Goal: Task Accomplishment & Management: Use online tool/utility

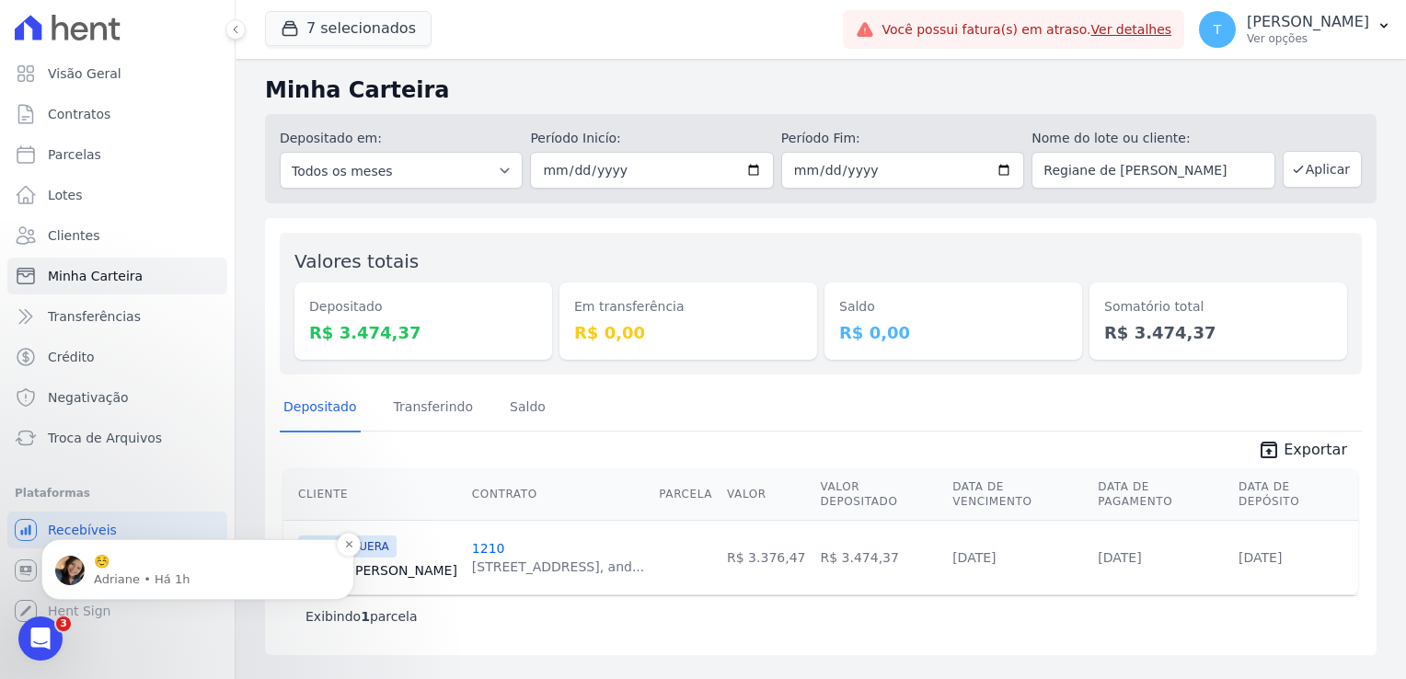
scroll to position [700, 0]
click at [110, 582] on p "Adriane • Há 1h" at bounding box center [212, 579] width 237 height 17
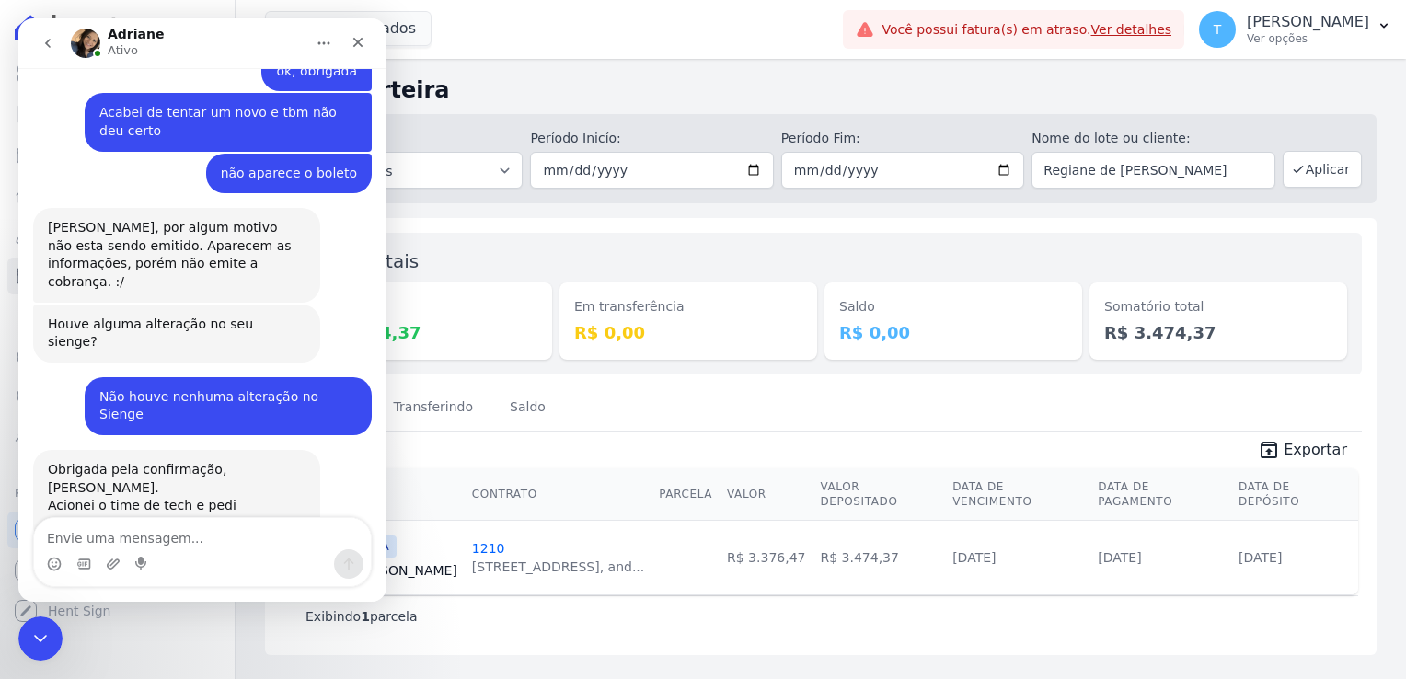
scroll to position [3919, 0]
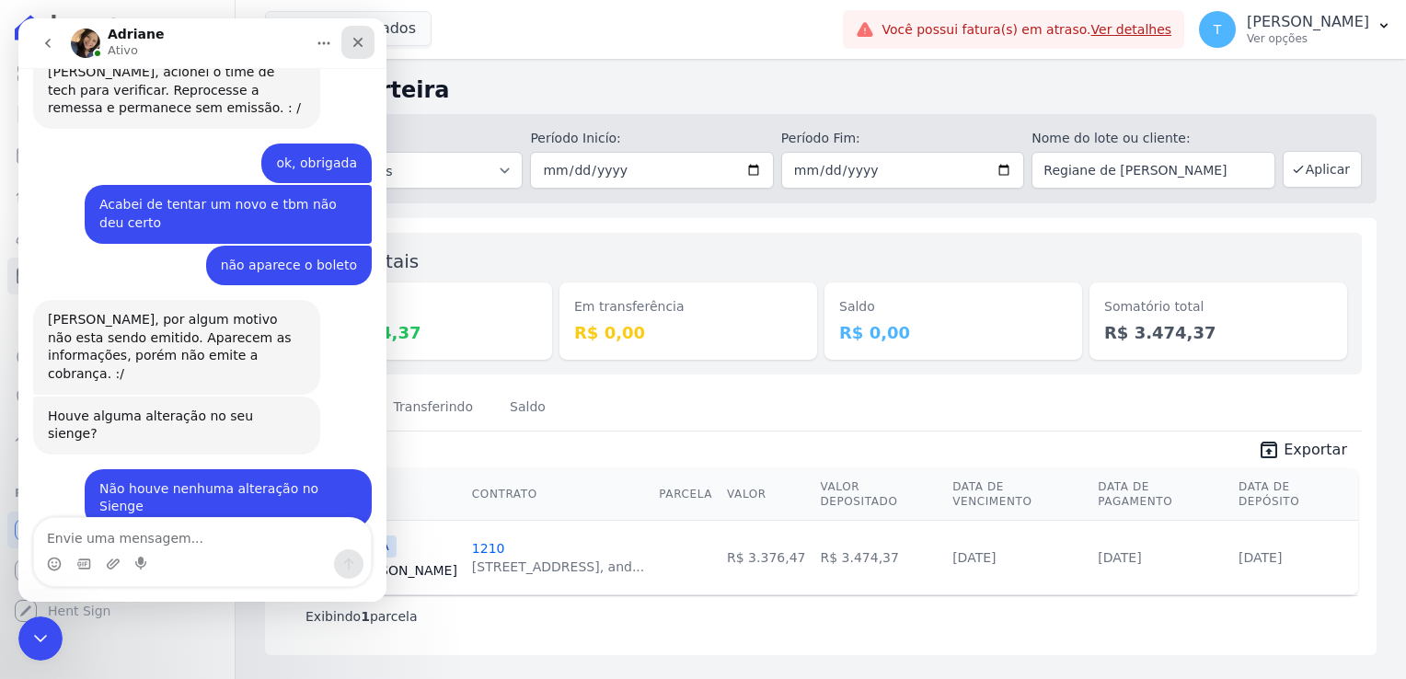
click at [351, 42] on icon "Fechar" at bounding box center [358, 42] width 15 height 15
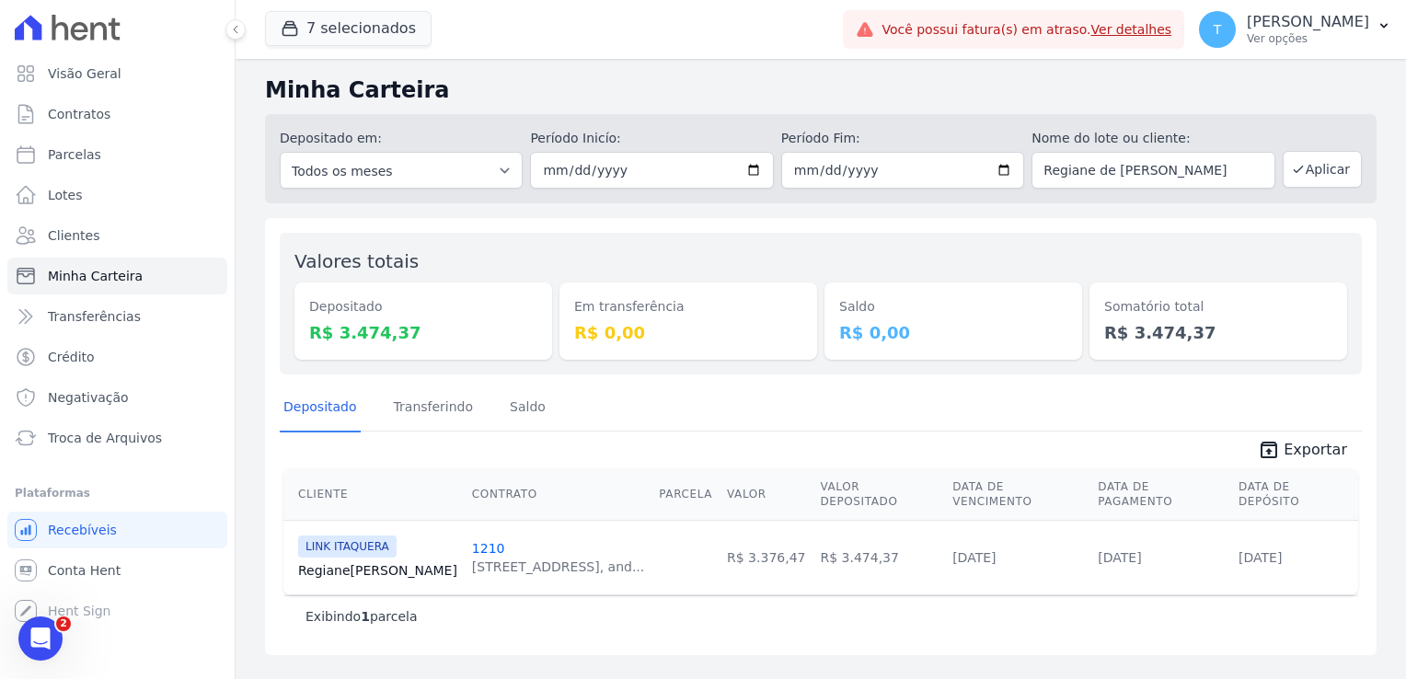
click at [41, 612] on div "Você não possui Hent Sign ativado. Para saber mais, fale com a equipe Hent. Hen…" at bounding box center [117, 610] width 220 height 37
click at [40, 626] on icon "Abertura do Messenger da Intercom" at bounding box center [38, 636] width 30 height 30
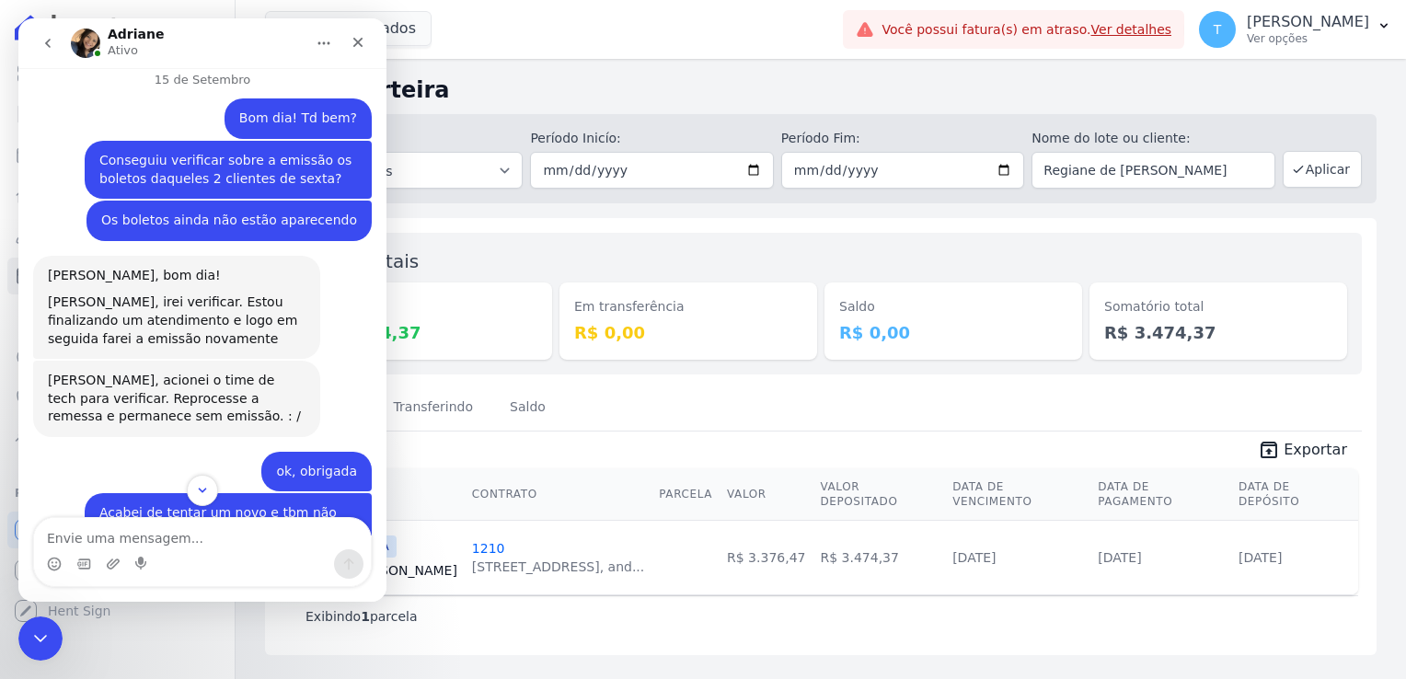
scroll to position [3613, 0]
drag, startPoint x: 353, startPoint y: 42, endPoint x: 344, endPoint y: 86, distance: 45.1
click at [353, 42] on icon "Fechar" at bounding box center [358, 42] width 15 height 15
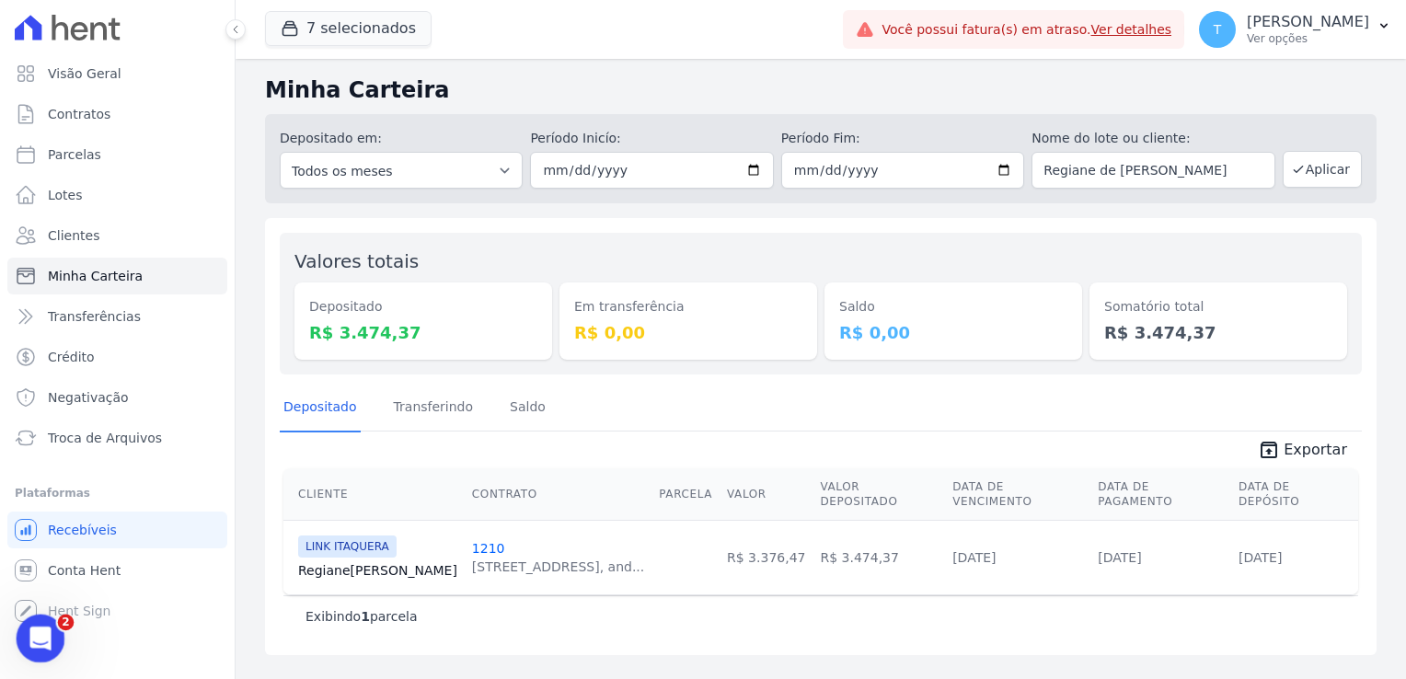
click at [33, 628] on icon "Abertura do Messenger da Intercom" at bounding box center [38, 636] width 30 height 30
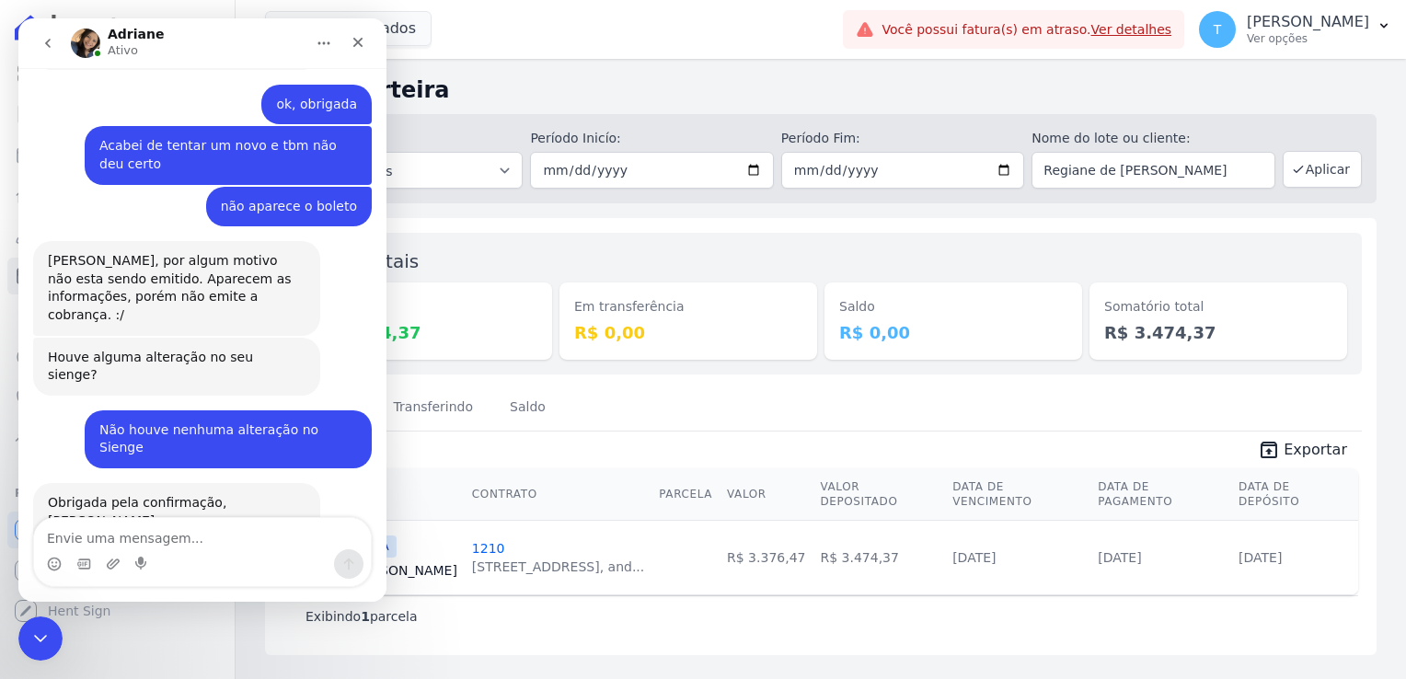
click at [46, 43] on icon "go back" at bounding box center [48, 43] width 6 height 9
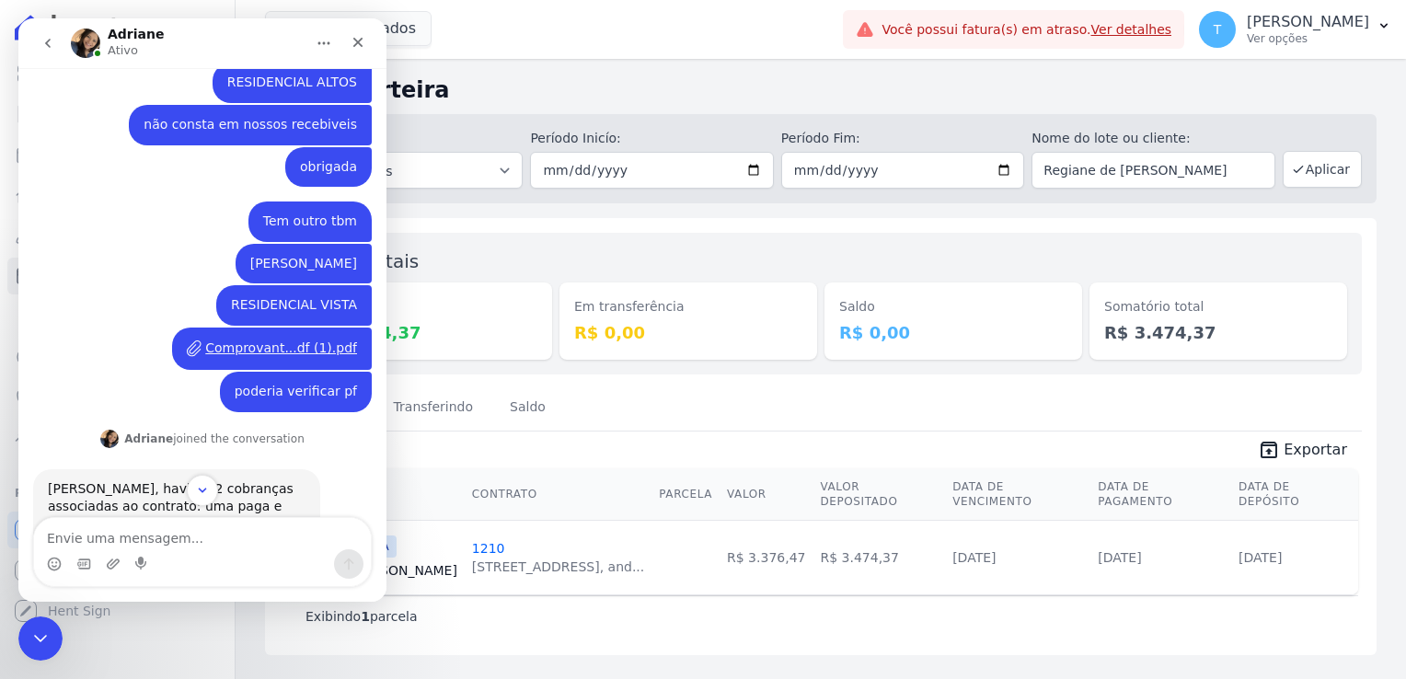
scroll to position [700, 0]
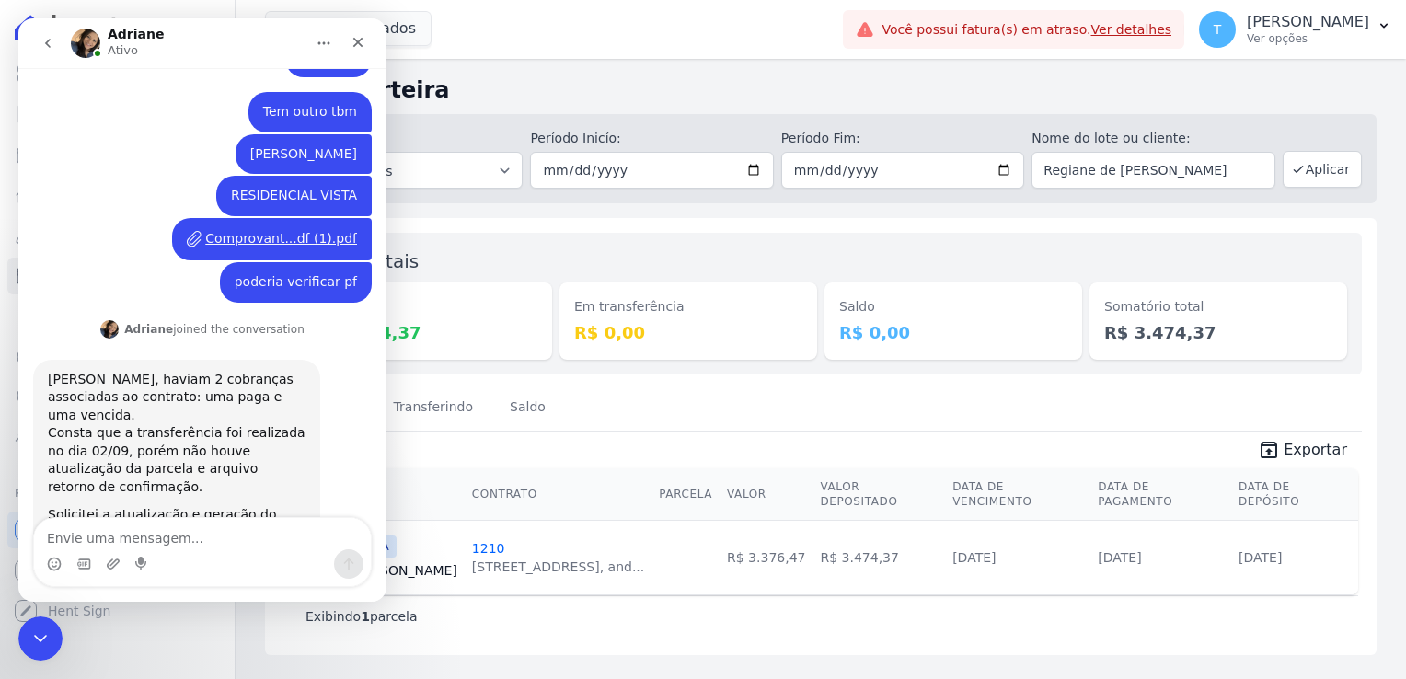
click at [44, 49] on icon "go back" at bounding box center [47, 43] width 15 height 15
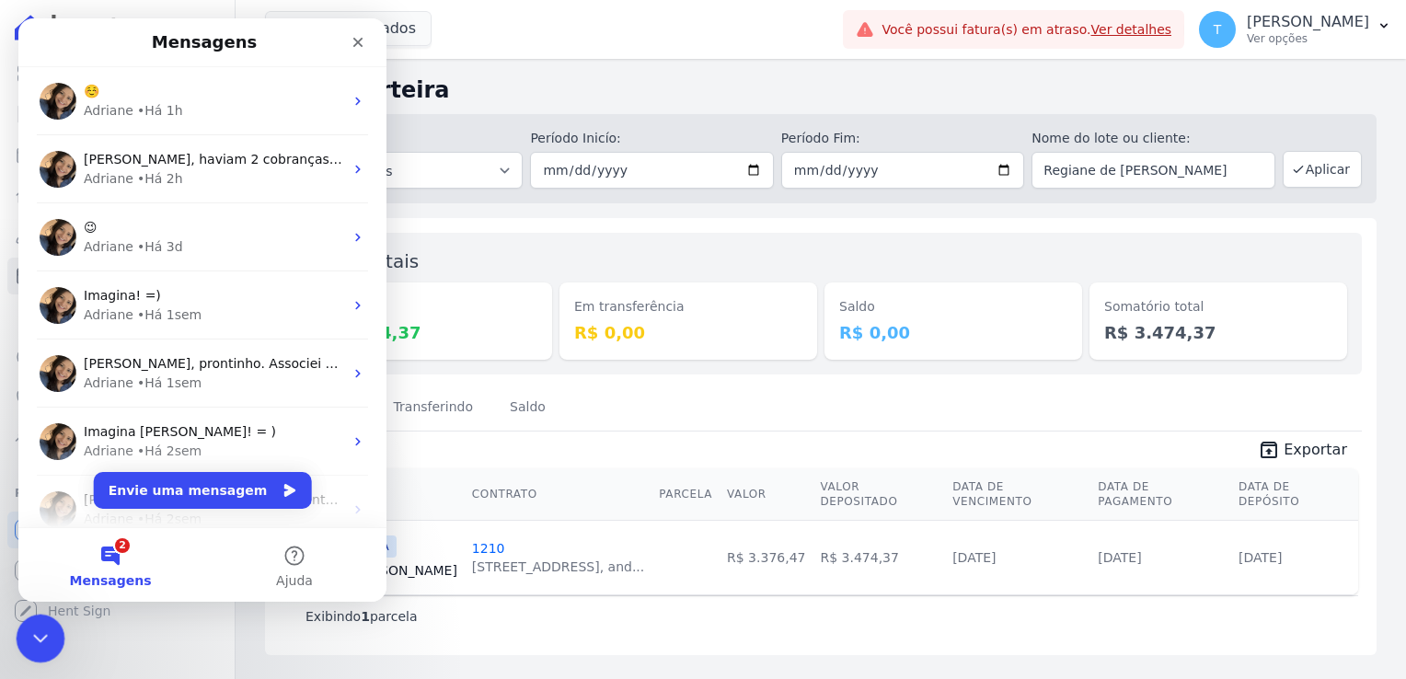
click at [31, 625] on icon "Encerramento do Messenger da Intercom" at bounding box center [38, 636] width 22 height 22
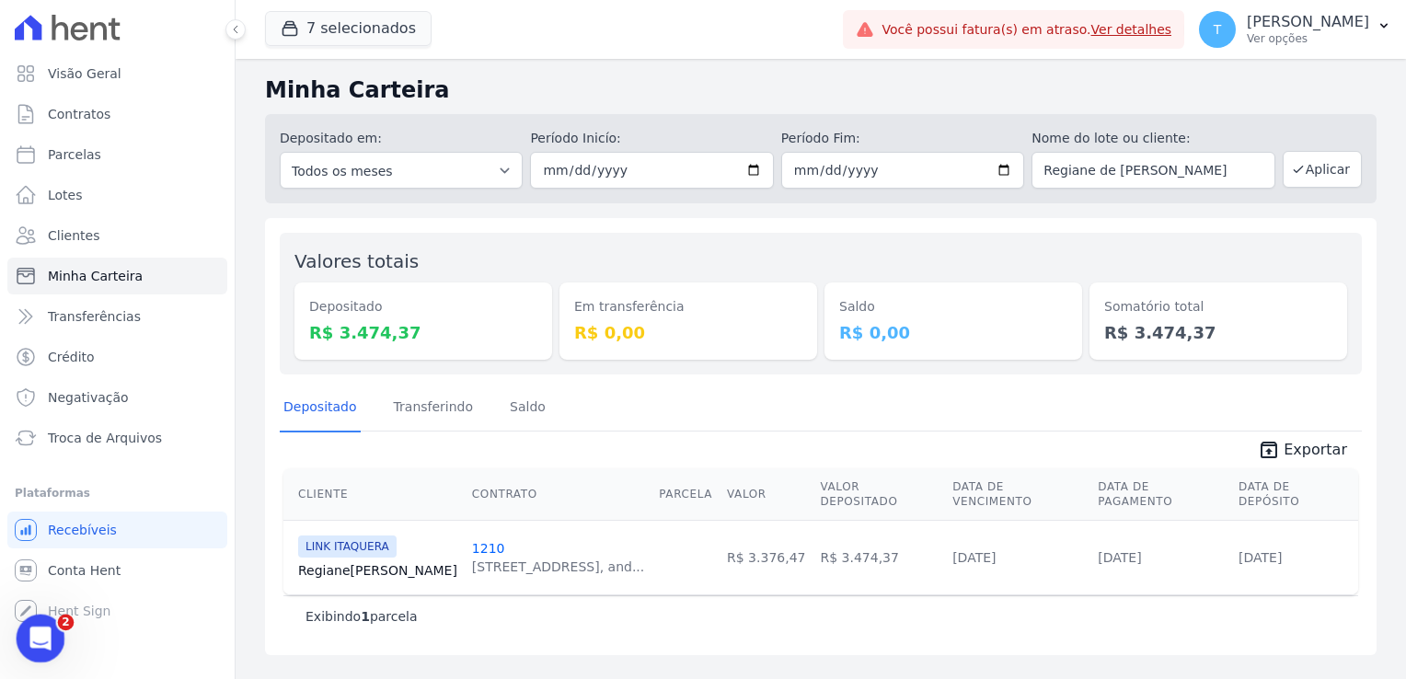
click at [37, 631] on icon "Abertura do Messenger da Intercom" at bounding box center [38, 636] width 30 height 30
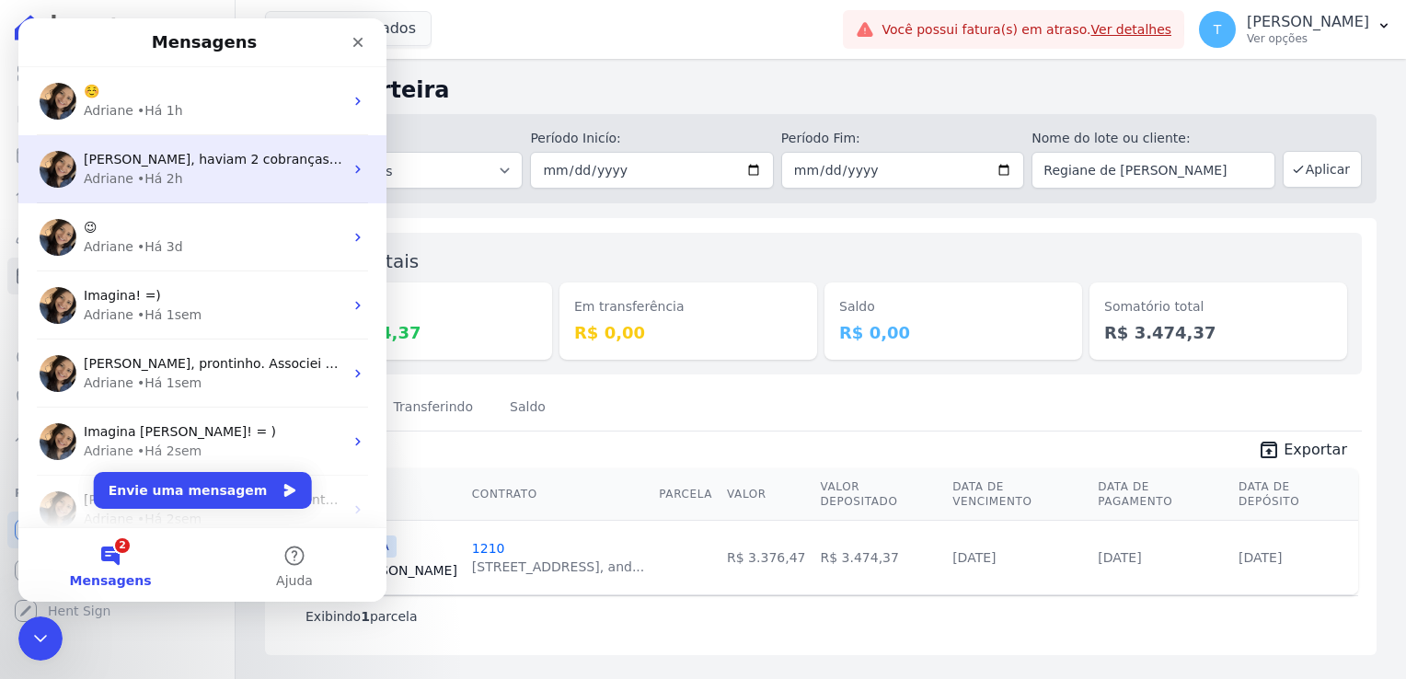
click at [168, 167] on span "Thayna, haviam 2 cobranças associadas ao contrato: uma paga e uma vencida. Cons…" at bounding box center [936, 159] width 1704 height 15
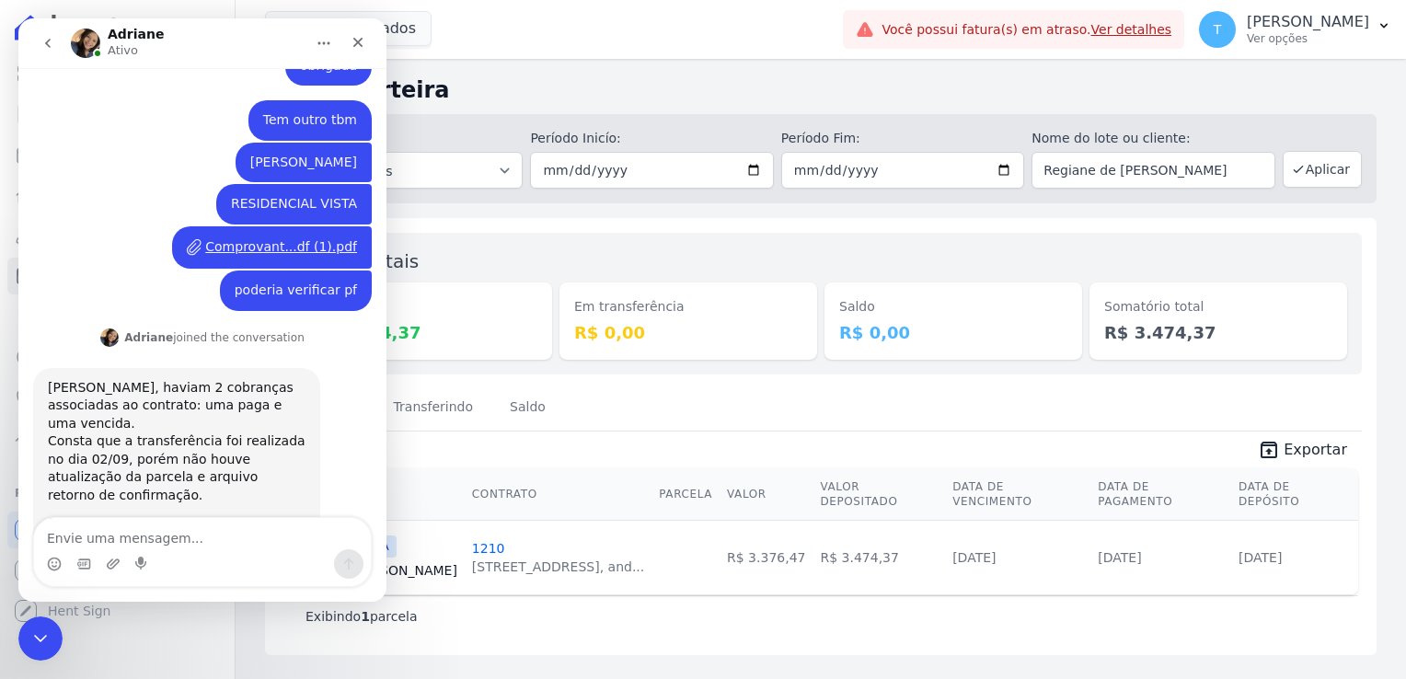
scroll to position [700, 0]
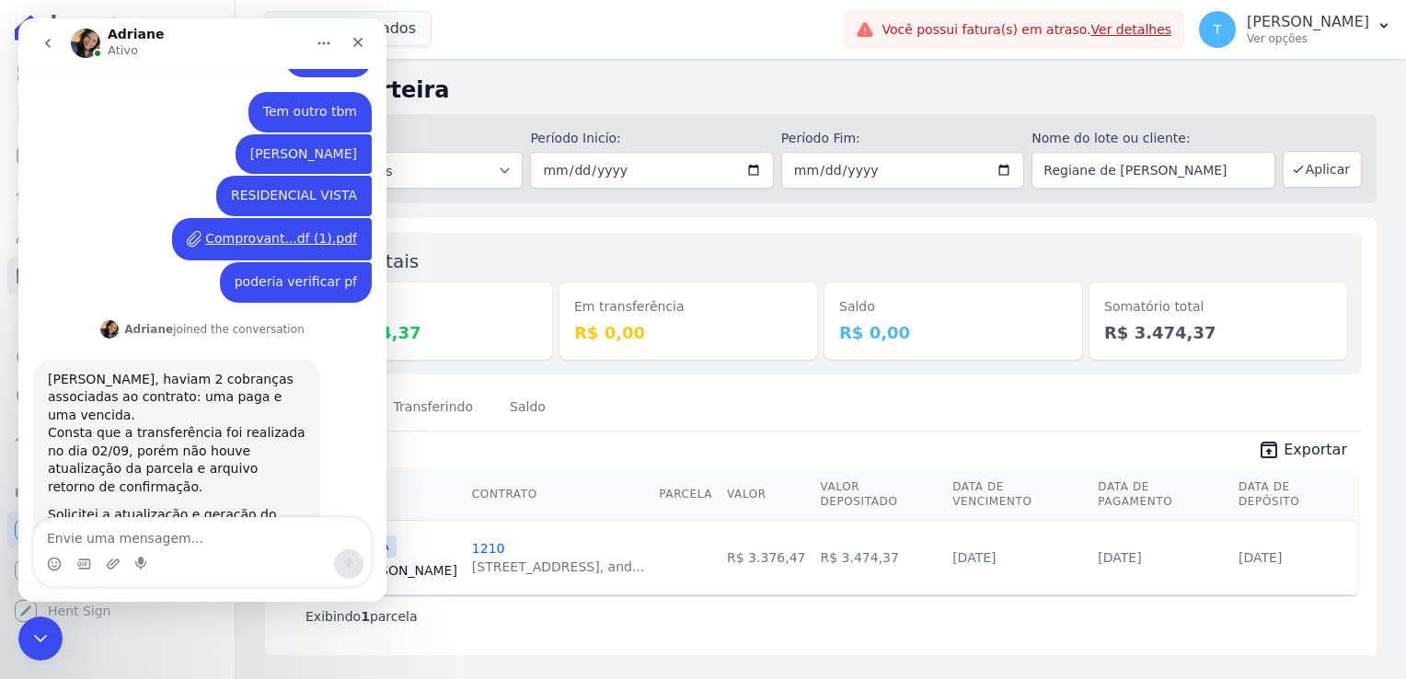
click at [568, 68] on div "Minha Carteira Depositado em: Todos os meses Julho/2017 Agosto/2017 Setembro/20…" at bounding box center [821, 369] width 1170 height 620
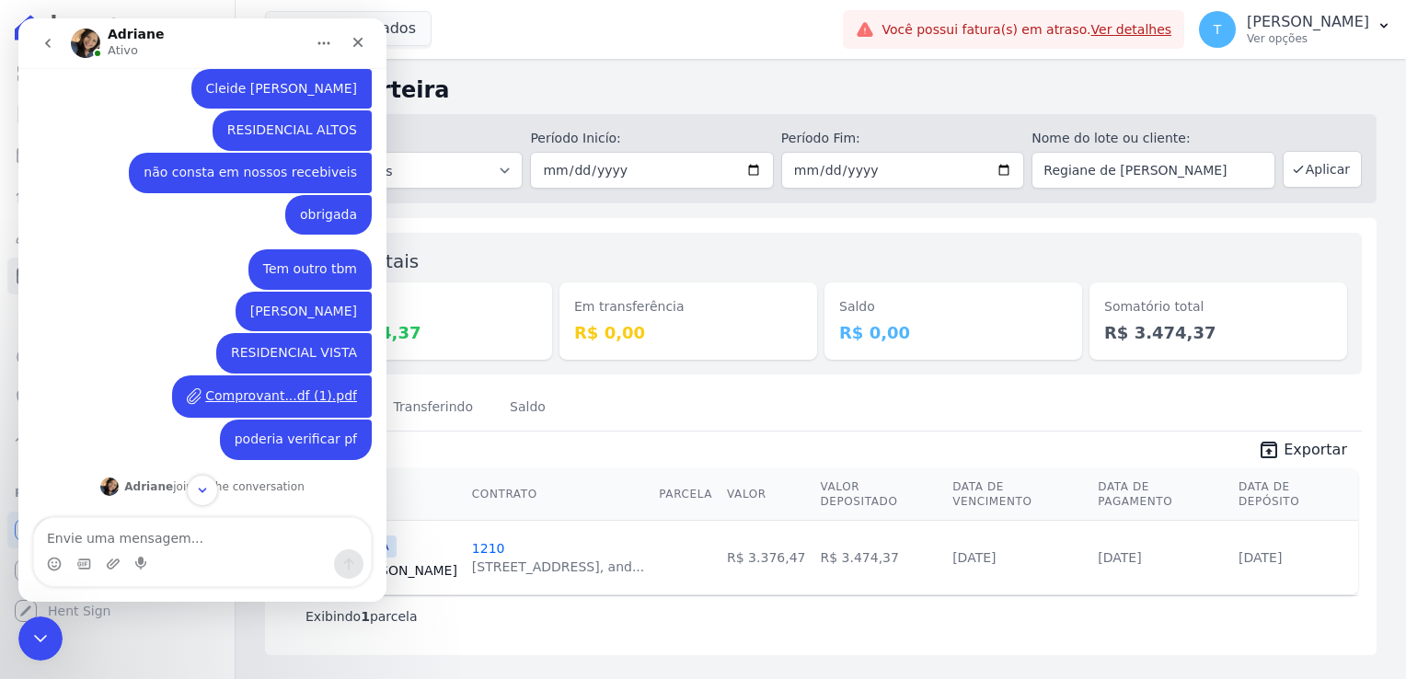
scroll to position [608, 0]
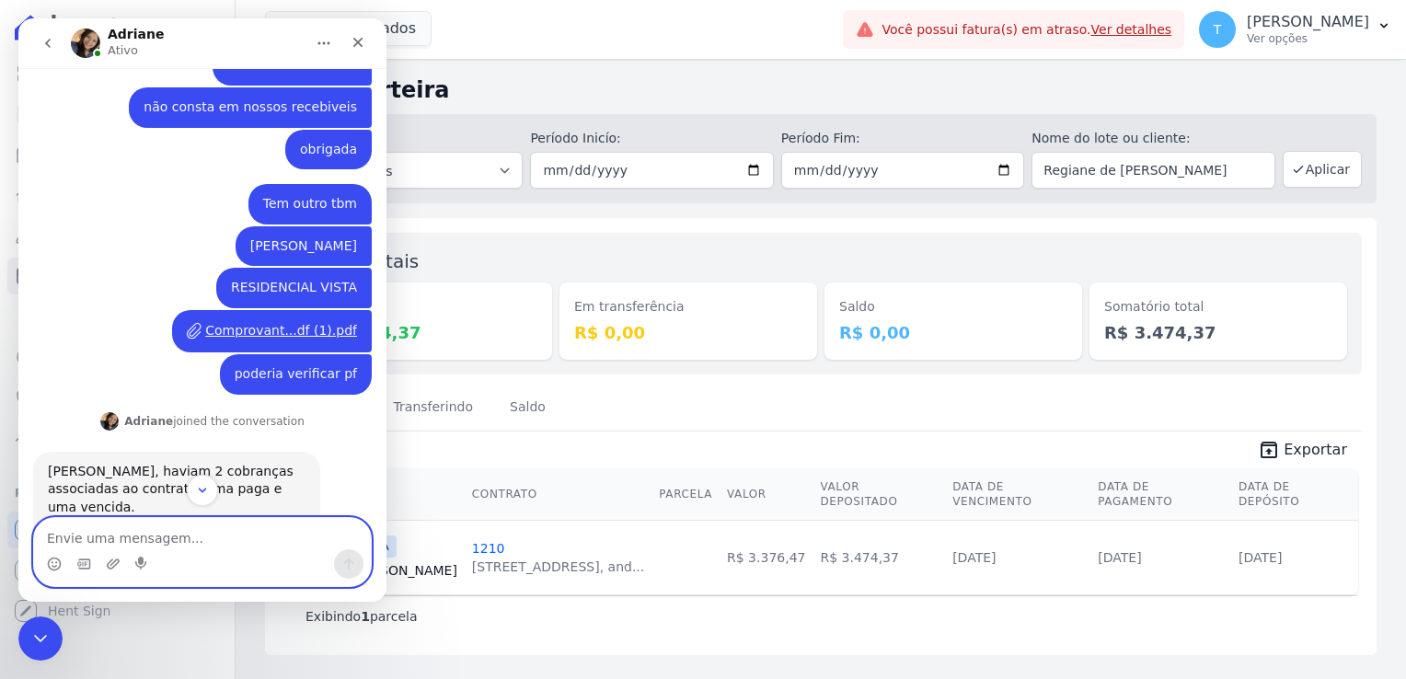
click at [87, 532] on textarea "Envie uma mensagem..." at bounding box center [202, 533] width 337 height 31
type textarea "dos 2 clientes?"
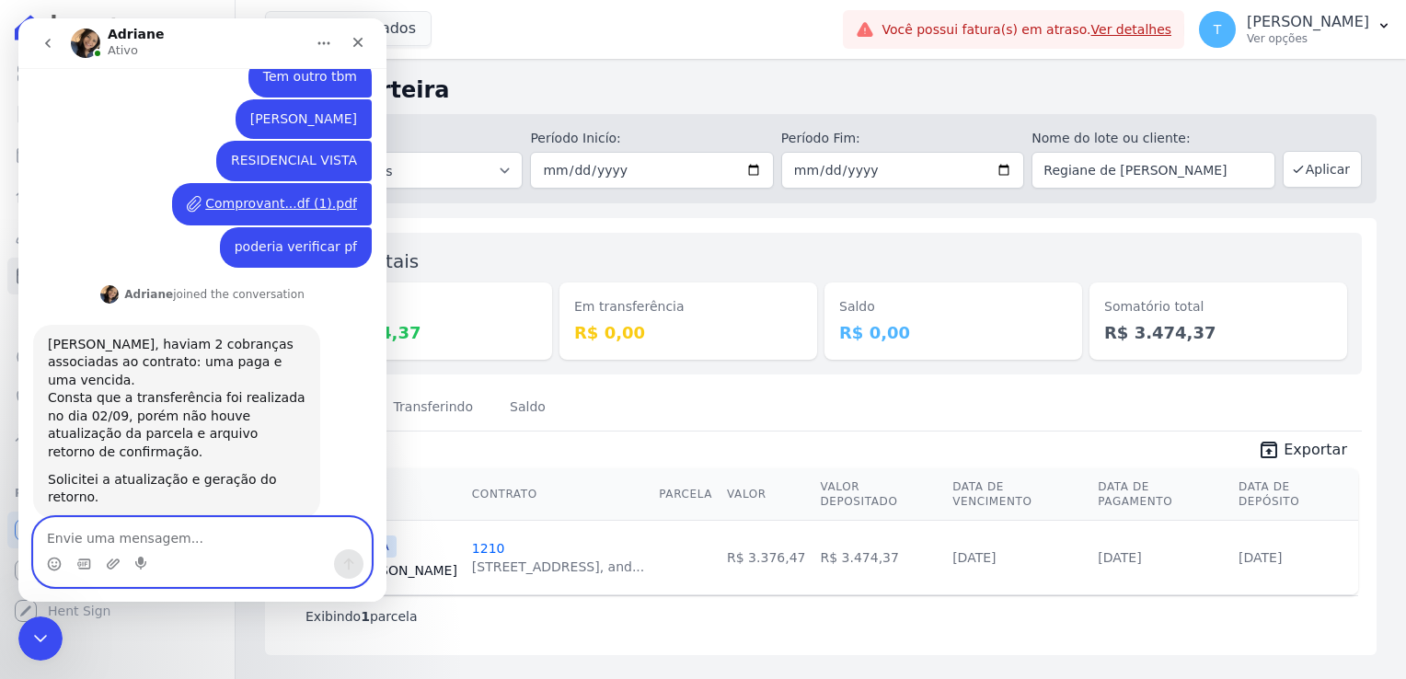
scroll to position [755, 0]
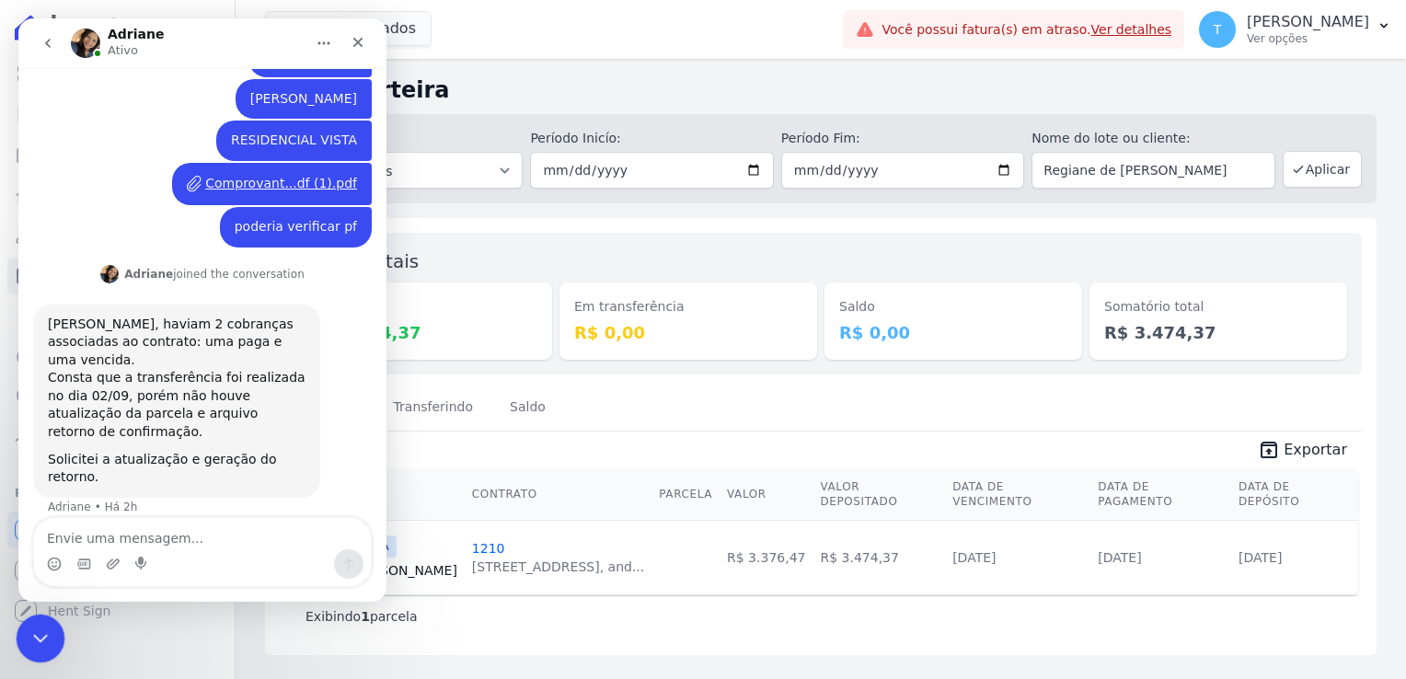
click at [29, 647] on div "Encerramento do Messenger da Intercom" at bounding box center [38, 636] width 44 height 44
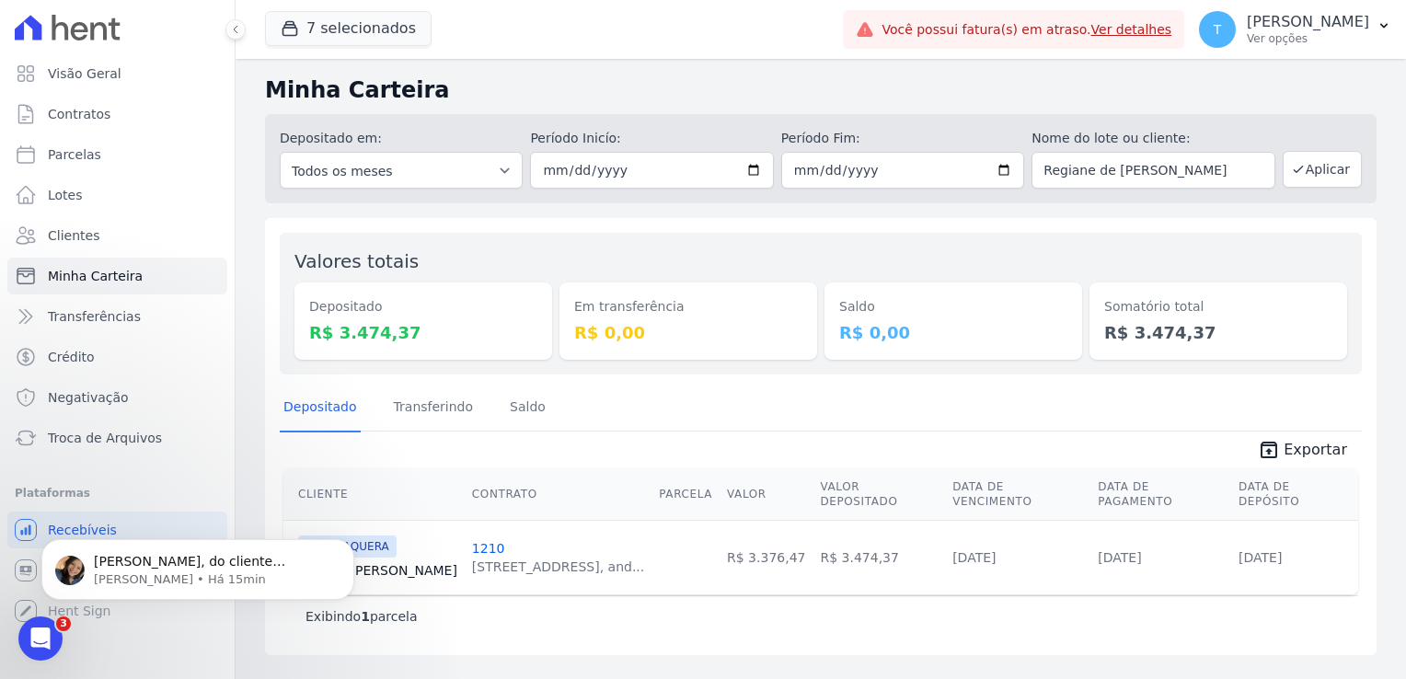
scroll to position [857, 0]
click at [110, 572] on p "Adriane • Há 15min" at bounding box center [212, 579] width 237 height 17
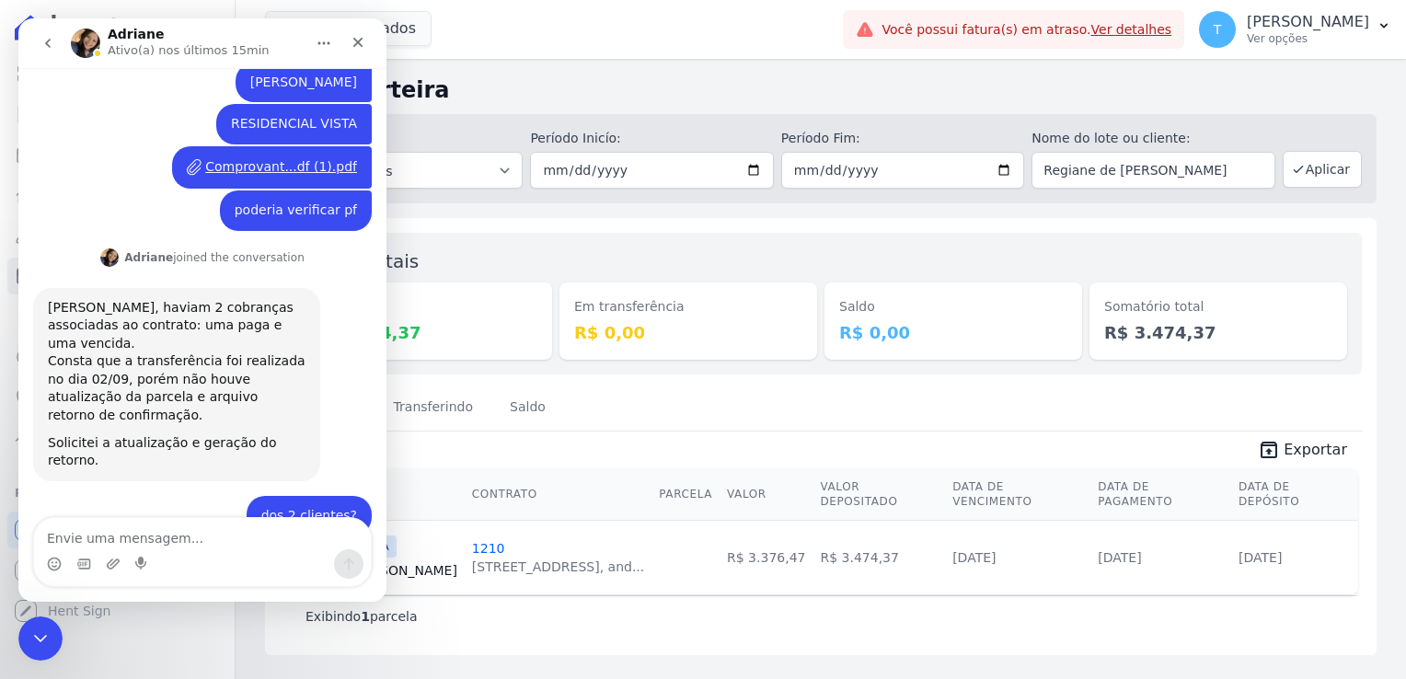
scroll to position [888, 0]
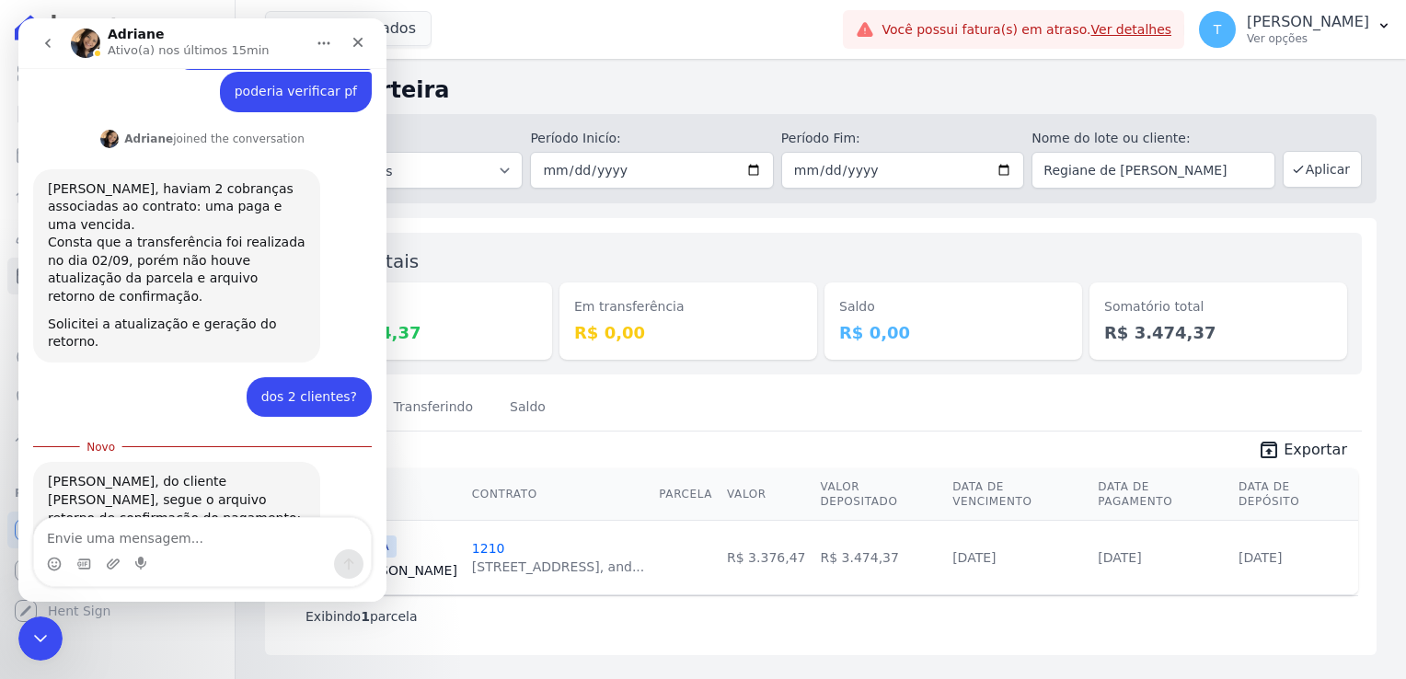
click at [167, 537] on div "V5_V5_2025...083000.ret" at bounding box center [147, 546] width 163 height 19
click at [931, 389] on div "Depositado Transferindo Saldo" at bounding box center [821, 407] width 1082 height 45
click at [31, 634] on icon "Encerramento do Messenger da Intercom" at bounding box center [38, 636] width 22 height 22
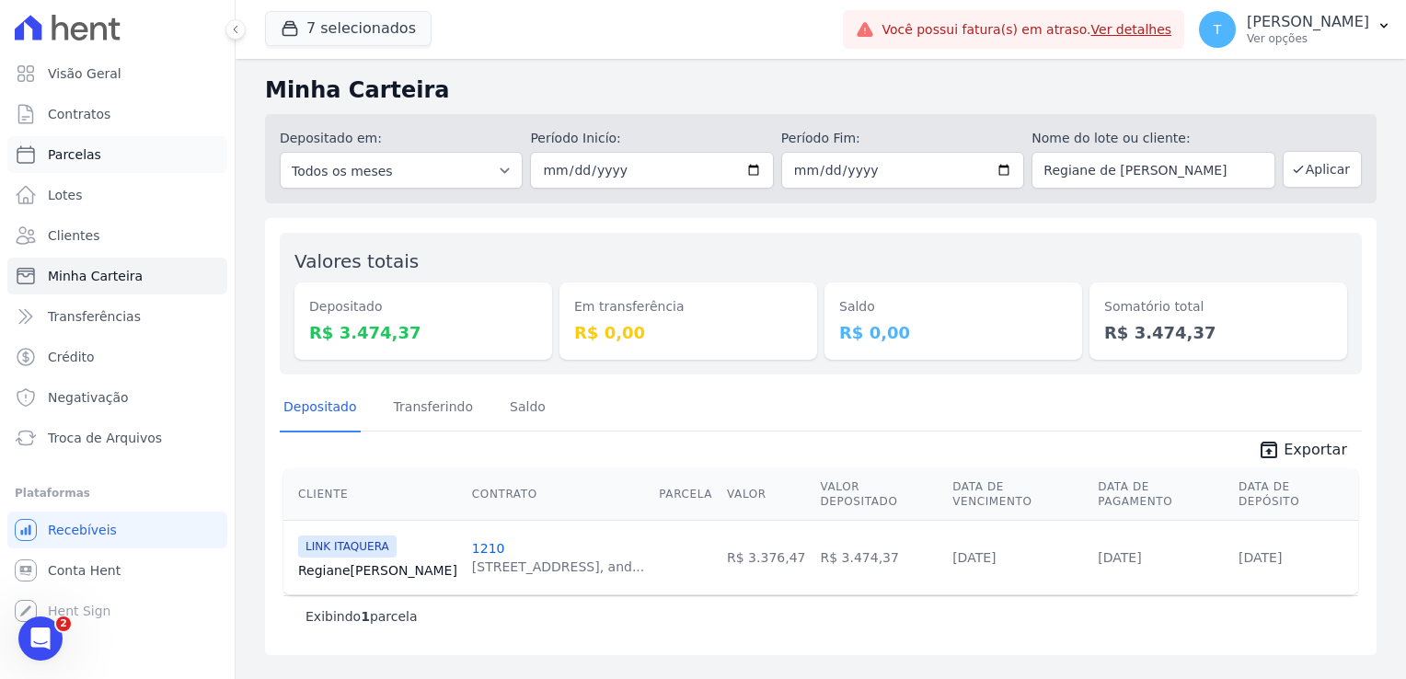
click at [100, 156] on link "Parcelas" at bounding box center [117, 154] width 220 height 37
select select
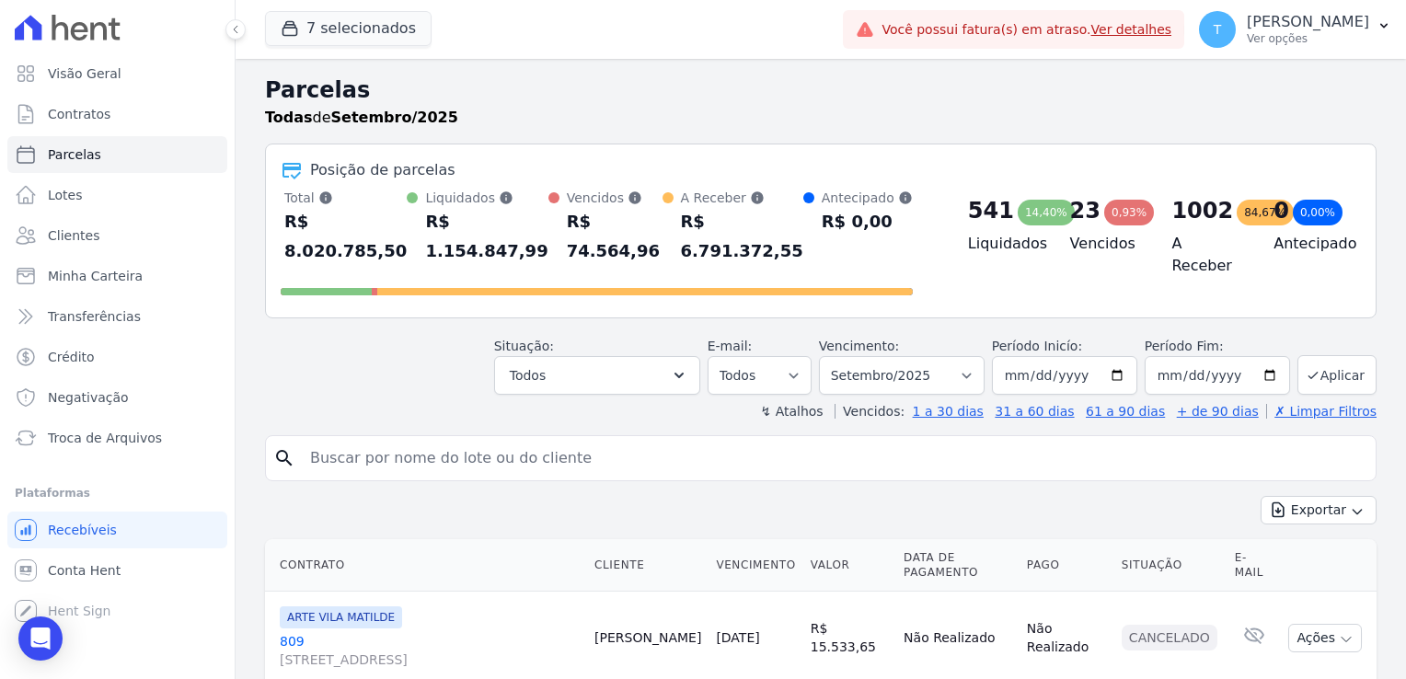
click at [433, 440] on input "search" at bounding box center [833, 458] width 1069 height 37
paste input "Quero saber porque desse boleto !?"
type input "Quero saber porque desse boleto !?"
drag, startPoint x: 511, startPoint y: 430, endPoint x: 306, endPoint y: 417, distance: 204.7
click at [306, 440] on input "Quero saber porque desse boleto !?" at bounding box center [833, 458] width 1069 height 37
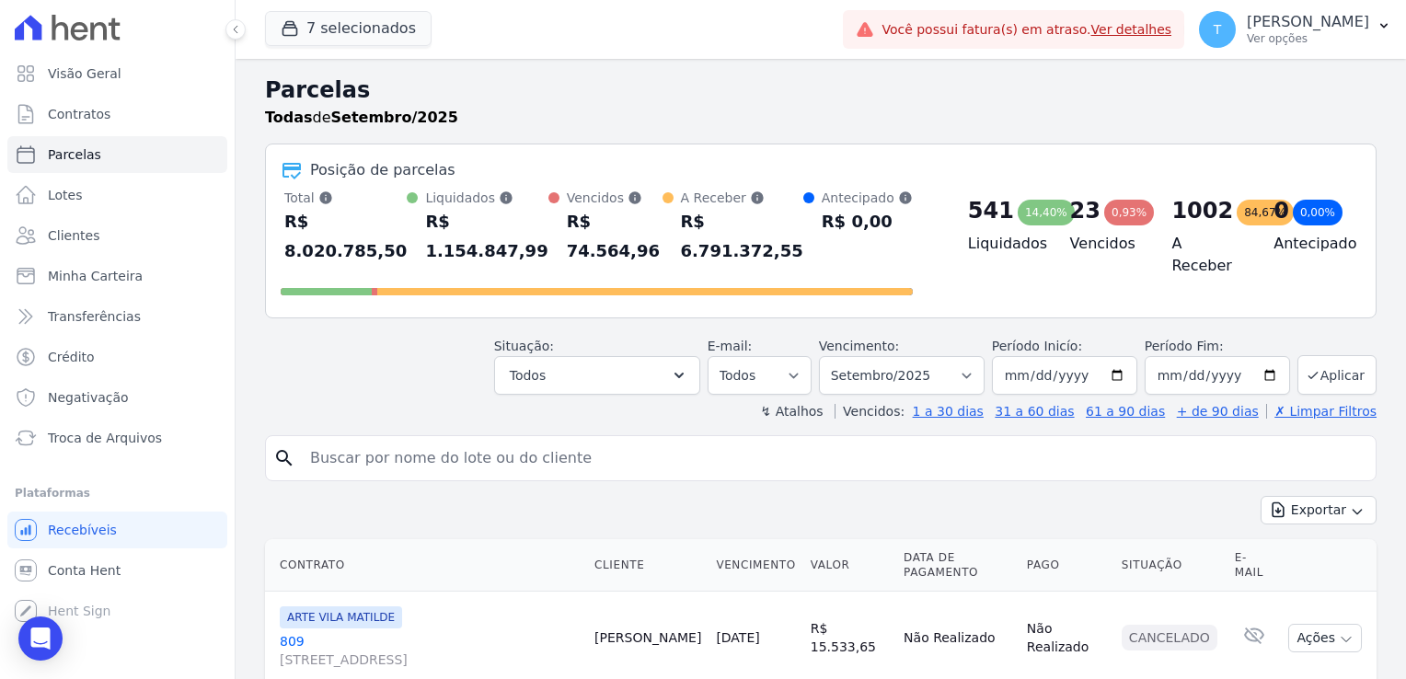
click at [412, 440] on input "search" at bounding box center [833, 458] width 1069 height 37
paste input "[PERSON_NAME]"
type input "[PERSON_NAME]"
click at [1260, 356] on input "[DATE]" at bounding box center [1217, 375] width 145 height 39
type input "[DATE]"
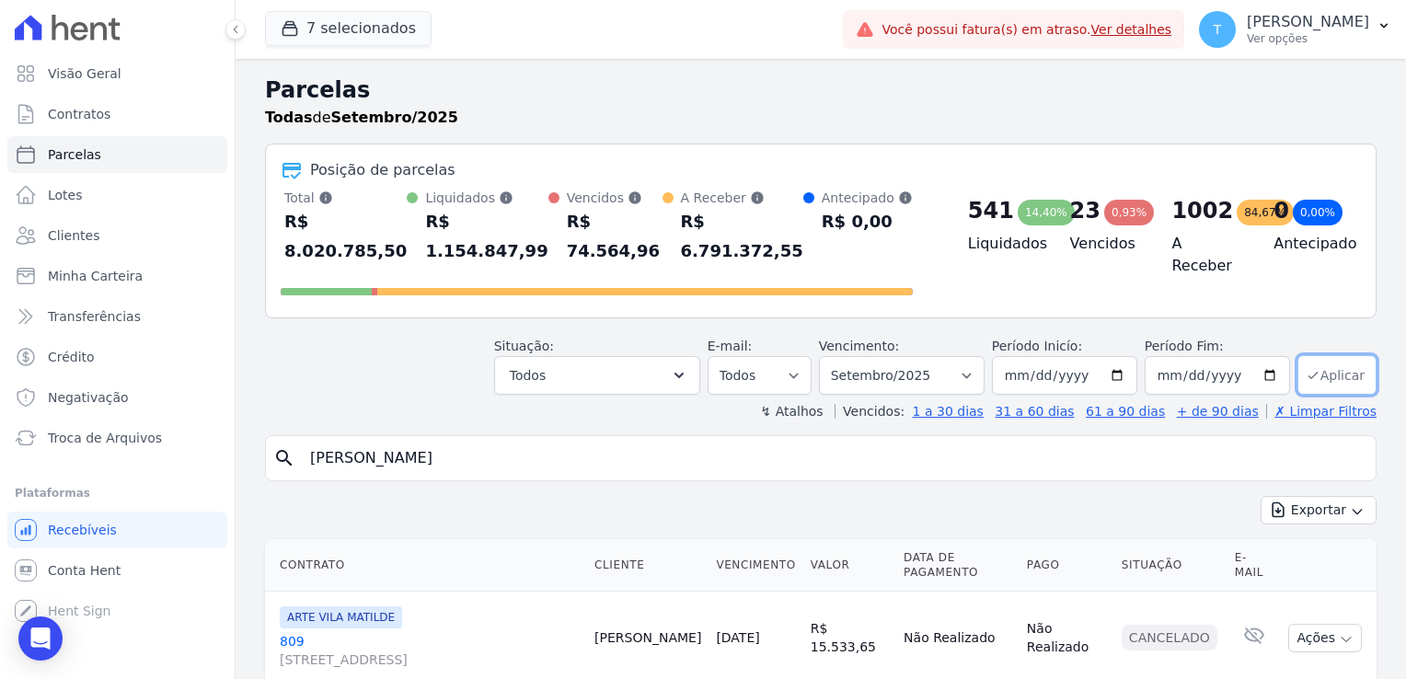
click at [1306, 368] on icon "submit" at bounding box center [1313, 375] width 15 height 15
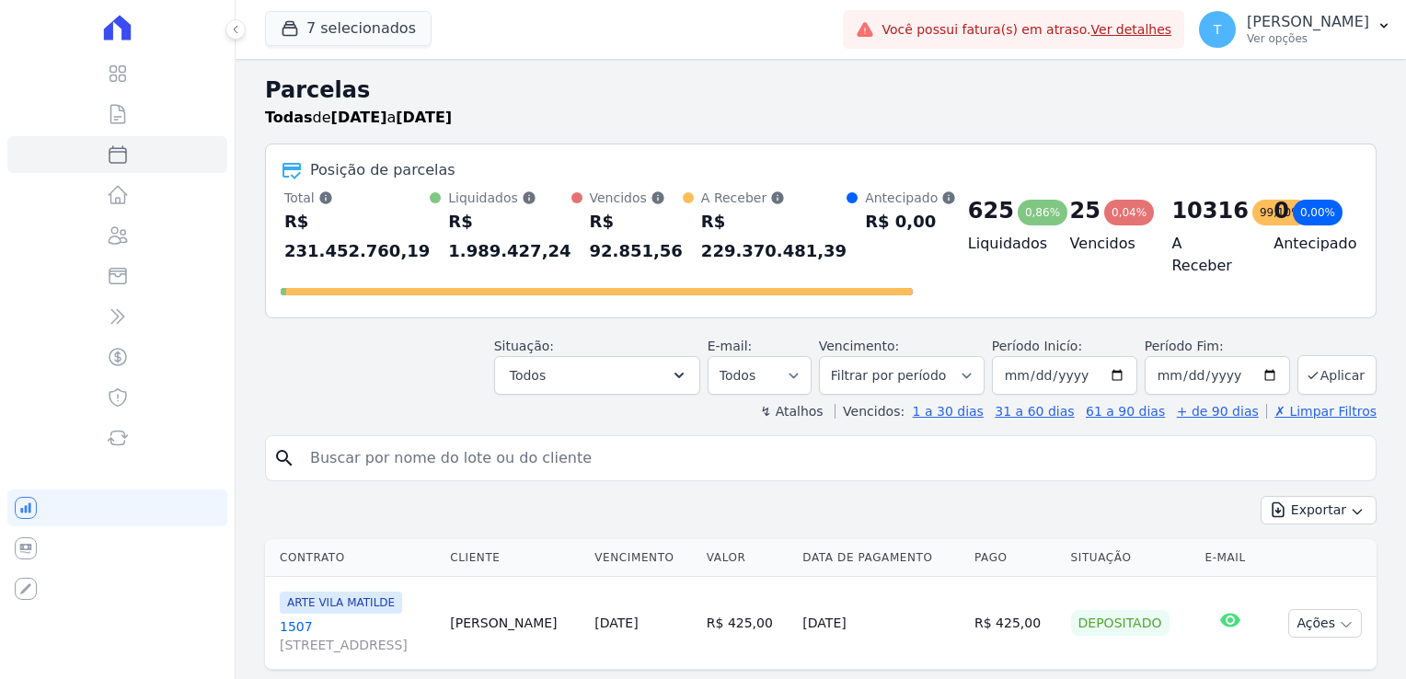
select select
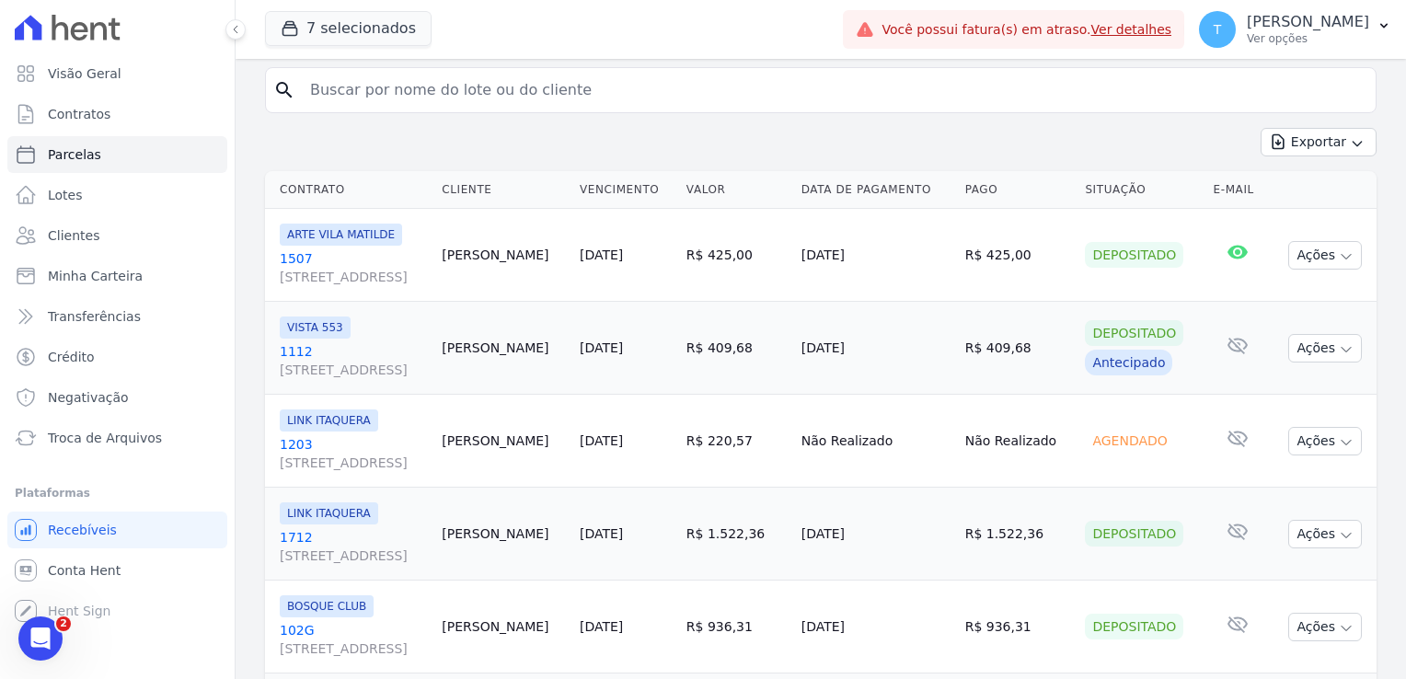
click at [434, 81] on input "search" at bounding box center [833, 90] width 1069 height 37
paste input "[PERSON_NAME]"
type input "[PERSON_NAME]"
select select
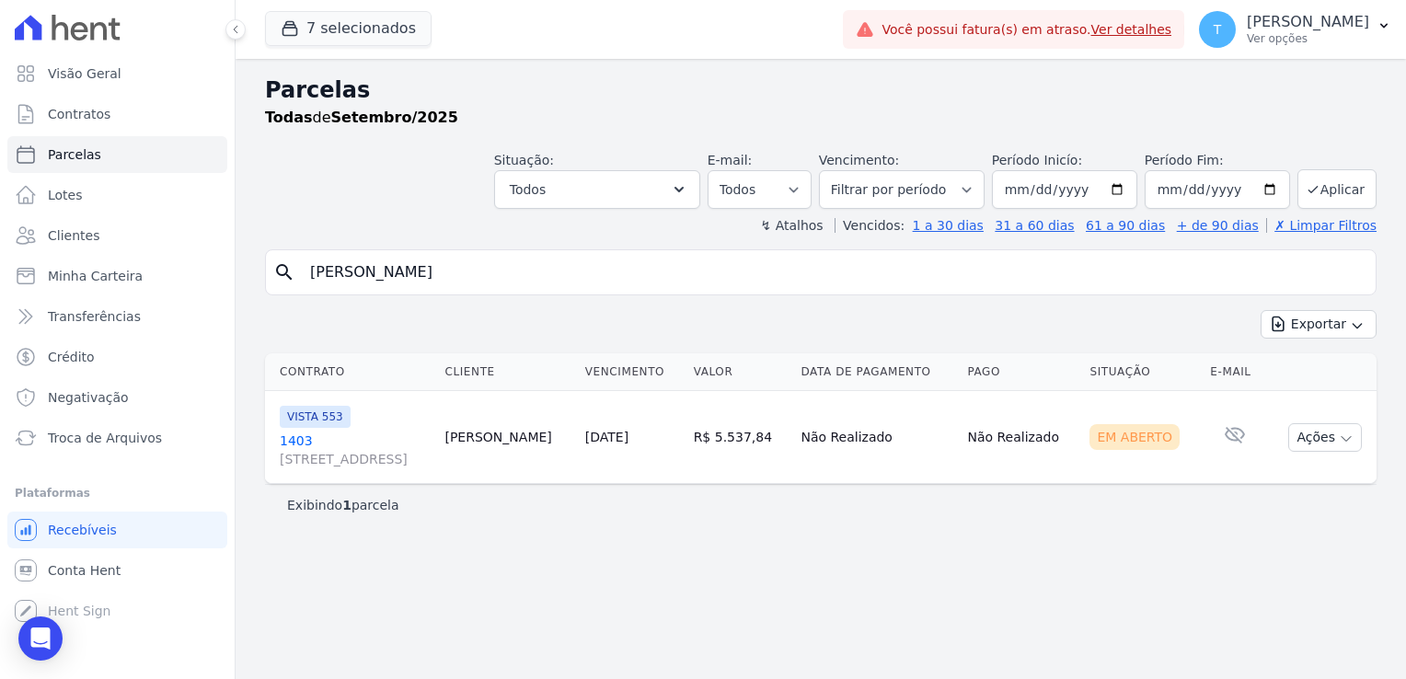
drag, startPoint x: 559, startPoint y: 265, endPoint x: 291, endPoint y: 284, distance: 269.3
click at [291, 284] on div "search [PERSON_NAME]" at bounding box center [820, 272] width 1111 height 46
paste input "[PERSON_NAME] do Nascimento"
type input "[PERSON_NAME] do Nascimento"
select select
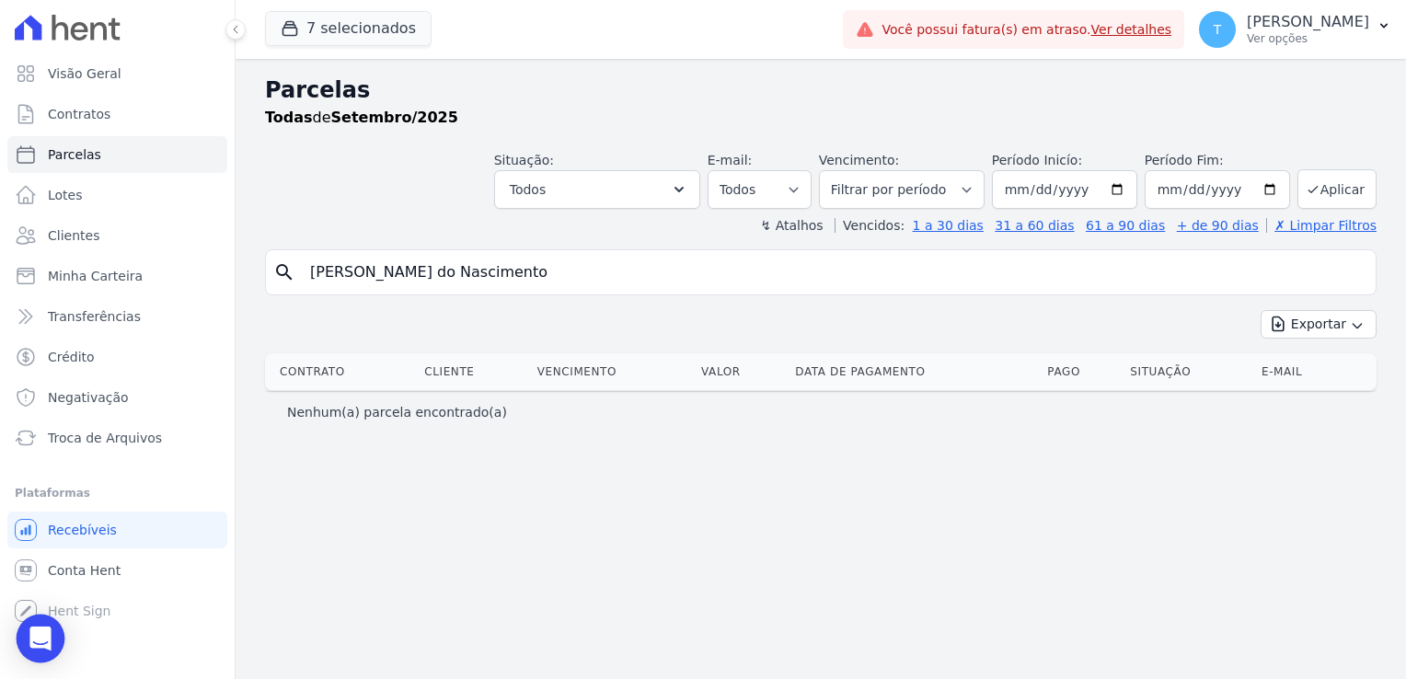
click at [30, 656] on div "Open Intercom Messenger" at bounding box center [41, 639] width 49 height 49
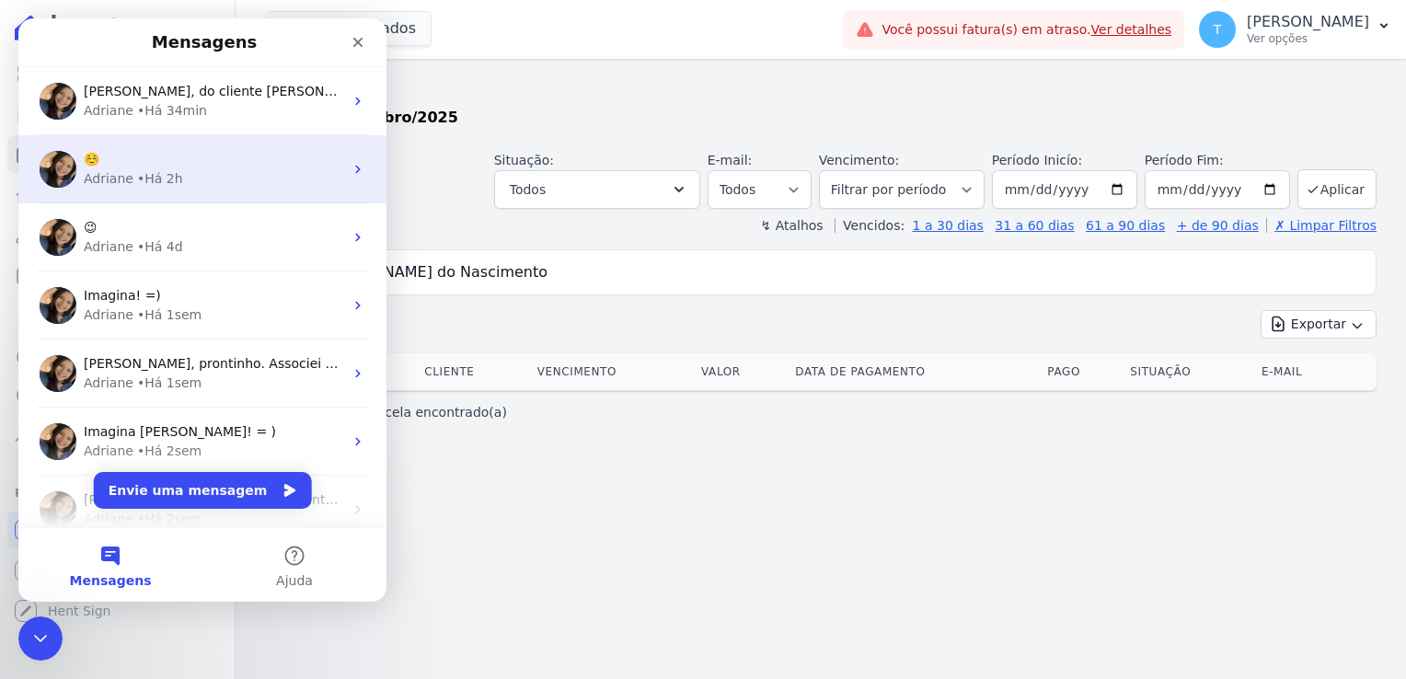
click at [167, 186] on div "• Há 2h" at bounding box center [160, 178] width 46 height 19
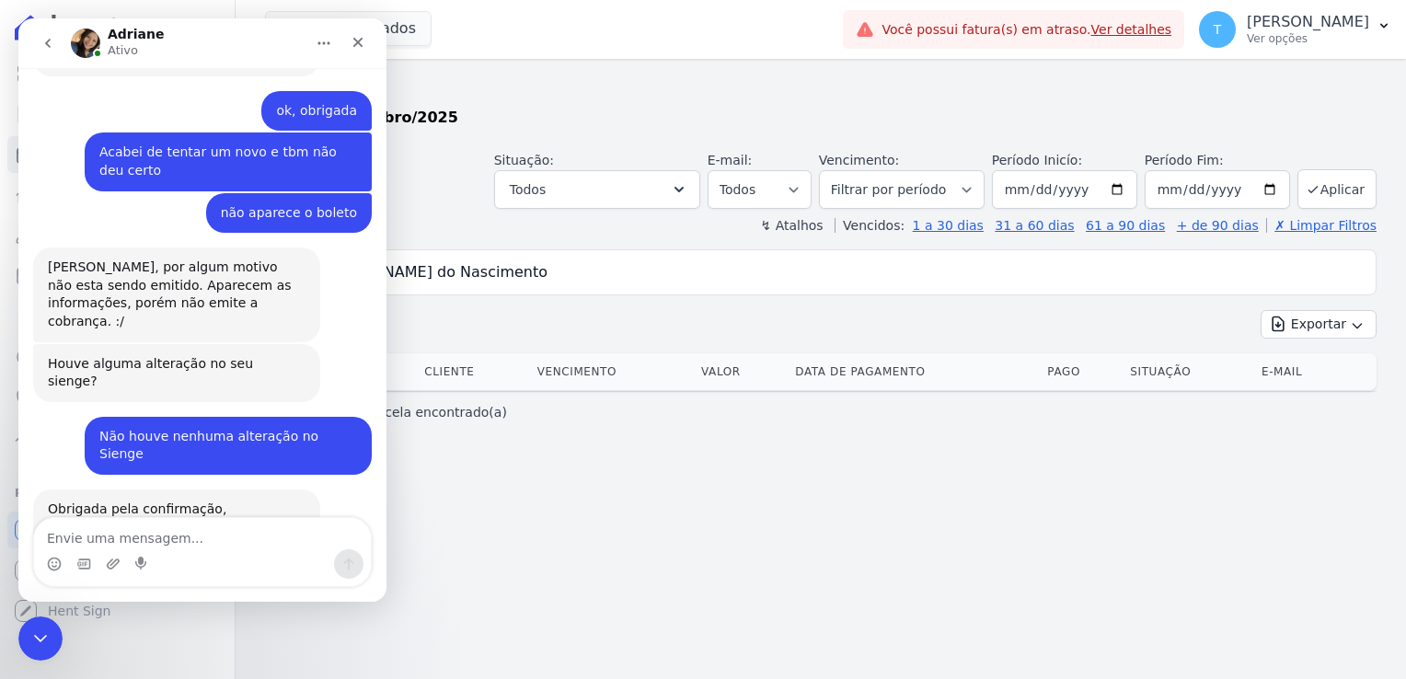
scroll to position [3981, 0]
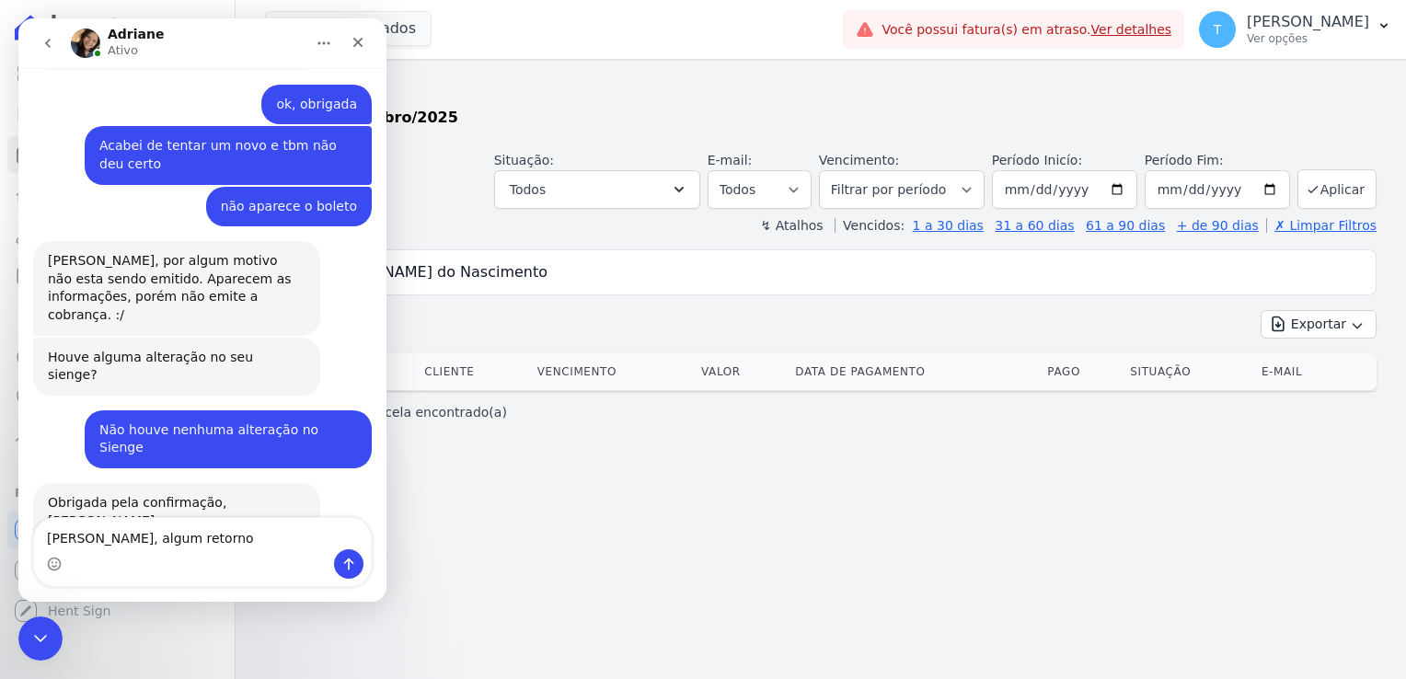
type textarea "[PERSON_NAME], algum retorno?"
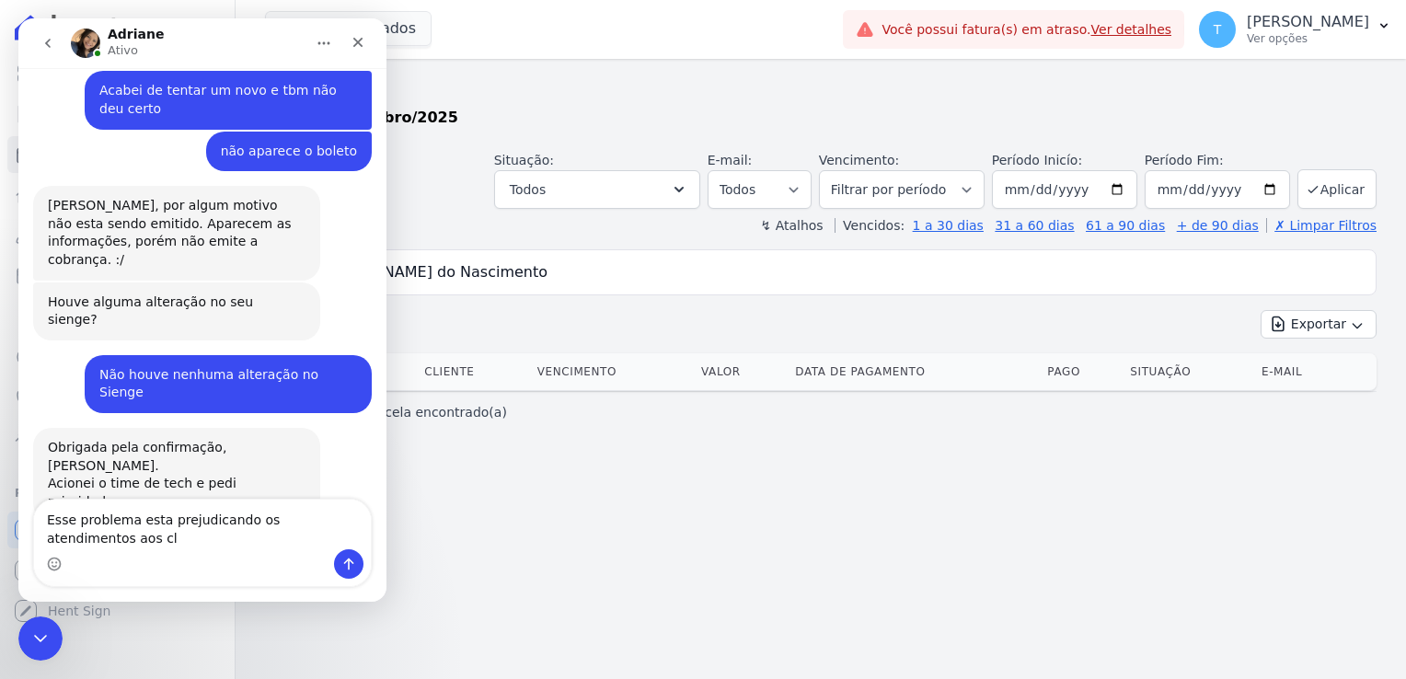
scroll to position [4055, 0]
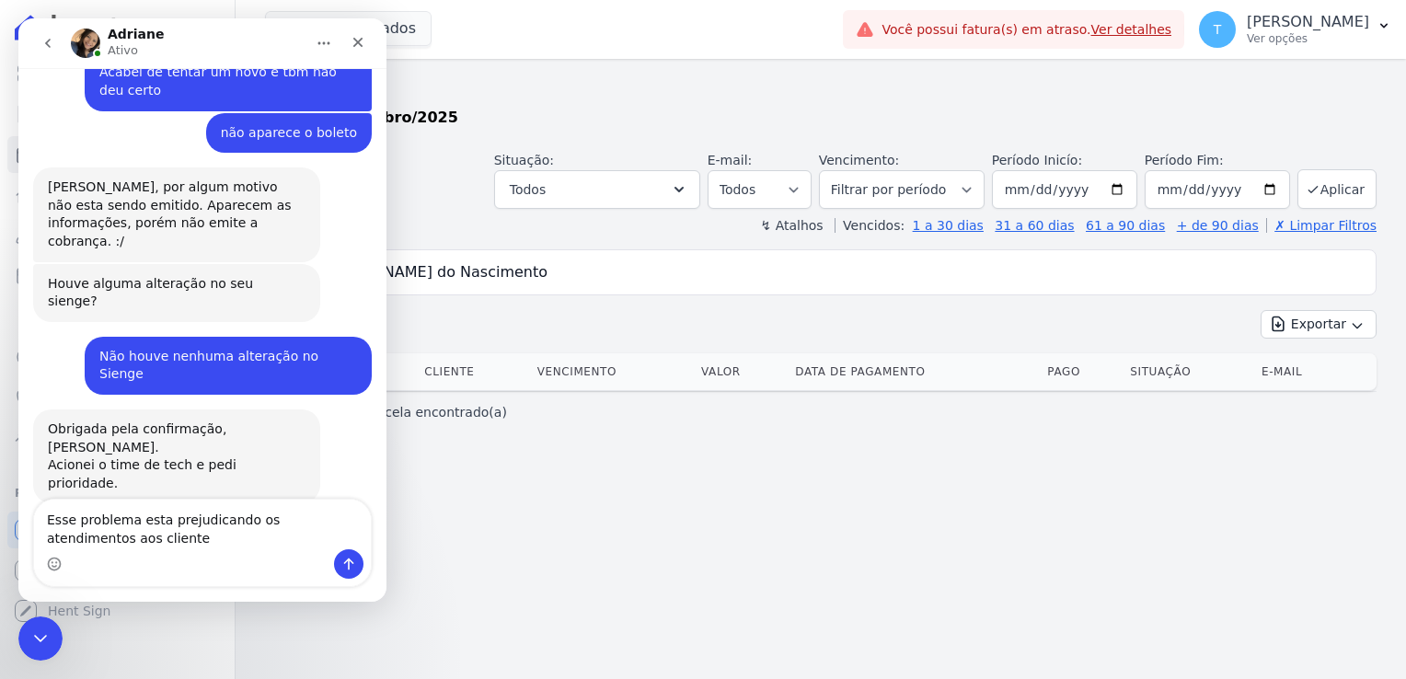
type textarea "Esse problema esta prejudicando os atendimentos aos clientes"
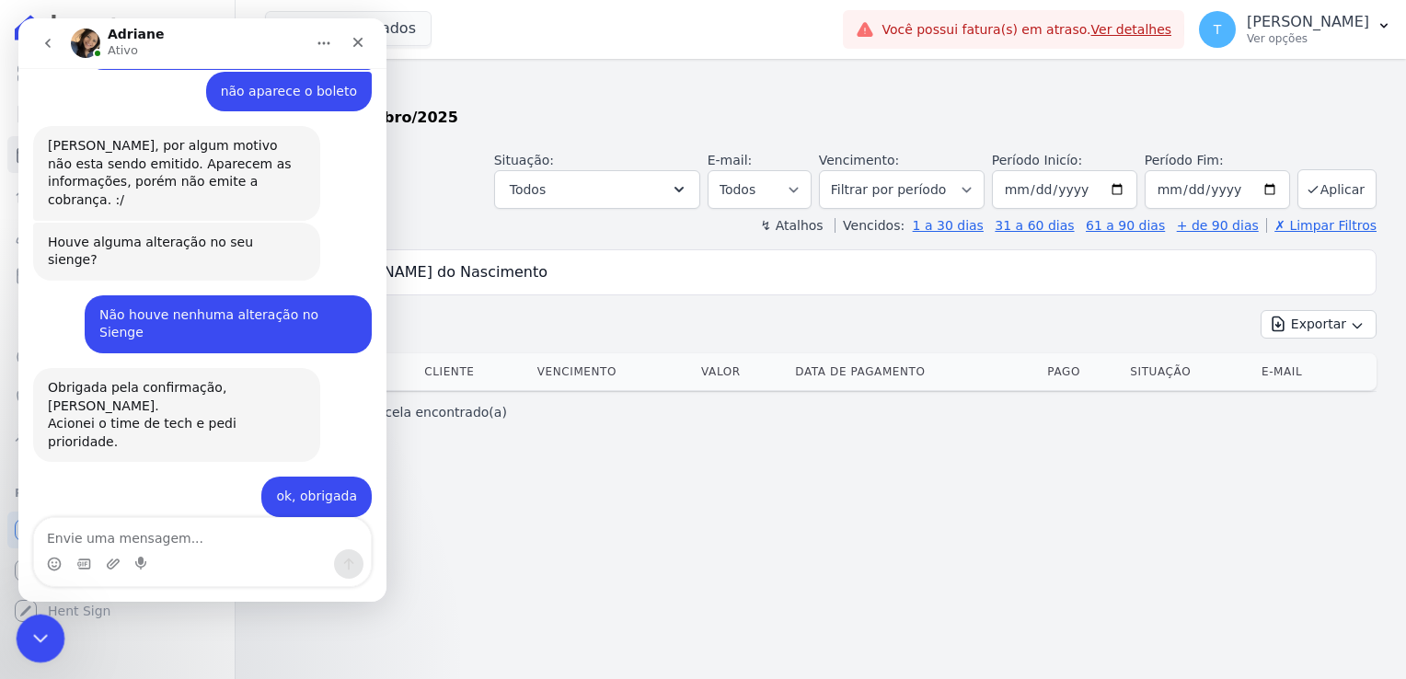
click at [44, 640] on icon "Encerramento do Messenger da Intercom" at bounding box center [38, 636] width 22 height 22
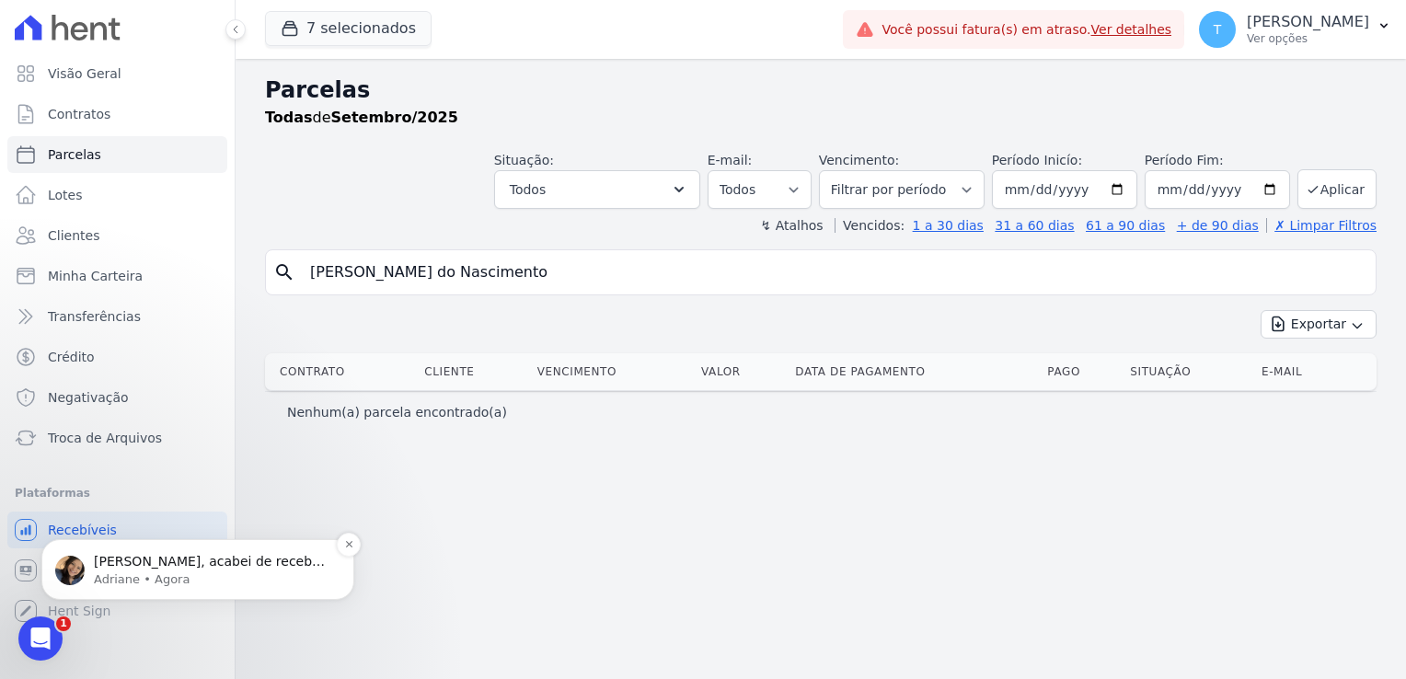
scroll to position [4582, 0]
click at [109, 588] on div "[PERSON_NAME], acabei de receber o retorno. Em ambas as remessas o sistema esta…" at bounding box center [197, 569] width 313 height 61
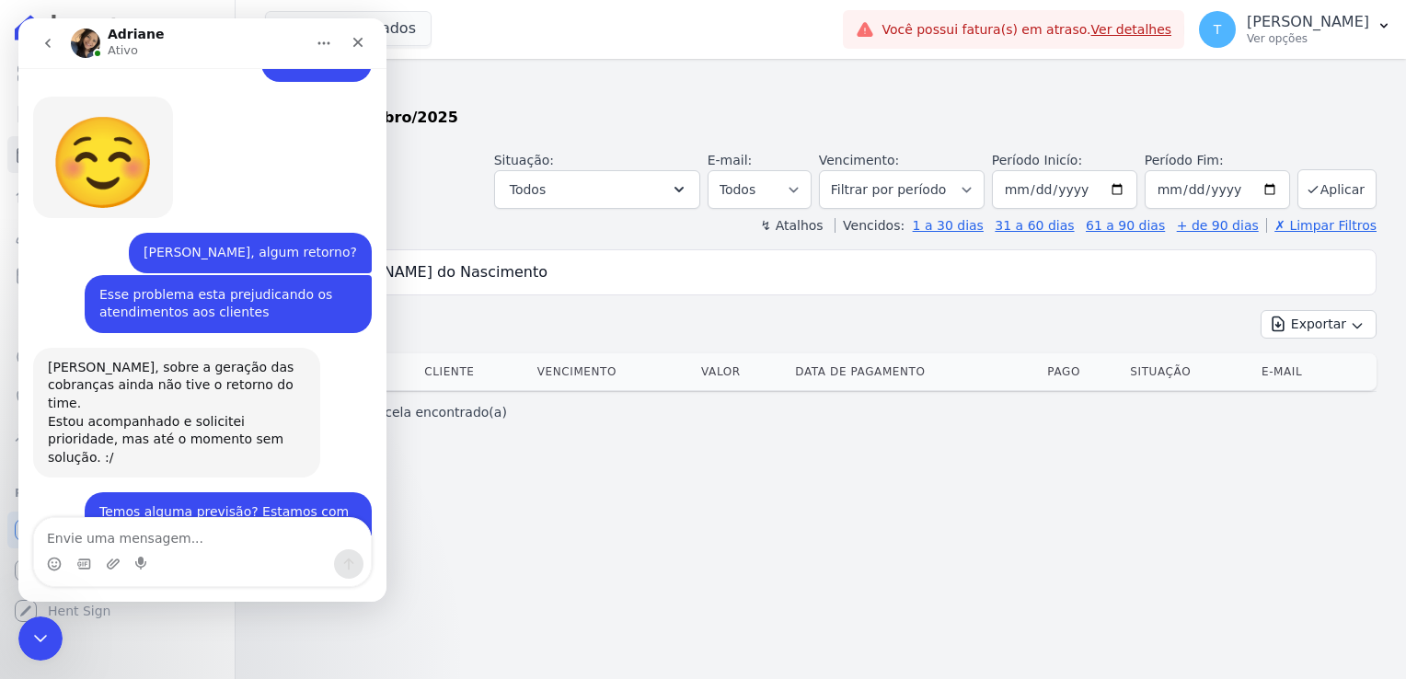
scroll to position [4612, 0]
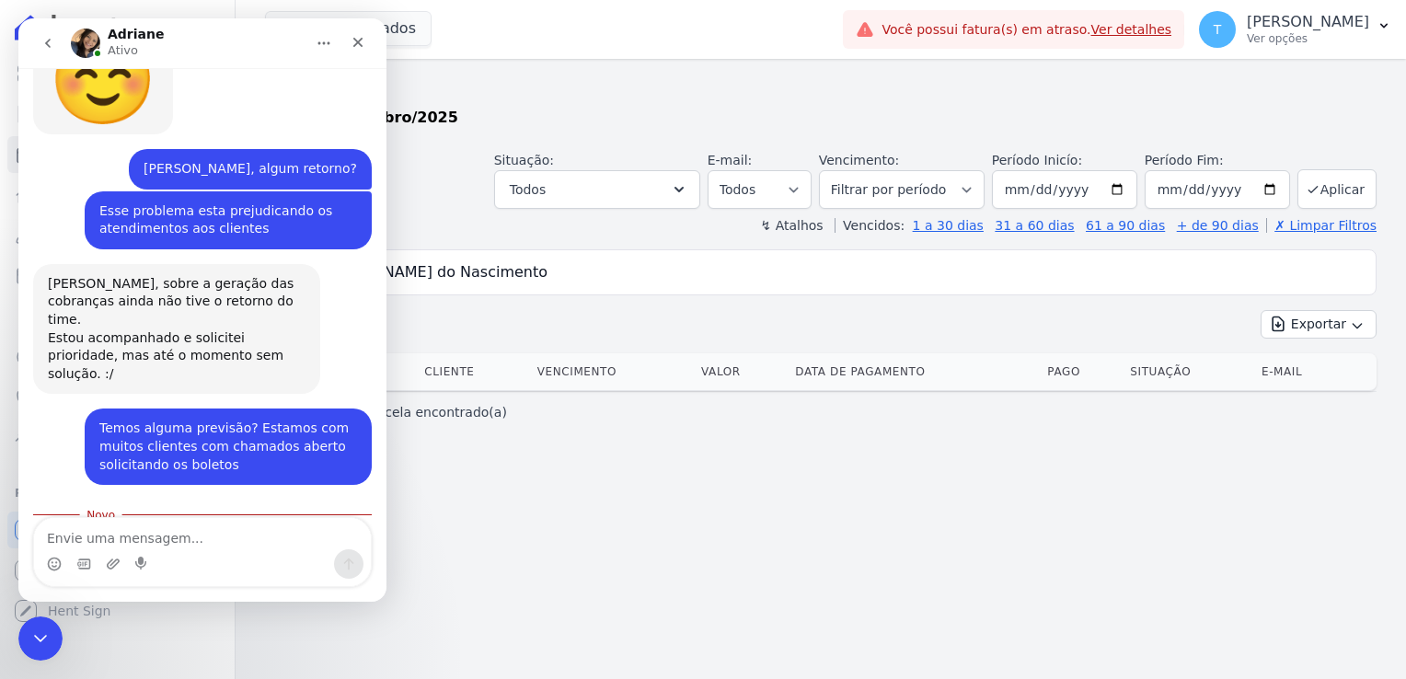
click at [125, 537] on textarea "Envie uma mensagem..." at bounding box center [202, 533] width 337 height 31
click at [36, 628] on icon "Encerramento do Messenger da Intercom" at bounding box center [38, 636] width 22 height 22
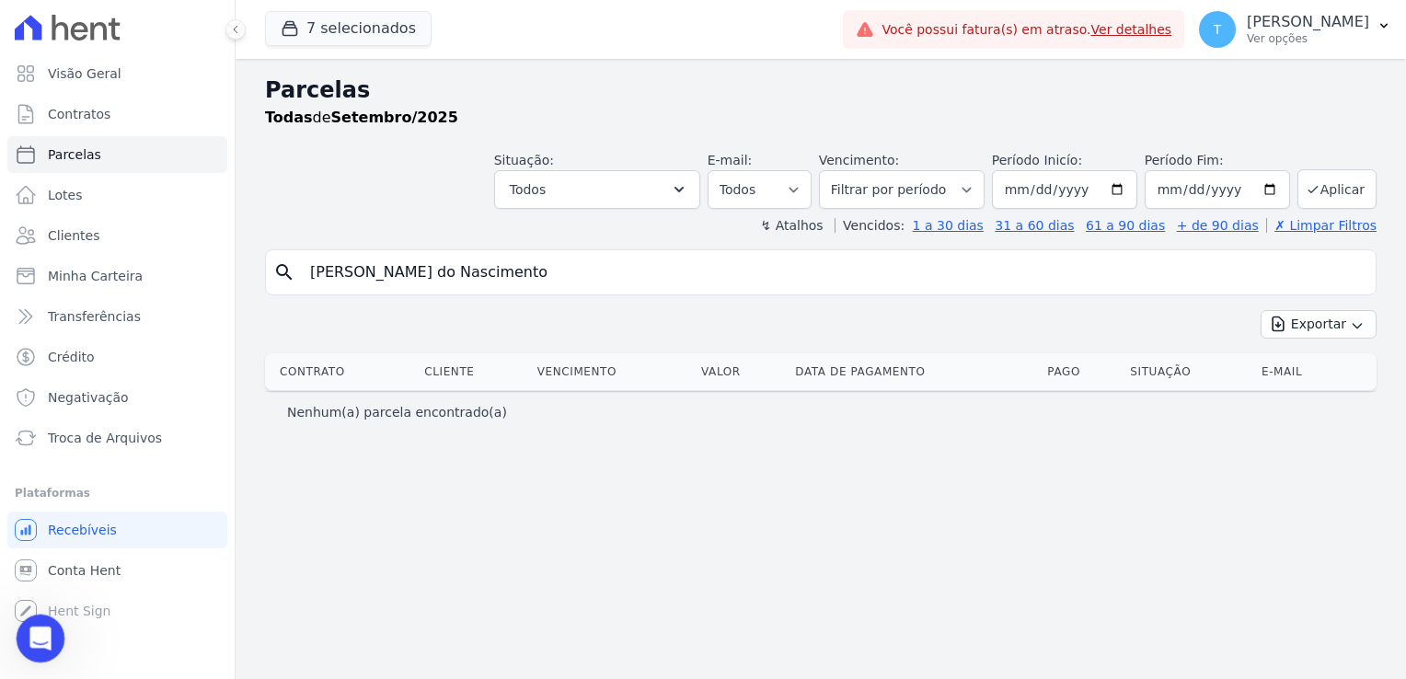
click at [43, 628] on icon "Abertura do Messenger da Intercom" at bounding box center [38, 636] width 30 height 30
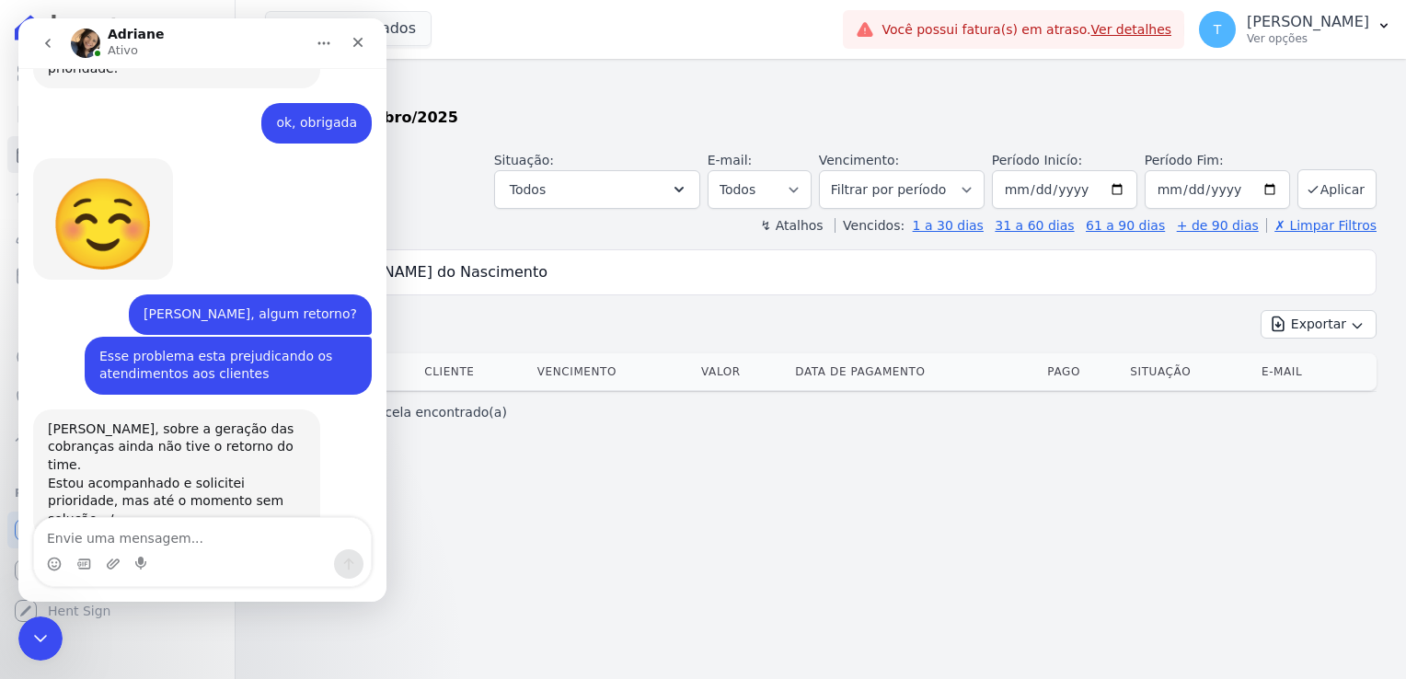
scroll to position [4582, 0]
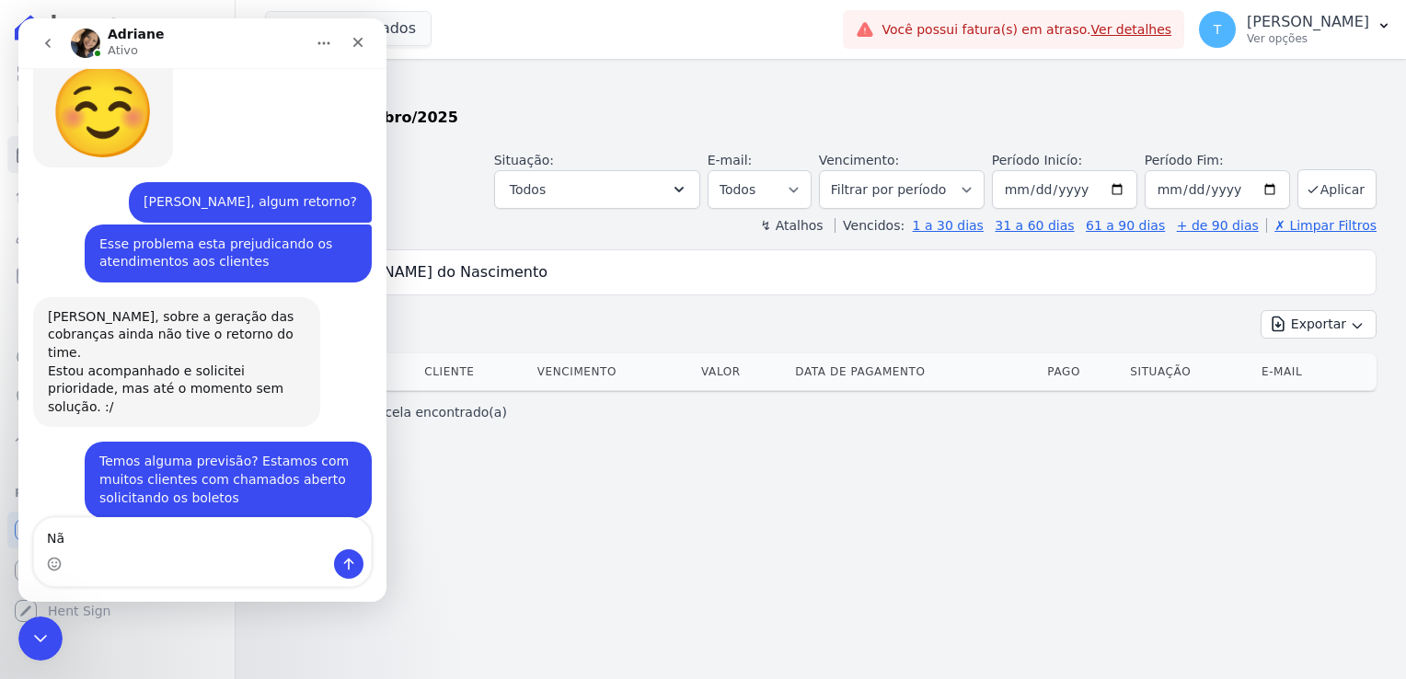
type textarea "N"
type textarea "[PERSON_NAME] nada mudou nas emissões por aqui"
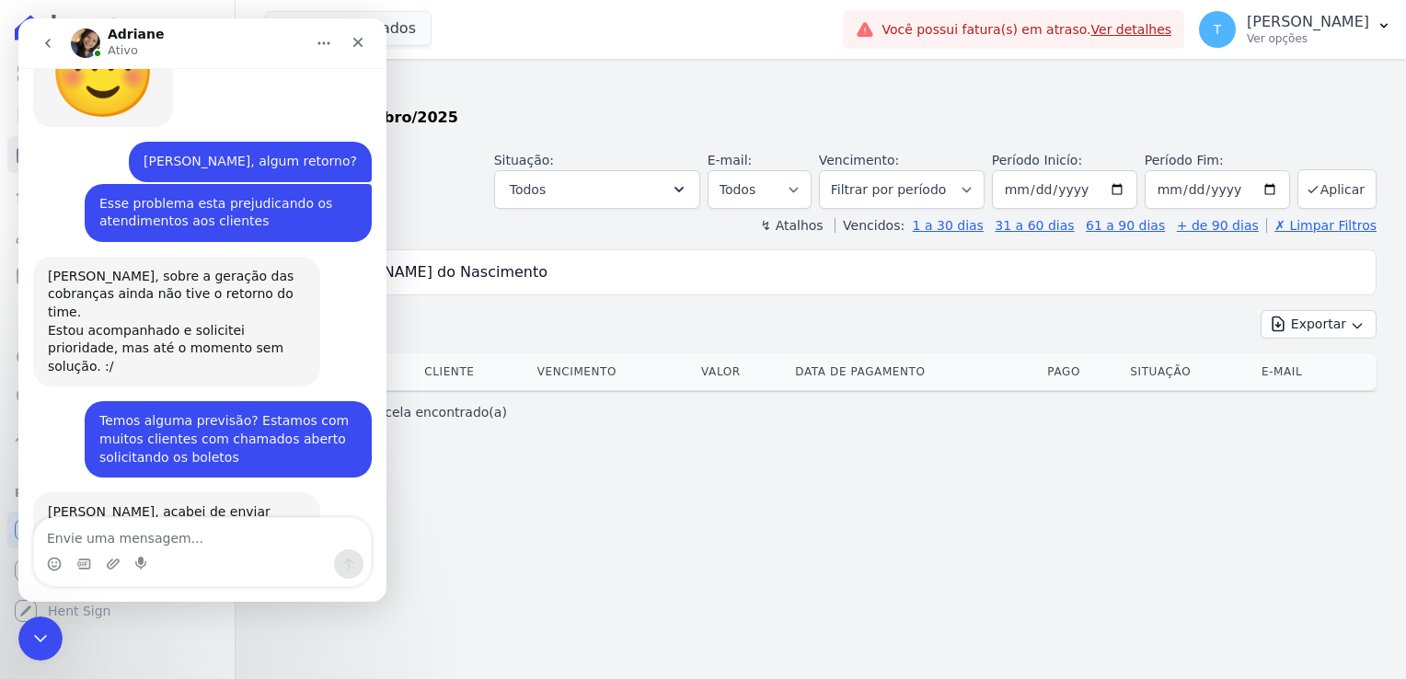
scroll to position [4637, 0]
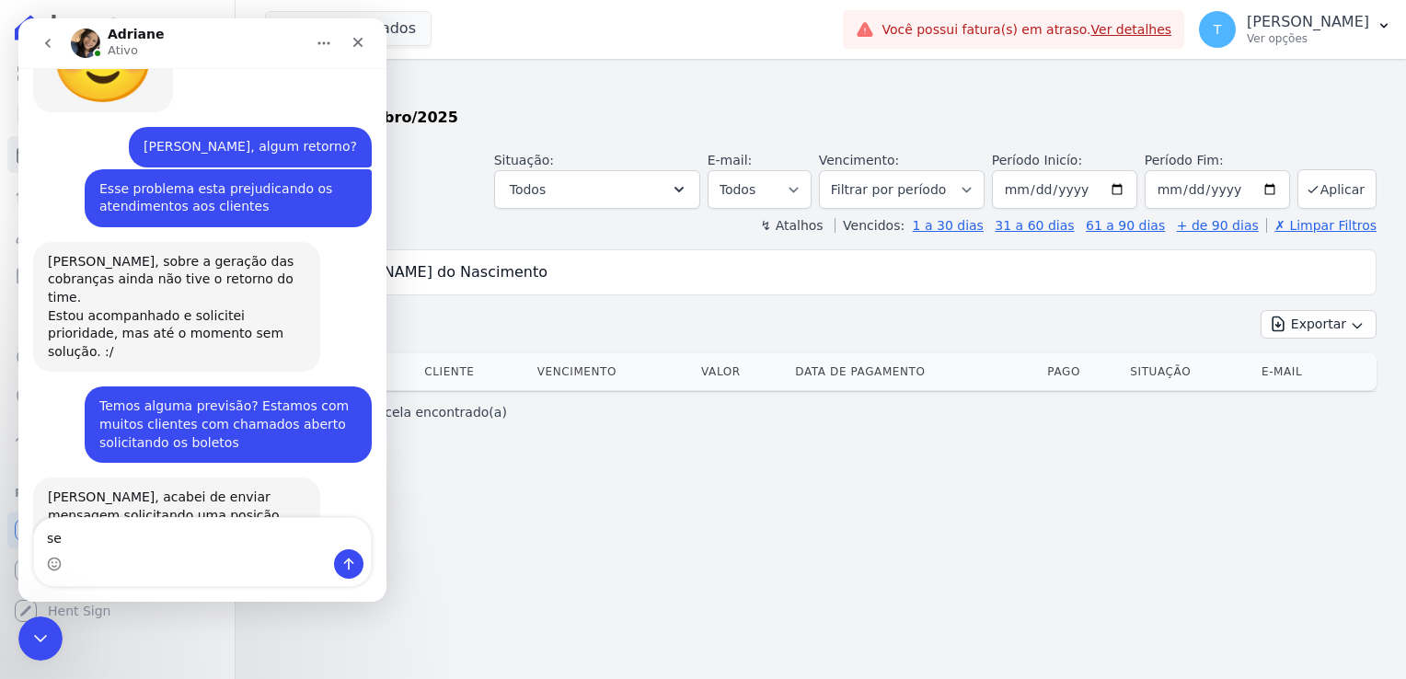
type textarea "s"
type textarea "Não tem como zerar esse nosso numero"
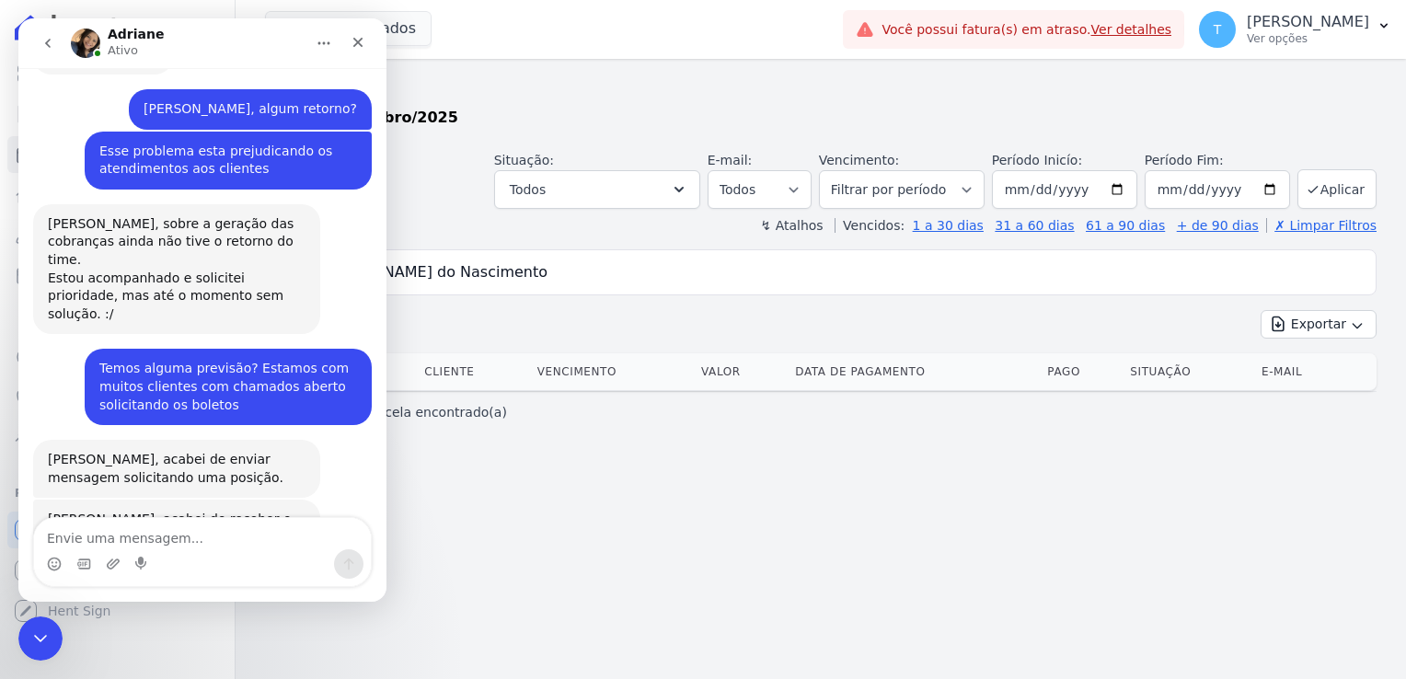
scroll to position [4678, 0]
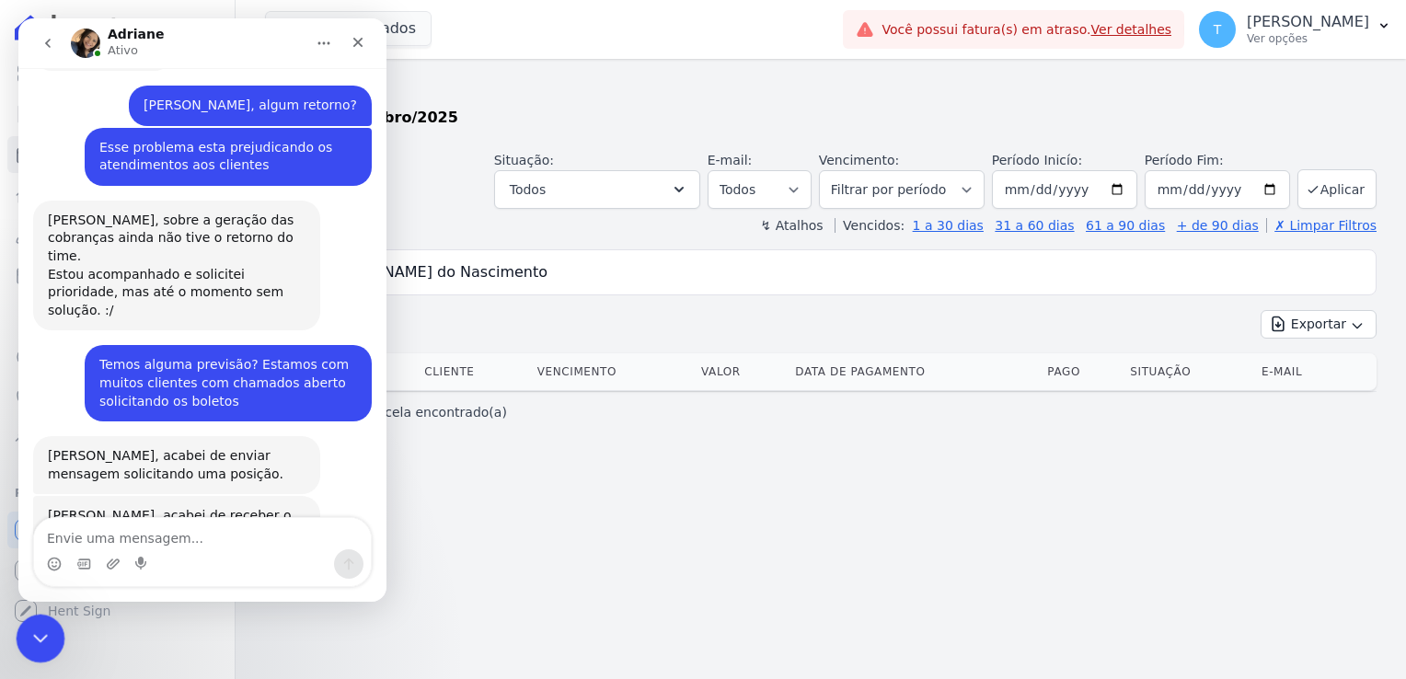
click at [38, 650] on div "Encerramento do Messenger da Intercom" at bounding box center [38, 636] width 44 height 44
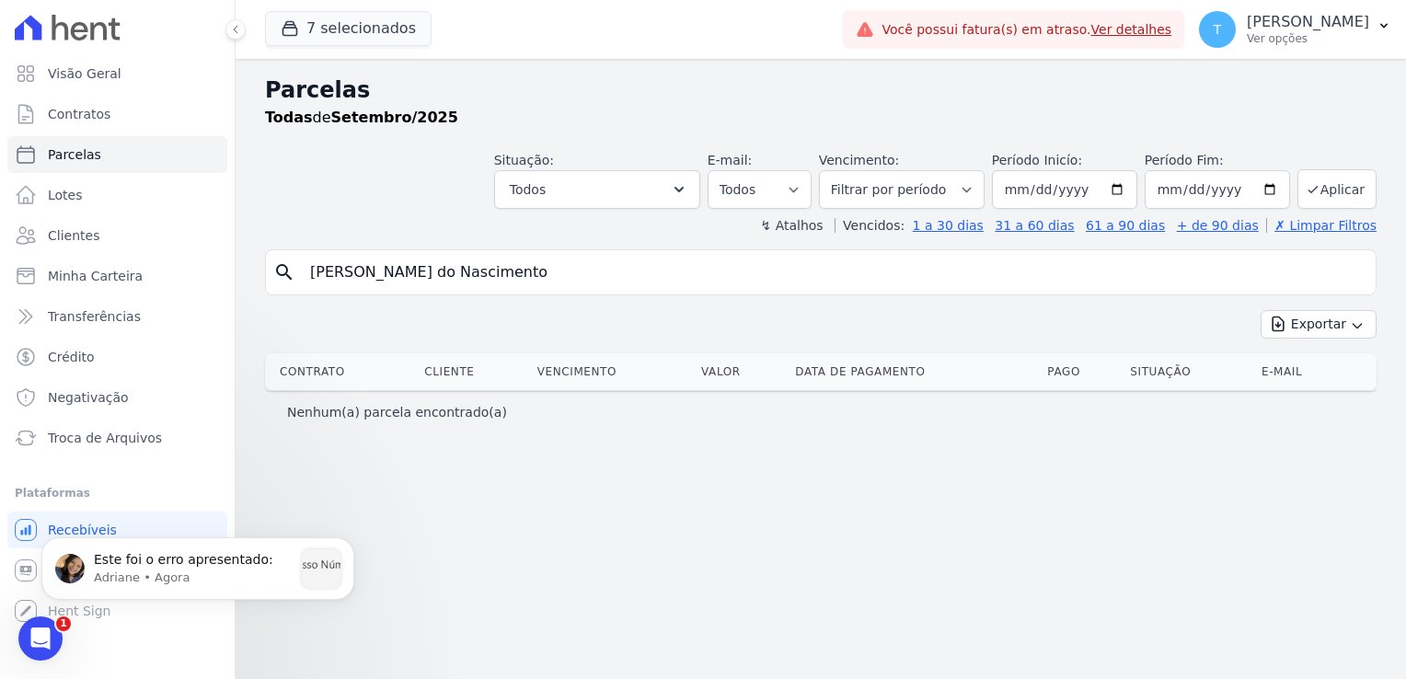
scroll to position [4824, 0]
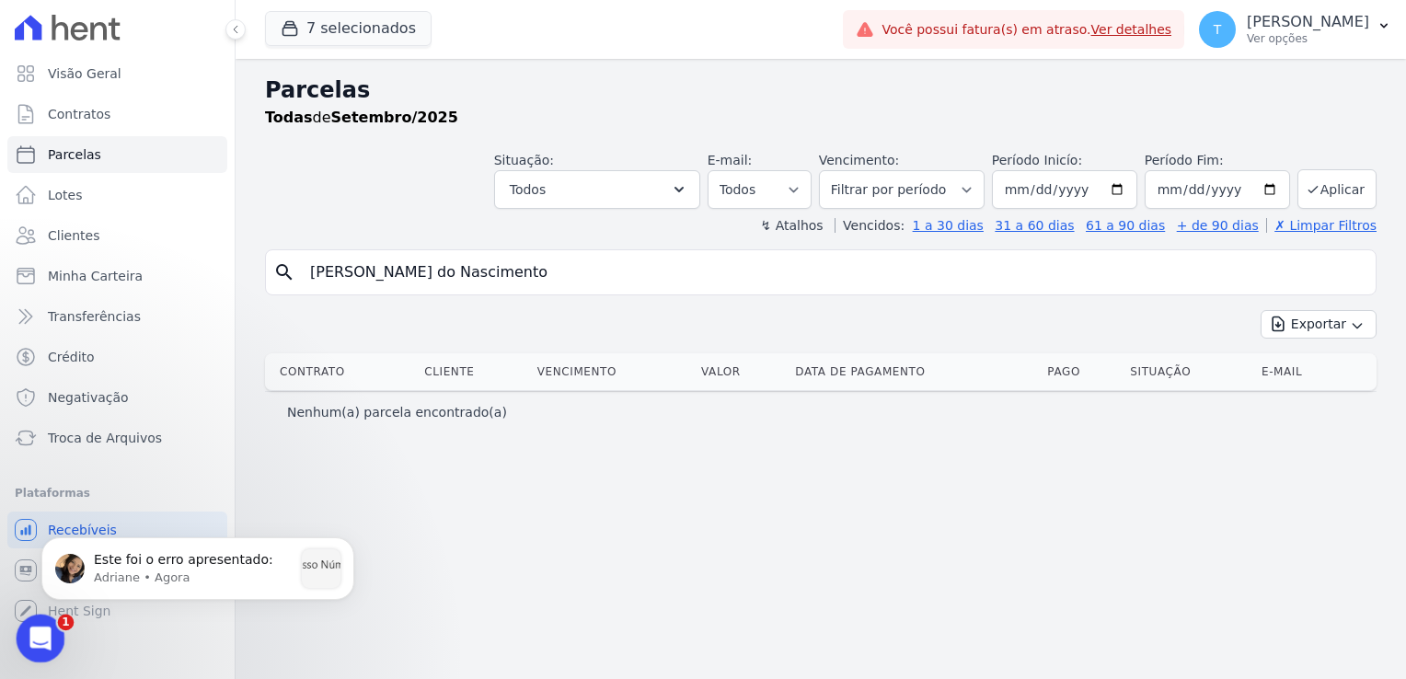
click at [28, 638] on icon "Abertura do Messenger da Intercom" at bounding box center [38, 636] width 30 height 30
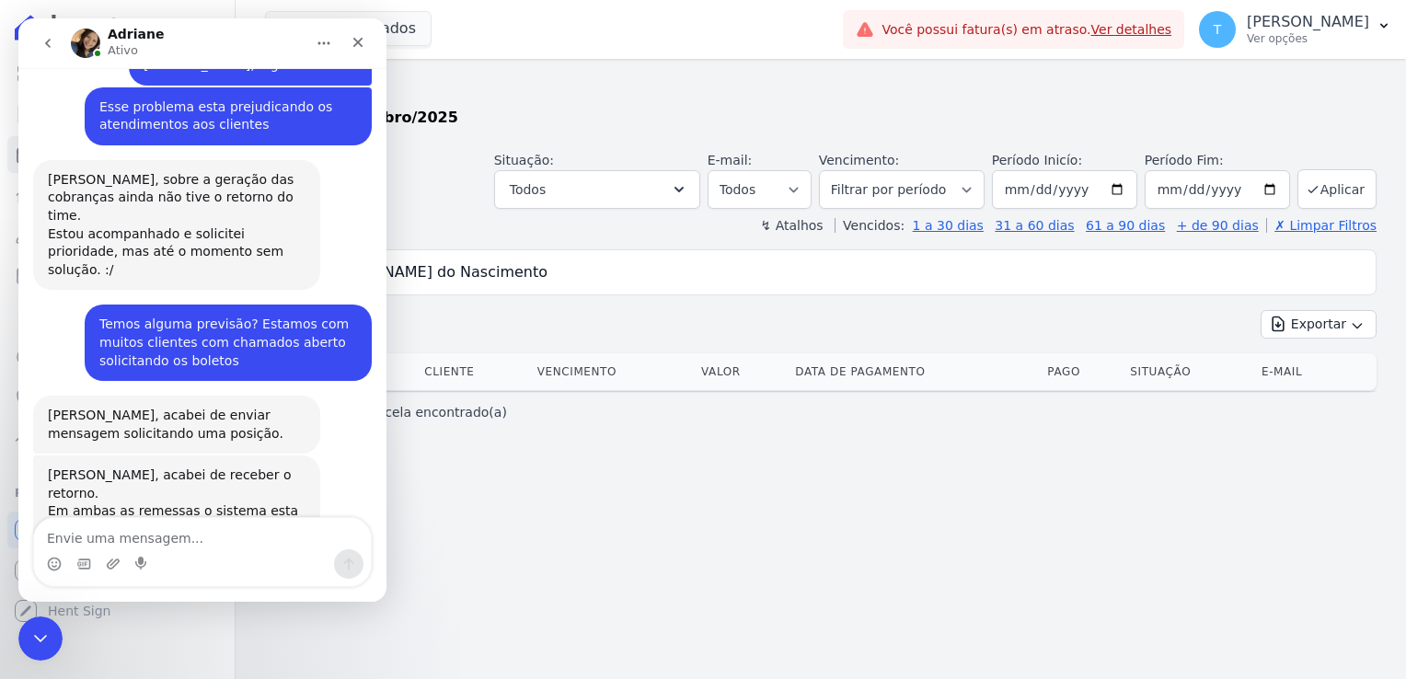
scroll to position [4854, 0]
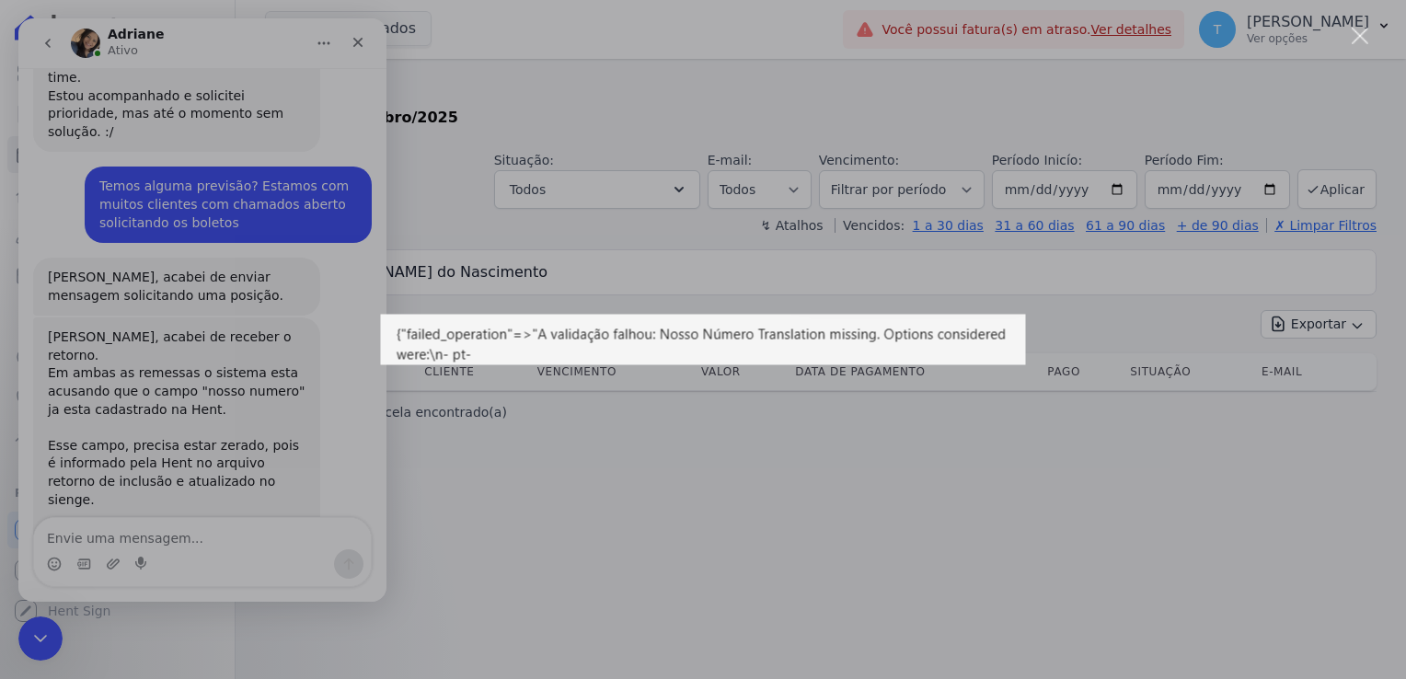
click at [168, 480] on div "Messenger da Intercom" at bounding box center [703, 339] width 1406 height 679
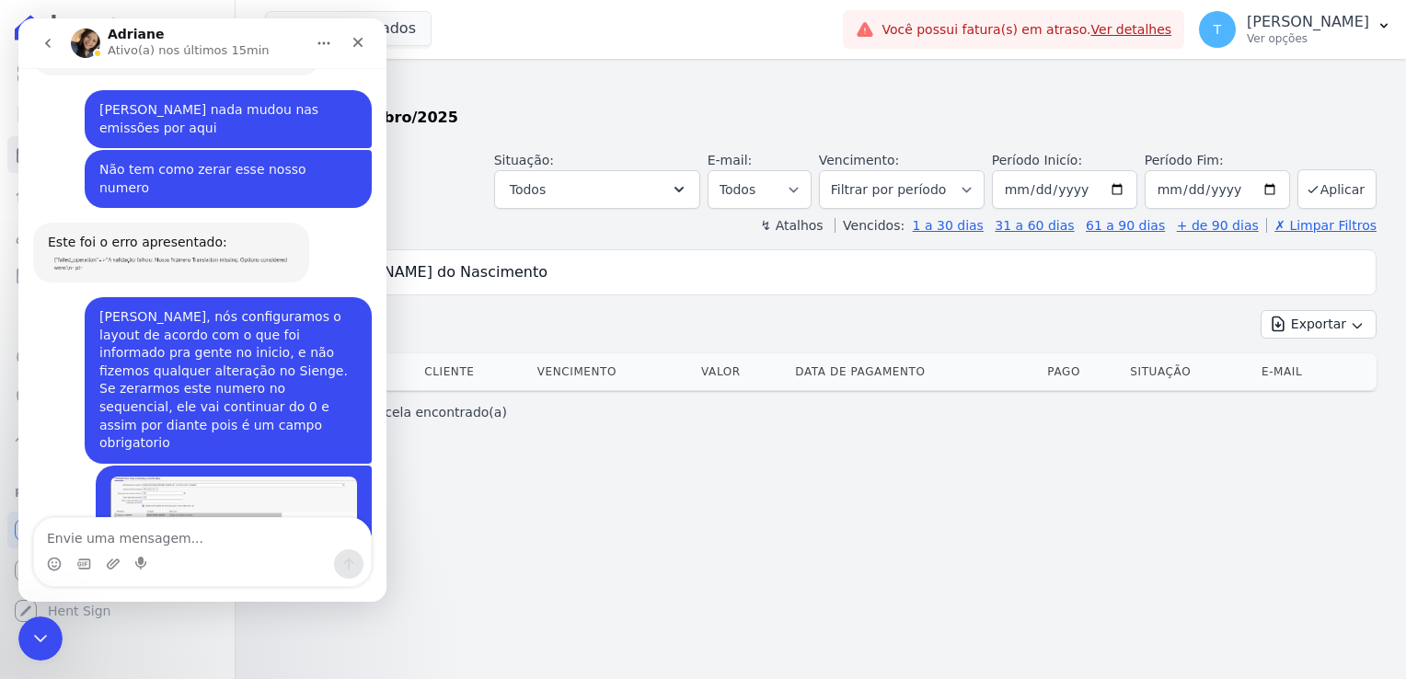
scroll to position [5413, 0]
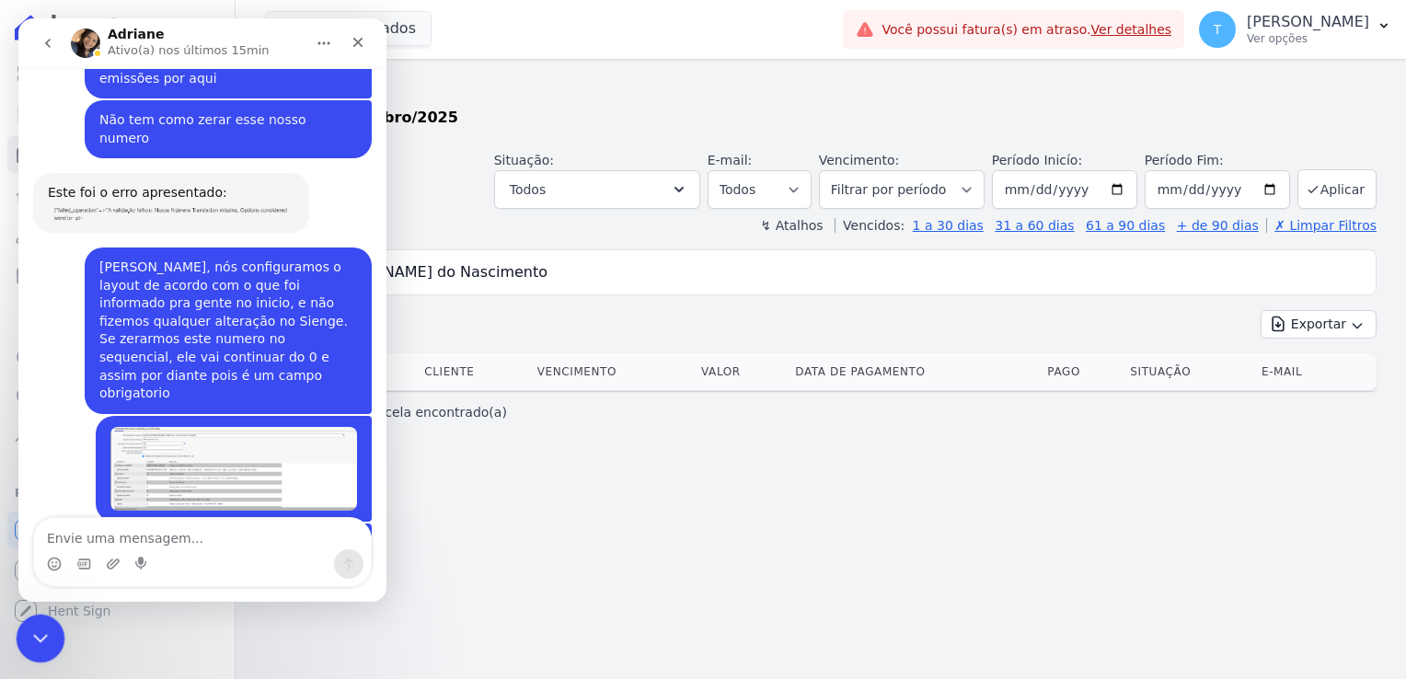
click at [38, 633] on icon "Encerramento do Messenger da Intercom" at bounding box center [38, 636] width 22 height 22
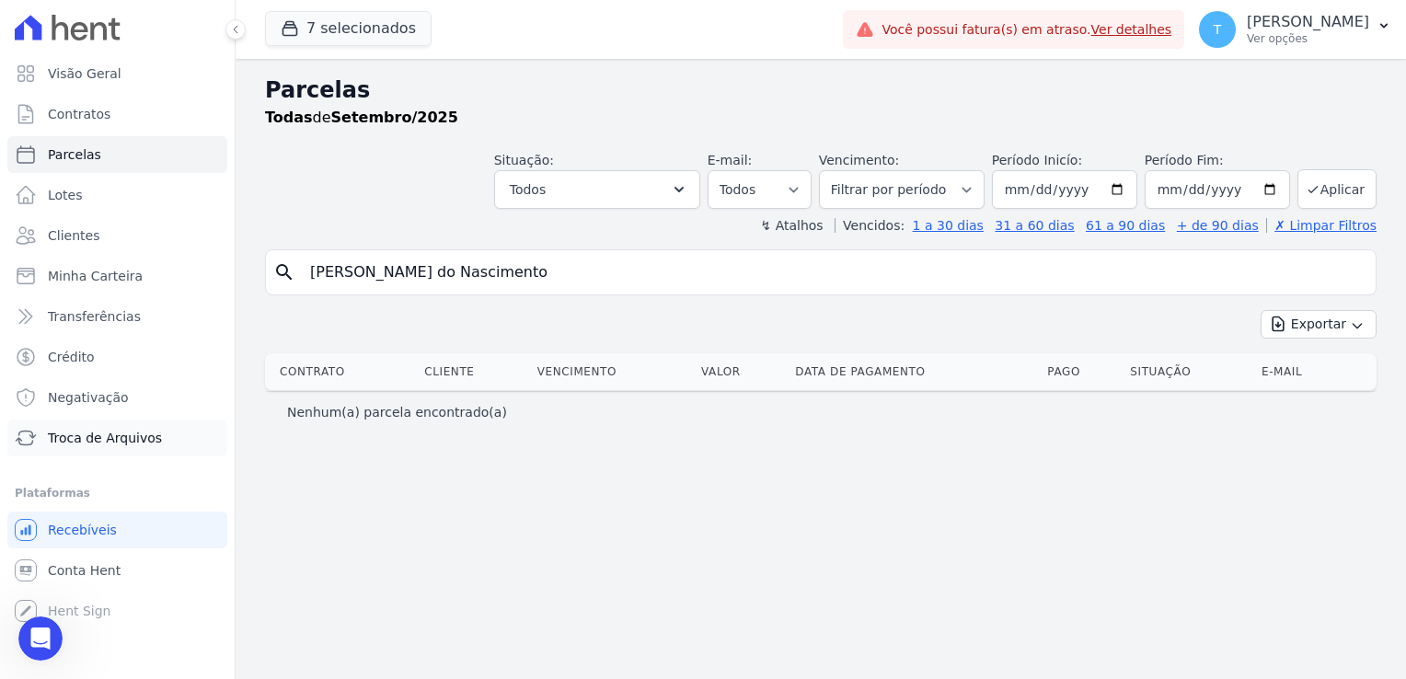
click at [115, 435] on span "Troca de Arquivos" at bounding box center [105, 438] width 114 height 18
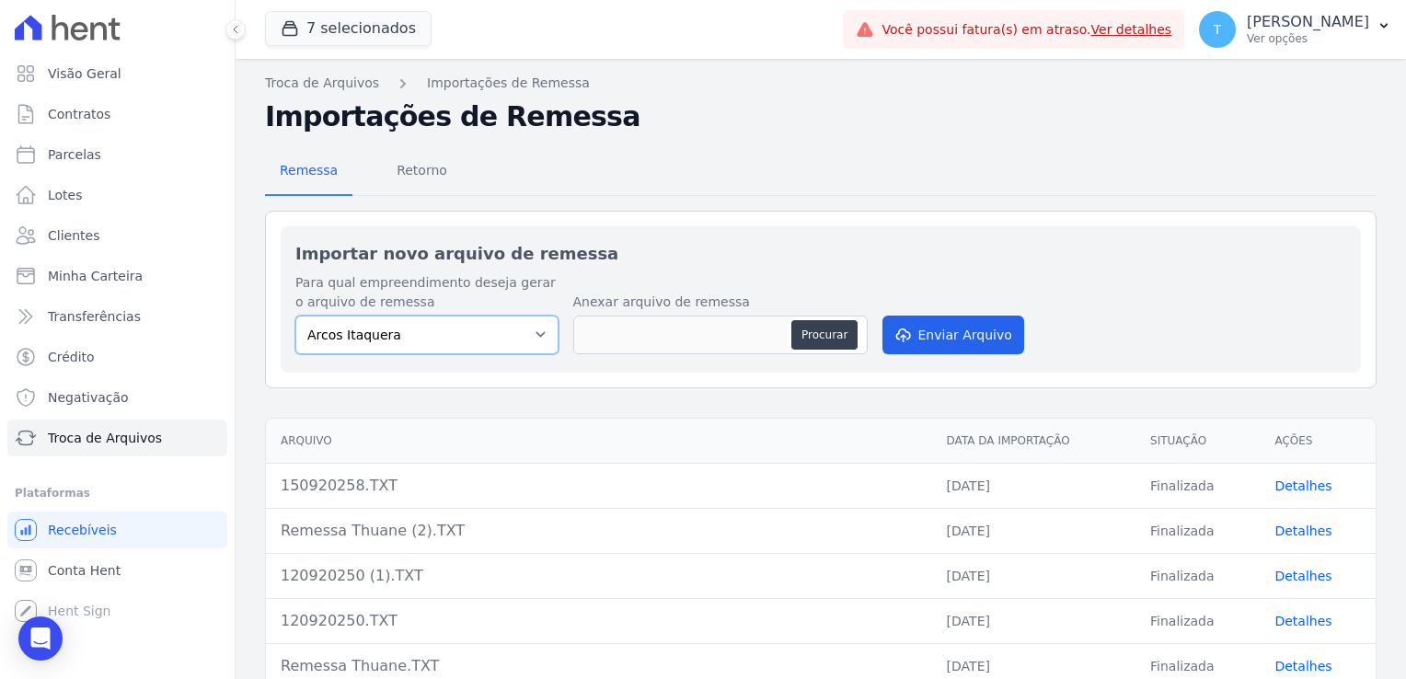
click at [538, 339] on select "Arcos Itaquera [GEOGRAPHIC_DATA] Inspire BOSQUE CLUB ARTE [GEOGRAPHIC_DATA] 553…" at bounding box center [426, 335] width 263 height 39
select select "0f63778f-d065-481e-98dc-731d1f59daba"
click at [295, 316] on select "Arcos Itaquera [GEOGRAPHIC_DATA] Inspire BOSQUE CLUB ARTE [GEOGRAPHIC_DATA] 553…" at bounding box center [426, 335] width 263 height 39
click at [814, 331] on button "Procurar" at bounding box center [824, 334] width 66 height 29
type input "1509202530.TXT"
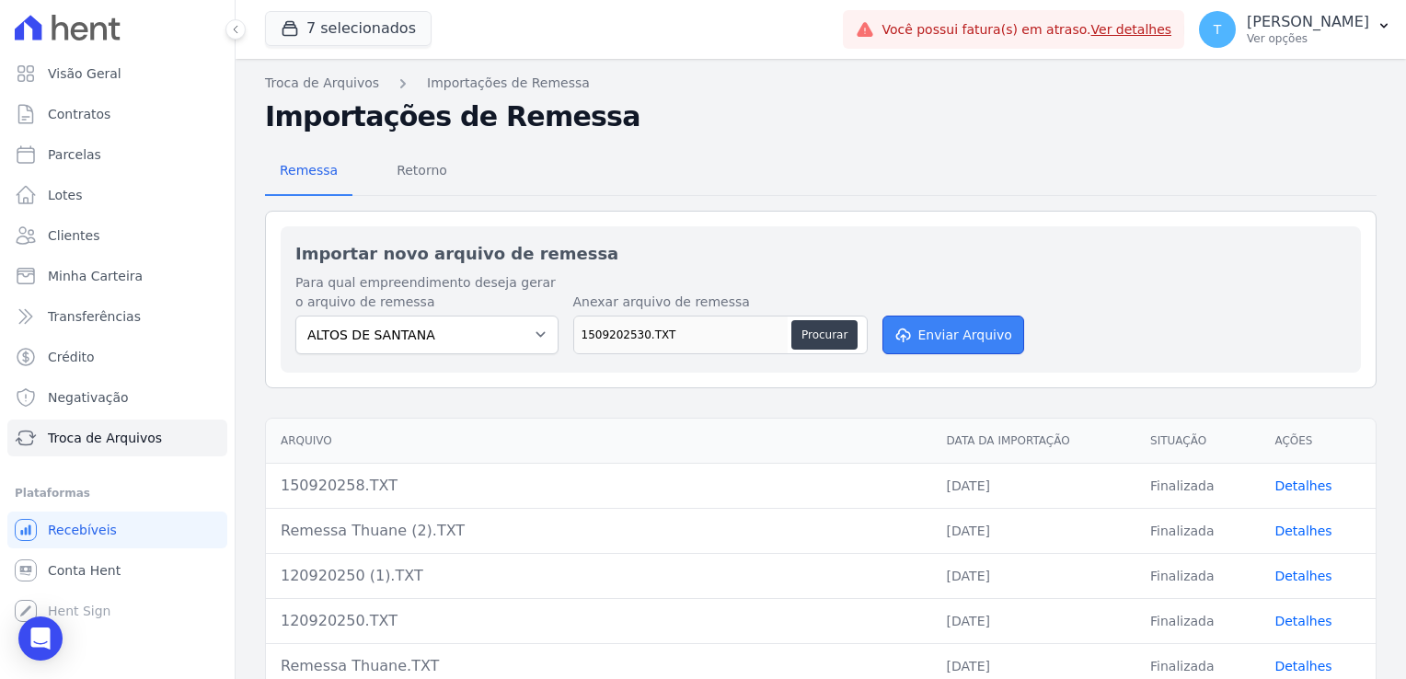
click at [928, 337] on button "Enviar Arquivo" at bounding box center [953, 335] width 142 height 39
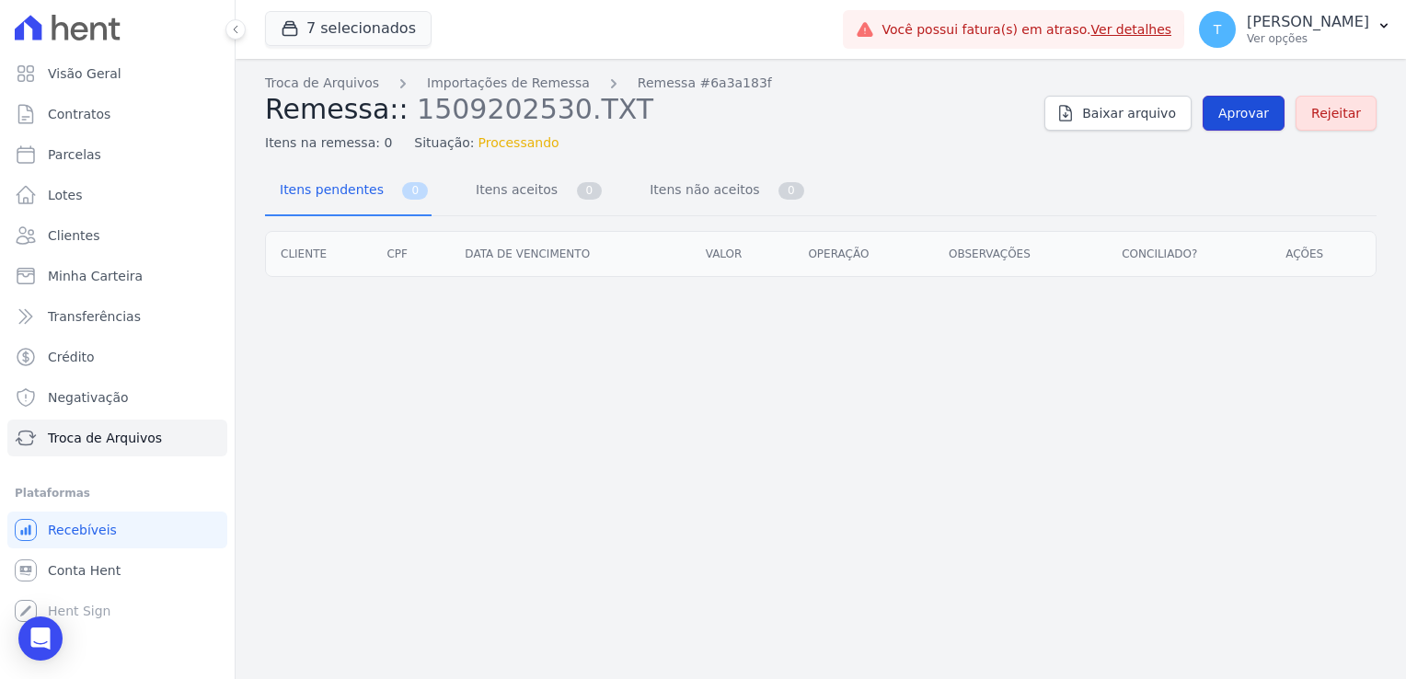
click at [1259, 106] on span "Aprovar" at bounding box center [1243, 113] width 51 height 18
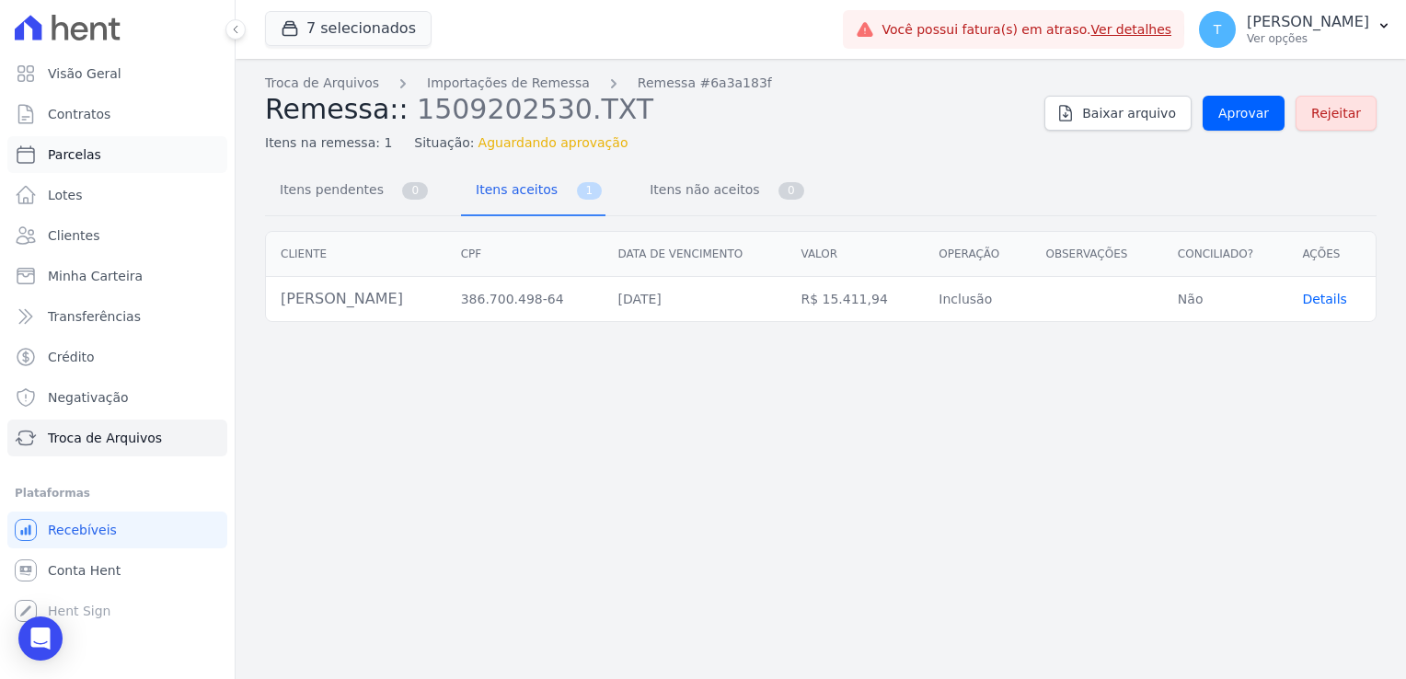
click at [94, 151] on span "Parcelas" at bounding box center [74, 154] width 53 height 18
select select
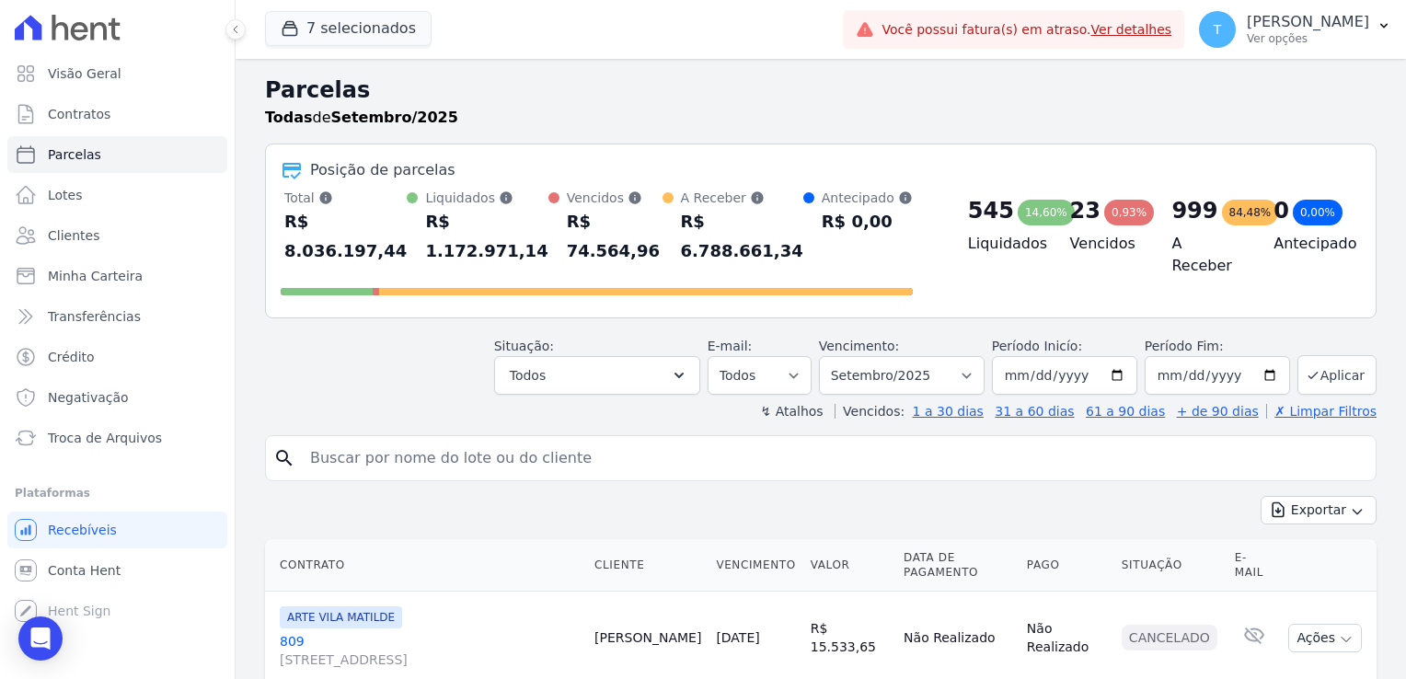
click at [361, 440] on input "search" at bounding box center [833, 458] width 1069 height 37
paste input "[PERSON_NAME]"
type input "[PERSON_NAME]"
select select
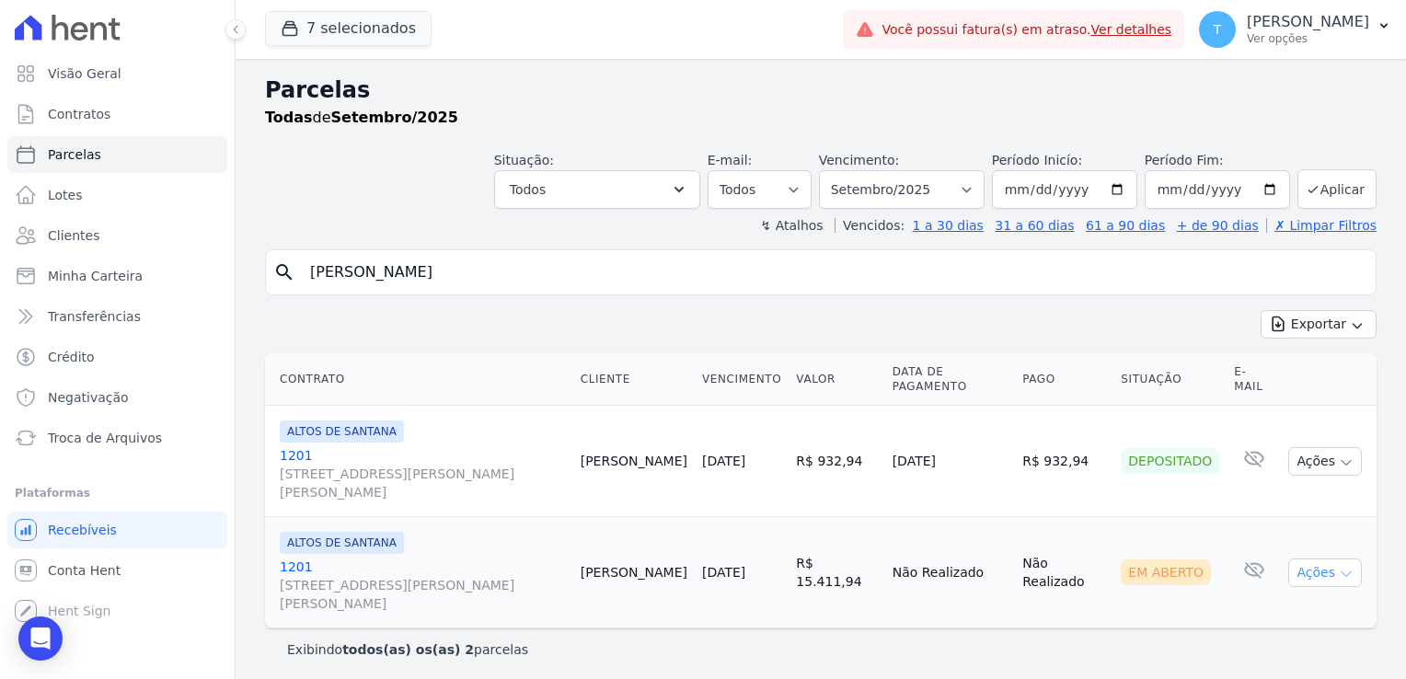
click at [1348, 567] on icon "button" at bounding box center [1346, 574] width 15 height 15
click at [1279, 598] on link "Ver boleto" at bounding box center [1317, 615] width 177 height 34
drag, startPoint x: 474, startPoint y: 274, endPoint x: 293, endPoint y: 274, distance: 180.3
click at [293, 274] on div "search [PERSON_NAME]" at bounding box center [820, 272] width 1111 height 46
paste input "[PERSON_NAME] do Nascimento"
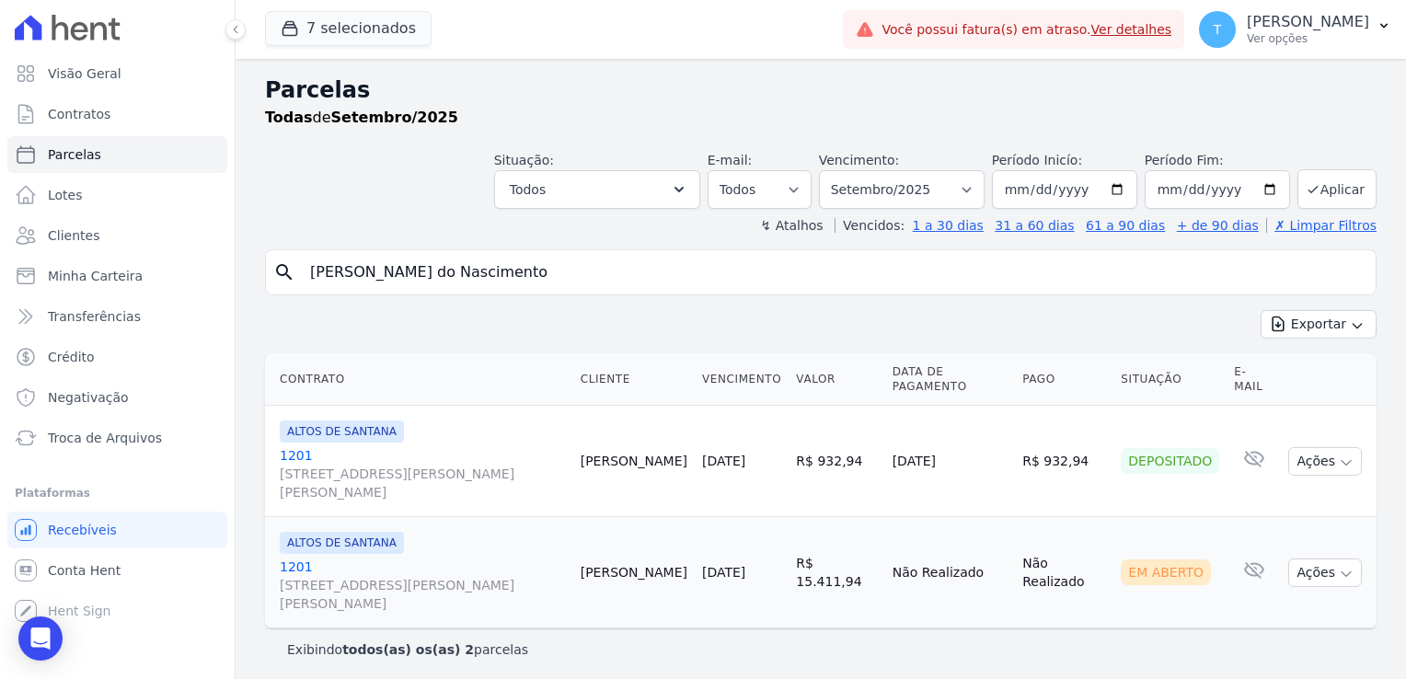
type input "[PERSON_NAME] do Nascimento"
select select
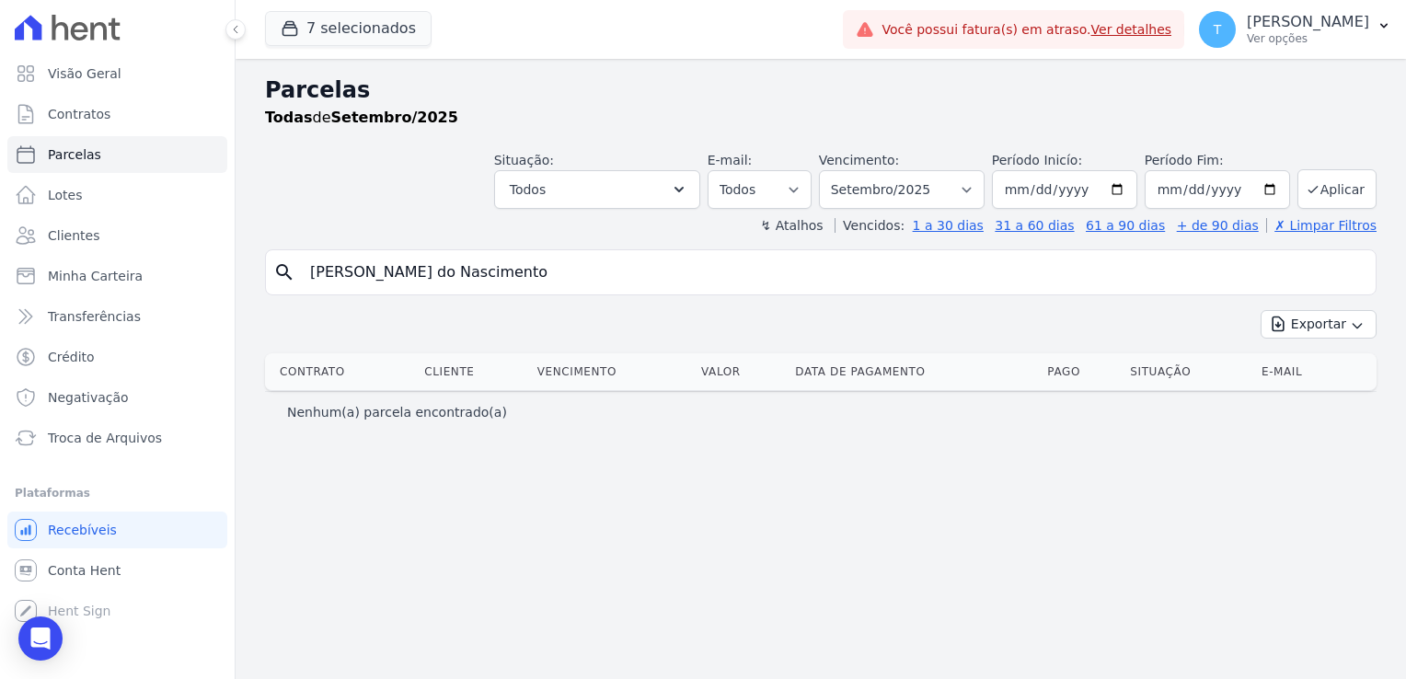
drag, startPoint x: 526, startPoint y: 267, endPoint x: 254, endPoint y: 293, distance: 273.6
click at [254, 293] on div "Parcelas Todas de Setembro/2025 Situação: Agendado Em Aberto Pago Processando C…" at bounding box center [821, 369] width 1170 height 620
paste input "[PERSON_NAME]"
type input "[PERSON_NAME]"
select select
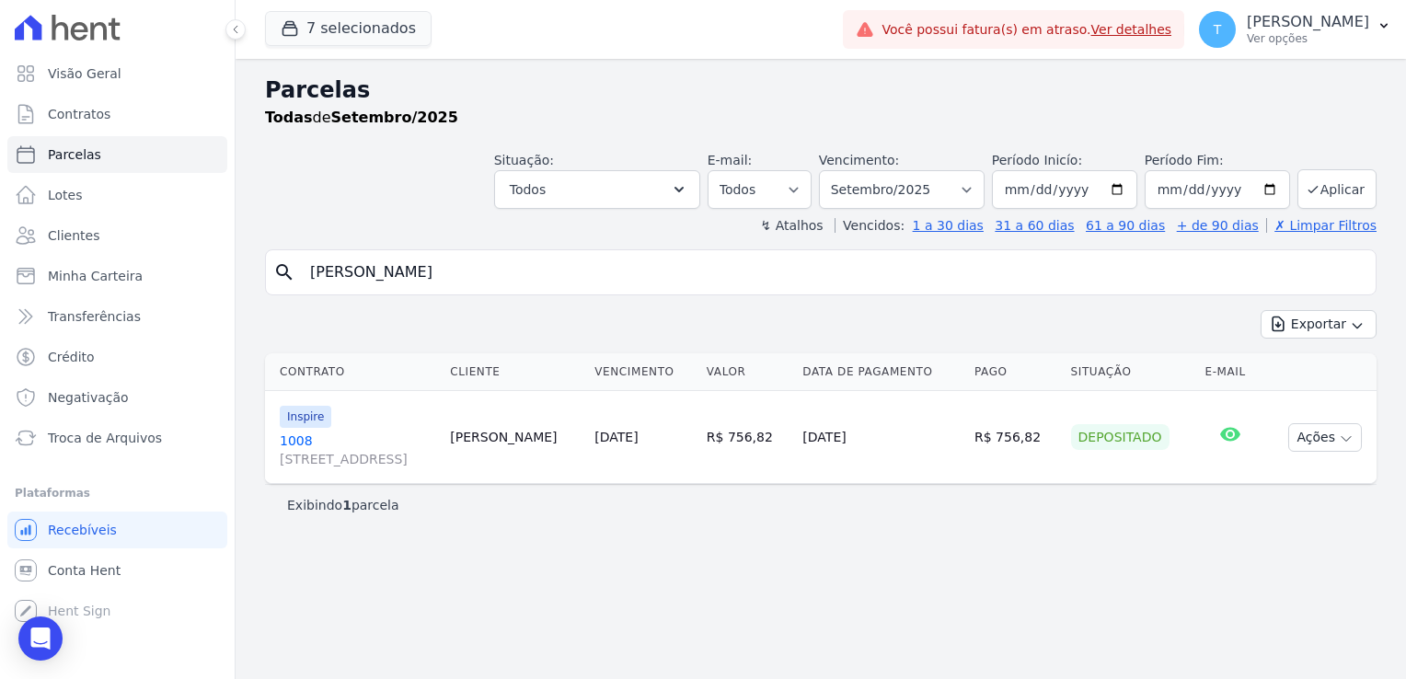
drag, startPoint x: 515, startPoint y: 281, endPoint x: 298, endPoint y: 275, distance: 217.2
click at [299, 275] on input "[PERSON_NAME]" at bounding box center [833, 272] width 1069 height 37
paste input "[PERSON_NAME]"
type input "[PERSON_NAME]"
select select
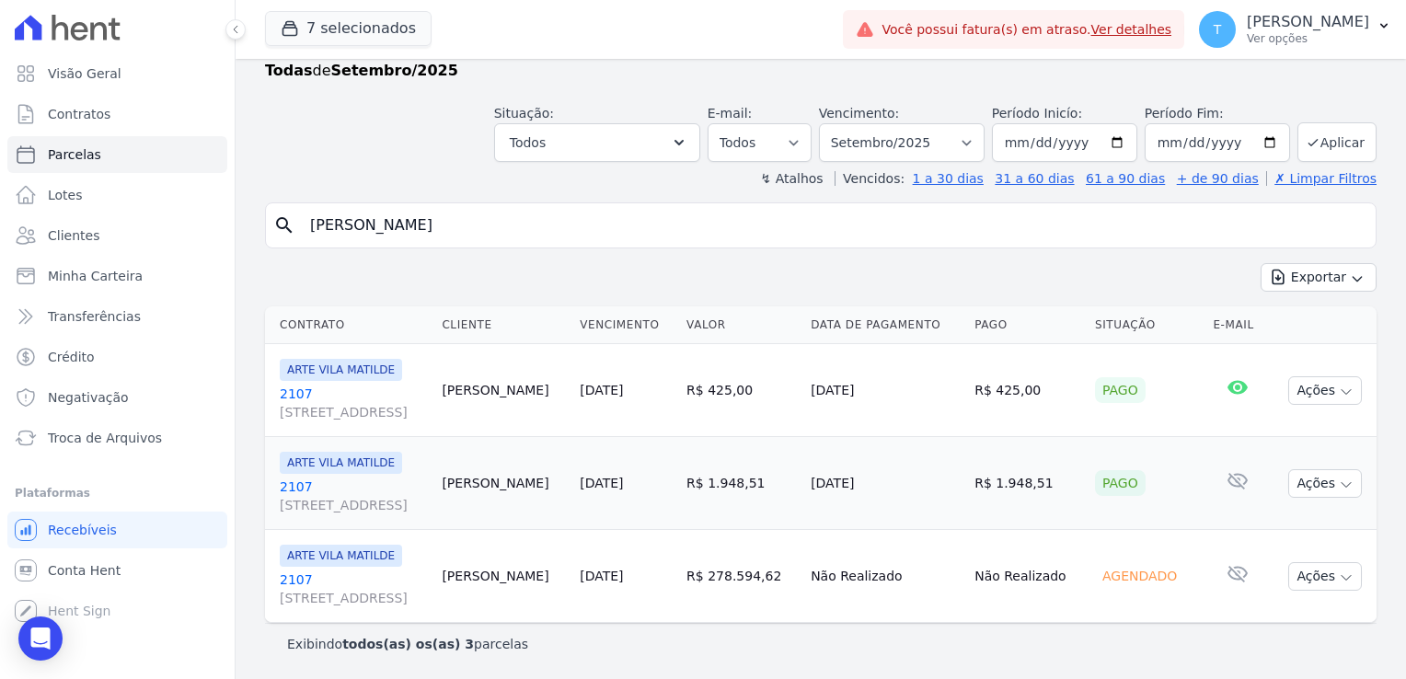
scroll to position [92, 0]
click at [309, 452] on span "ARTE VILA MATILDE" at bounding box center [341, 463] width 122 height 22
click at [305, 496] on span "[STREET_ADDRESS]" at bounding box center [353, 505] width 147 height 18
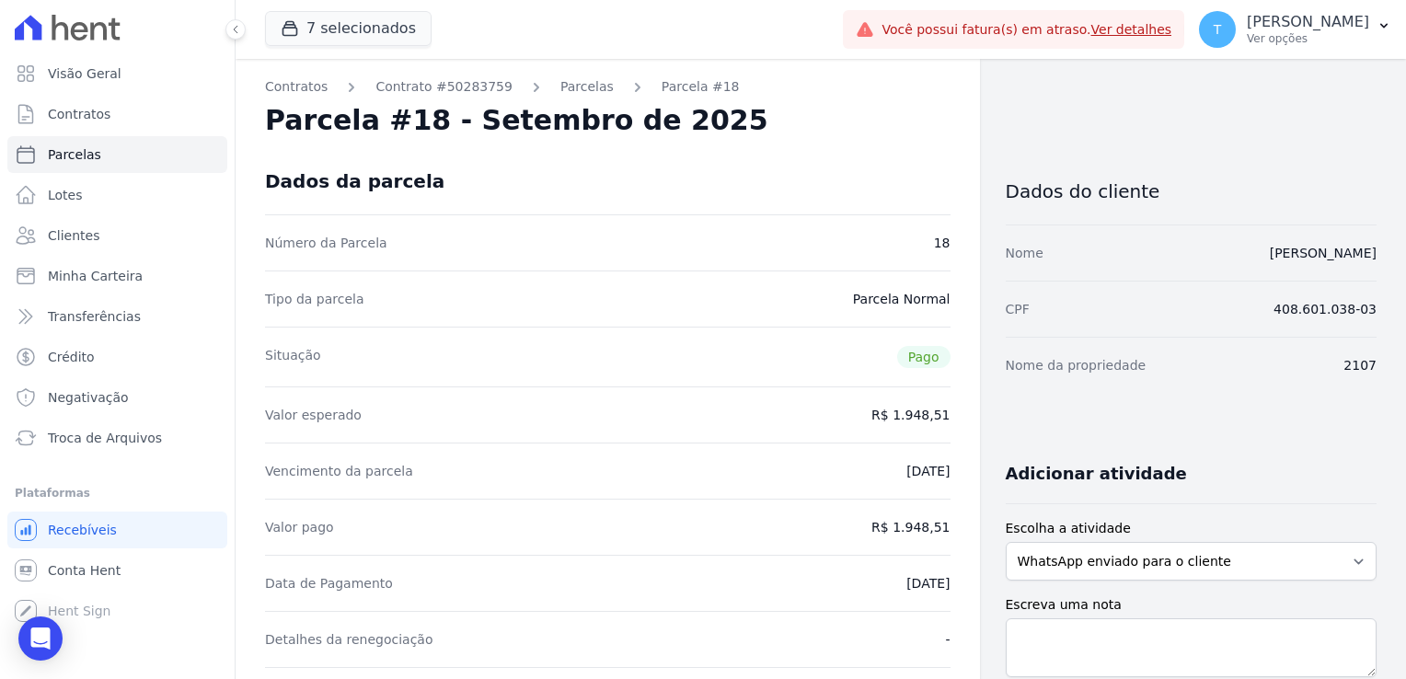
select select
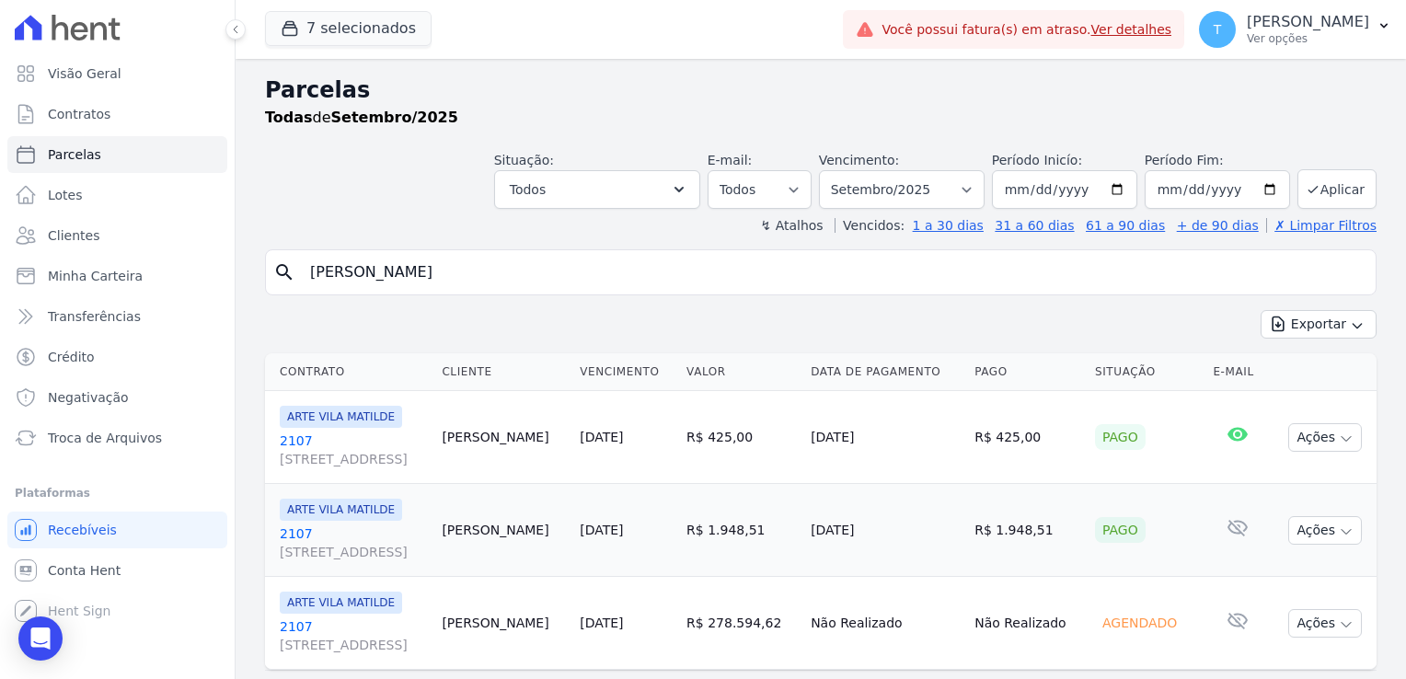
click at [584, 276] on input "[PERSON_NAME]" at bounding box center [833, 272] width 1069 height 37
select select
drag, startPoint x: 518, startPoint y: 280, endPoint x: 302, endPoint y: 285, distance: 216.3
click at [302, 285] on input "[PERSON_NAME]" at bounding box center [833, 272] width 1069 height 37
paste input "[PERSON_NAME]"
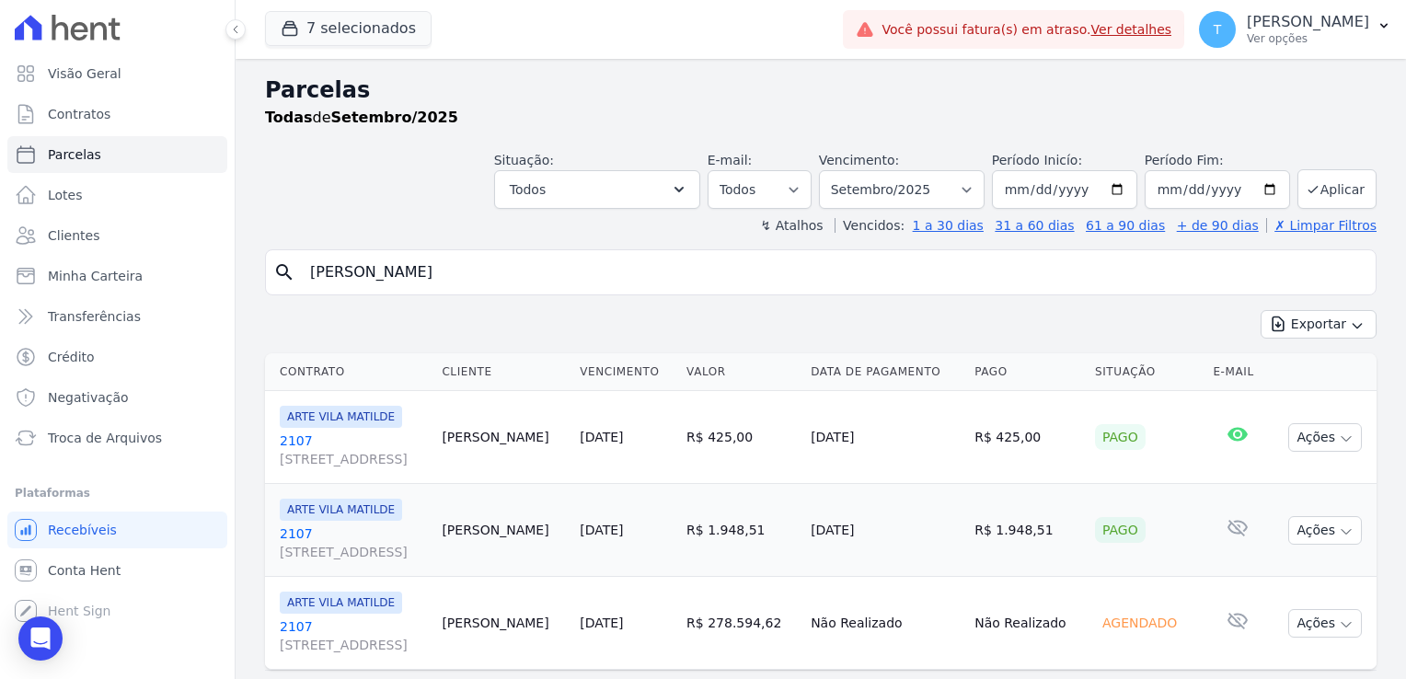
type input "[PERSON_NAME]"
select select
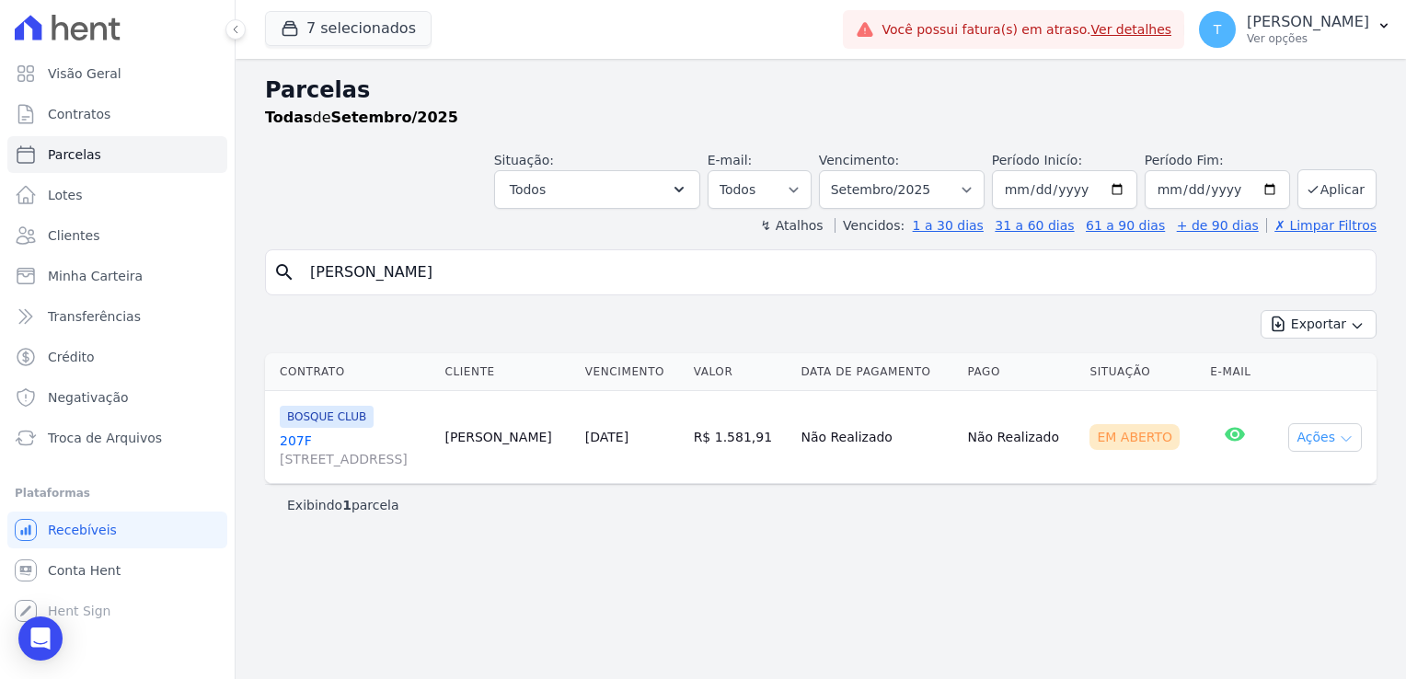
click at [1346, 439] on icon "button" at bounding box center [1346, 438] width 15 height 15
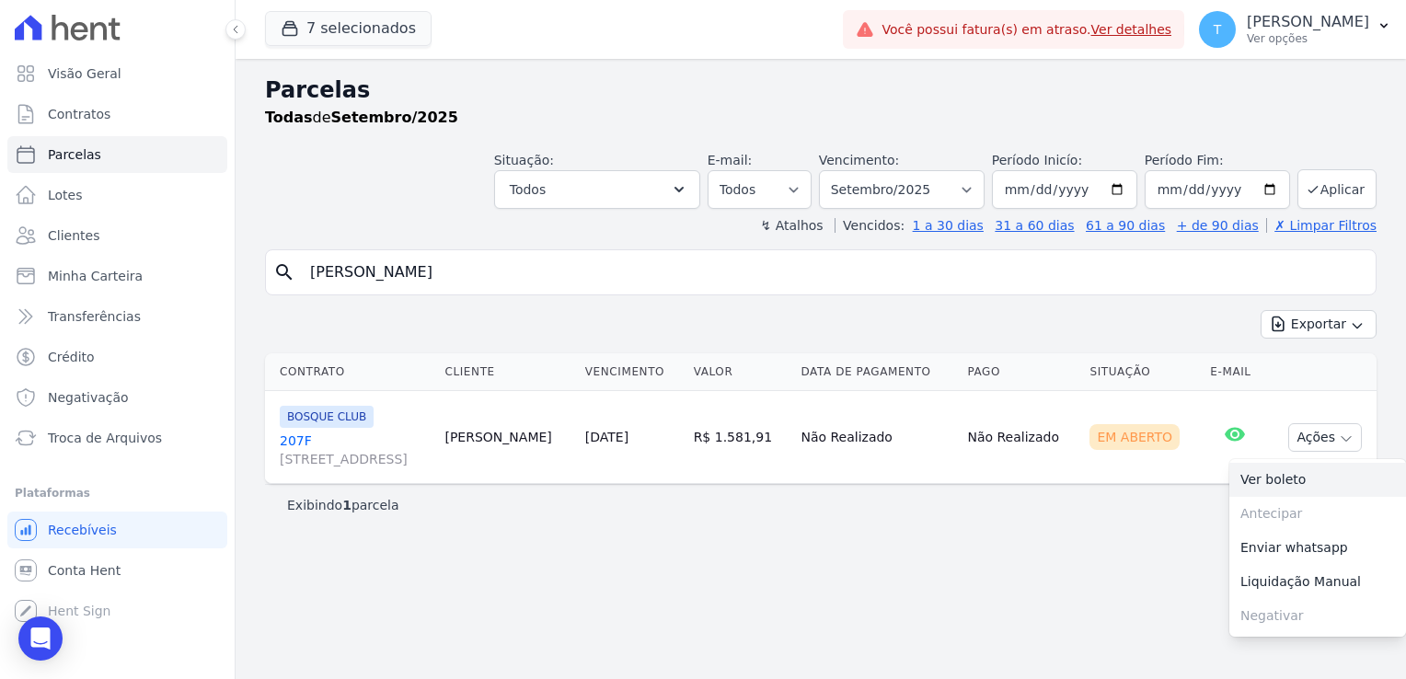
click at [1312, 477] on link "Ver boleto" at bounding box center [1317, 480] width 177 height 34
drag, startPoint x: 507, startPoint y: 270, endPoint x: 305, endPoint y: 278, distance: 202.6
click at [305, 278] on input "[PERSON_NAME]" at bounding box center [833, 272] width 1069 height 37
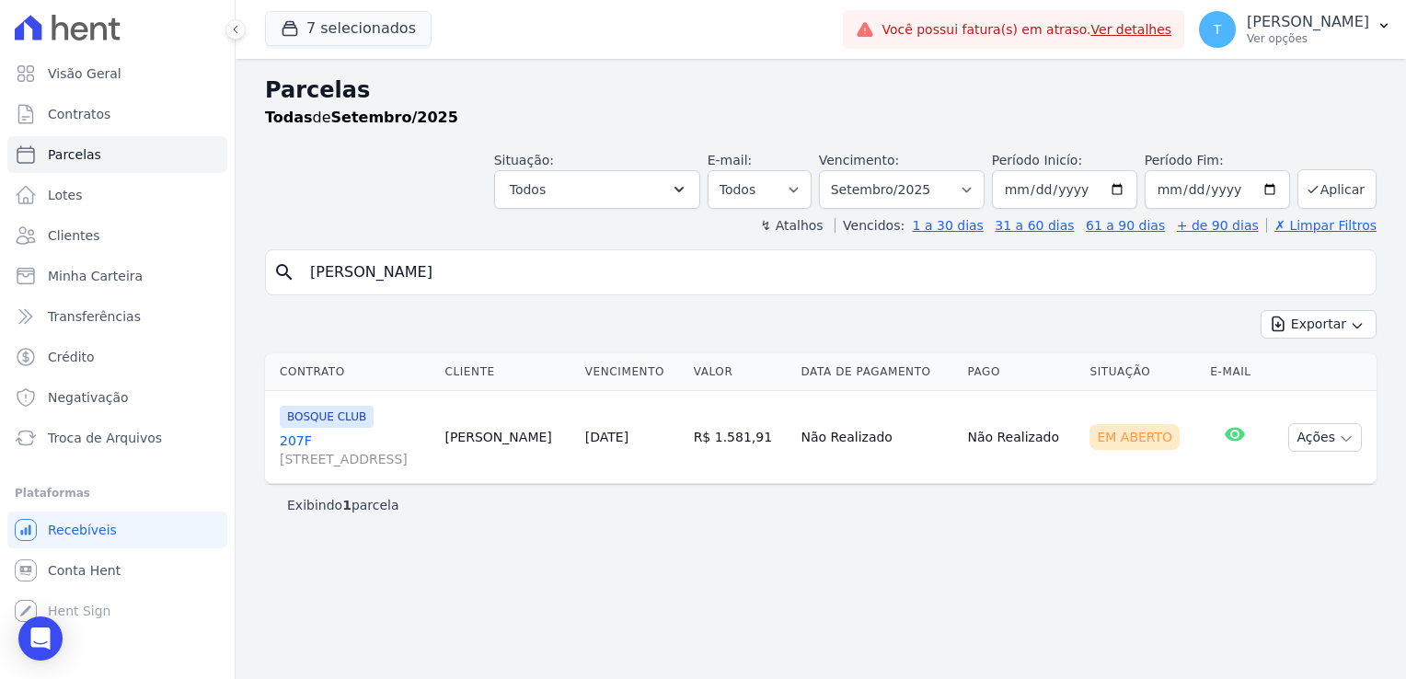
paste input "[PERSON_NAME] do Nascimento"
type input "[PERSON_NAME] do Nascimento"
select select
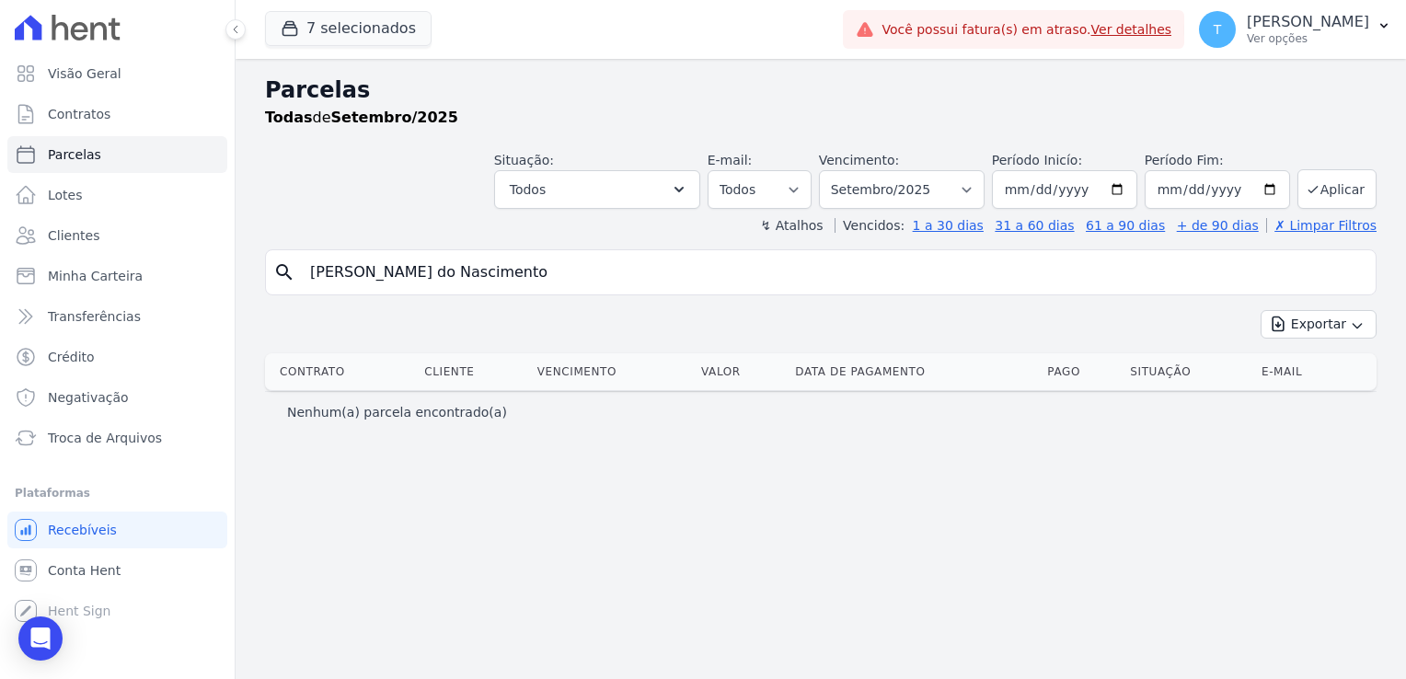
click at [515, 274] on input "[PERSON_NAME] do Nascimento" at bounding box center [833, 272] width 1069 height 37
select select
drag, startPoint x: 518, startPoint y: 276, endPoint x: 279, endPoint y: 278, distance: 239.2
click at [281, 278] on div "search [PERSON_NAME]" at bounding box center [820, 272] width 1111 height 46
select select
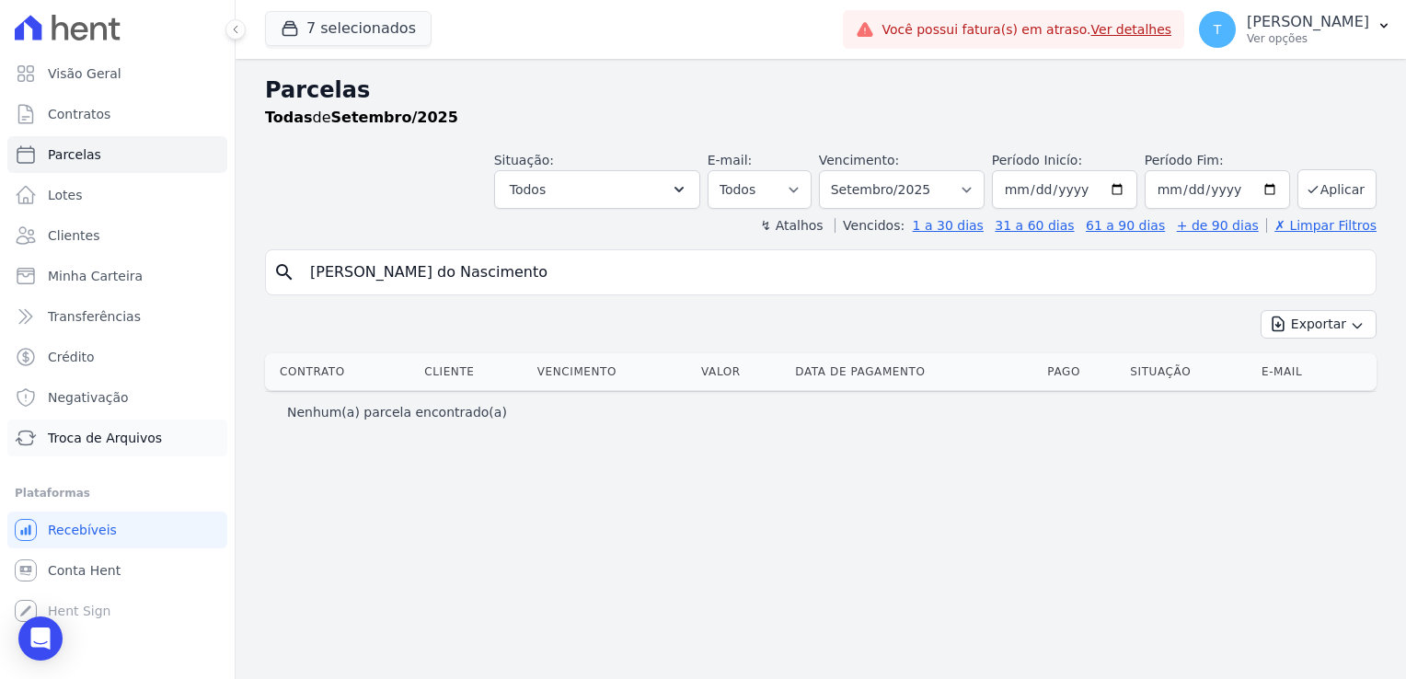
click at [99, 443] on span "Troca de Arquivos" at bounding box center [105, 438] width 114 height 18
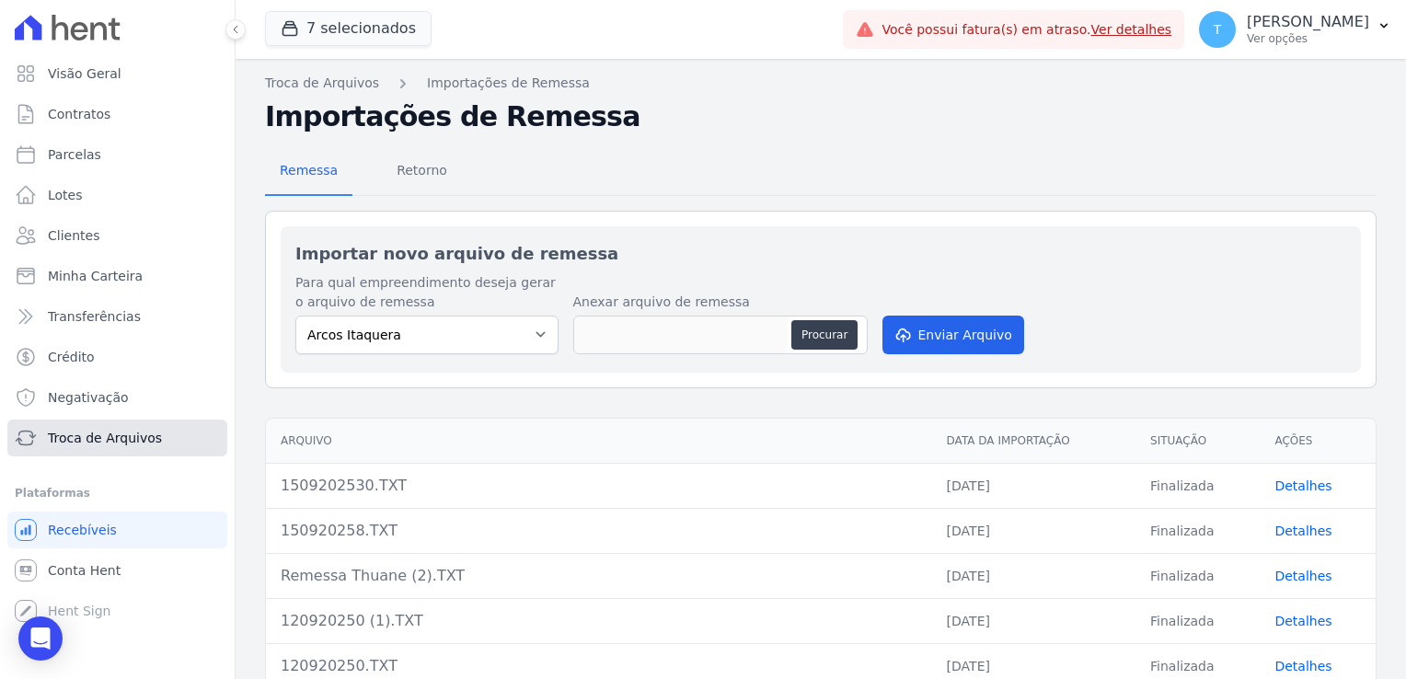
click at [102, 442] on span "Troca de Arquivos" at bounding box center [105, 438] width 114 height 18
click at [527, 333] on select "Arcos Itaquera [GEOGRAPHIC_DATA] Inspire BOSQUE CLUB ARTE [GEOGRAPHIC_DATA] 553…" at bounding box center [426, 335] width 263 height 39
click at [527, 329] on select "Arcos Itaquera [GEOGRAPHIC_DATA] Inspire BOSQUE CLUB ARTE [GEOGRAPHIC_DATA] 553…" at bounding box center [426, 335] width 263 height 39
select select "608a0505-5729-491c-8a4a-236dc5ec7f7f"
click at [295, 316] on select "Arcos Itaquera [GEOGRAPHIC_DATA] Inspire BOSQUE CLUB ARTE [GEOGRAPHIC_DATA] 553…" at bounding box center [426, 335] width 263 height 39
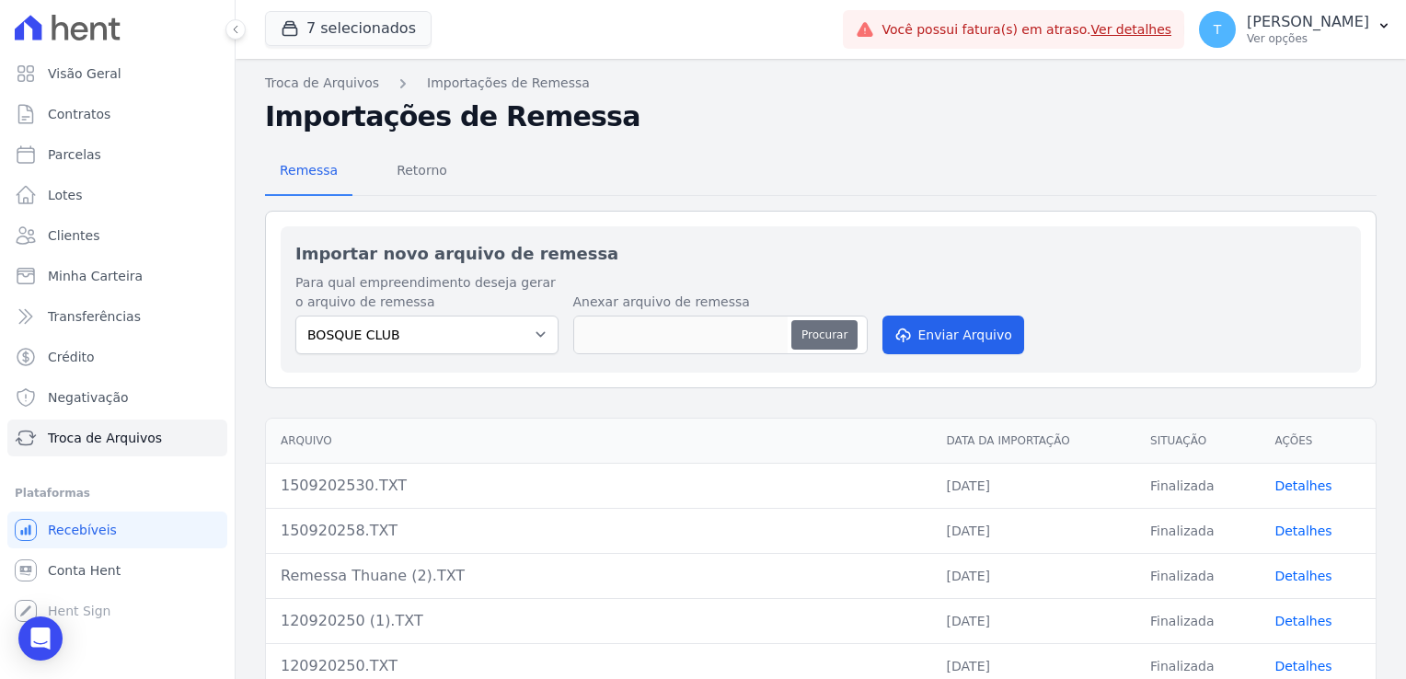
click at [821, 333] on button "Procurar" at bounding box center [824, 334] width 66 height 29
type input "1509202514.TXT"
click at [953, 327] on button "Enviar Arquivo" at bounding box center [953, 335] width 142 height 39
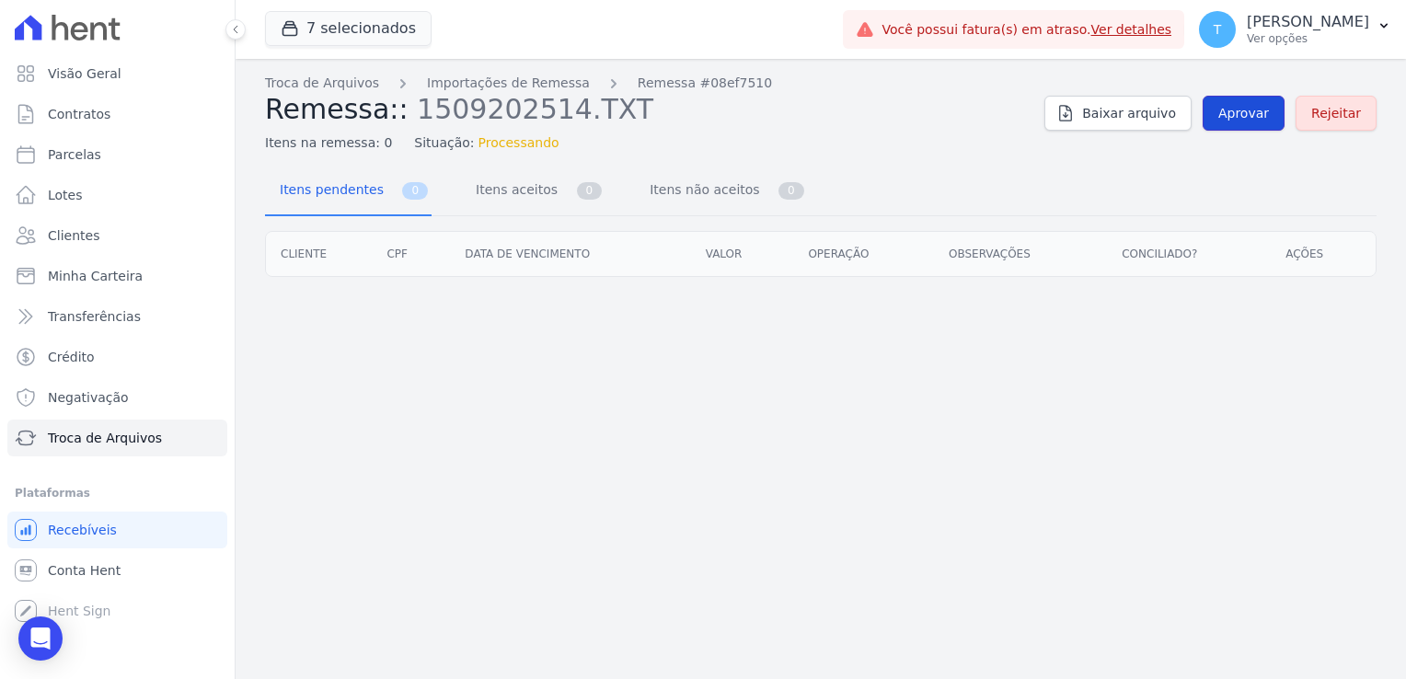
click at [1246, 115] on span "Aprovar" at bounding box center [1243, 113] width 51 height 18
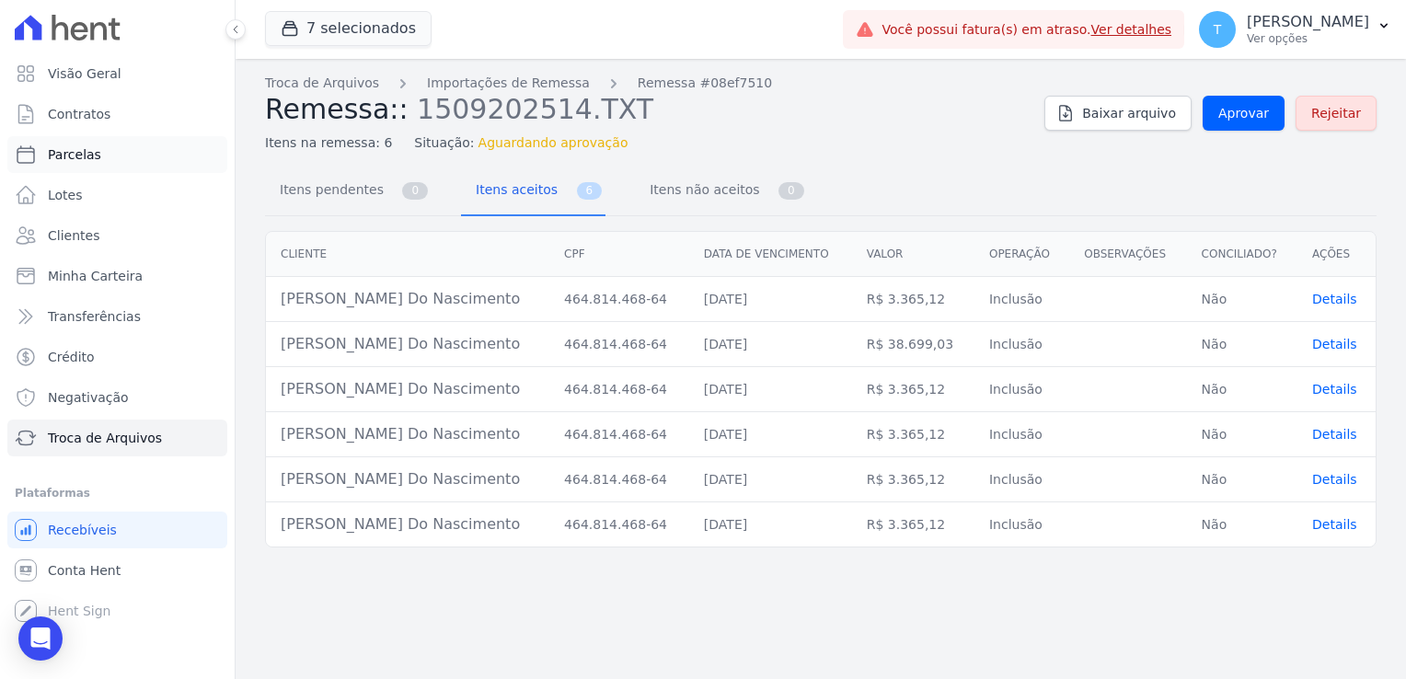
click at [83, 154] on span "Parcelas" at bounding box center [74, 154] width 53 height 18
select select
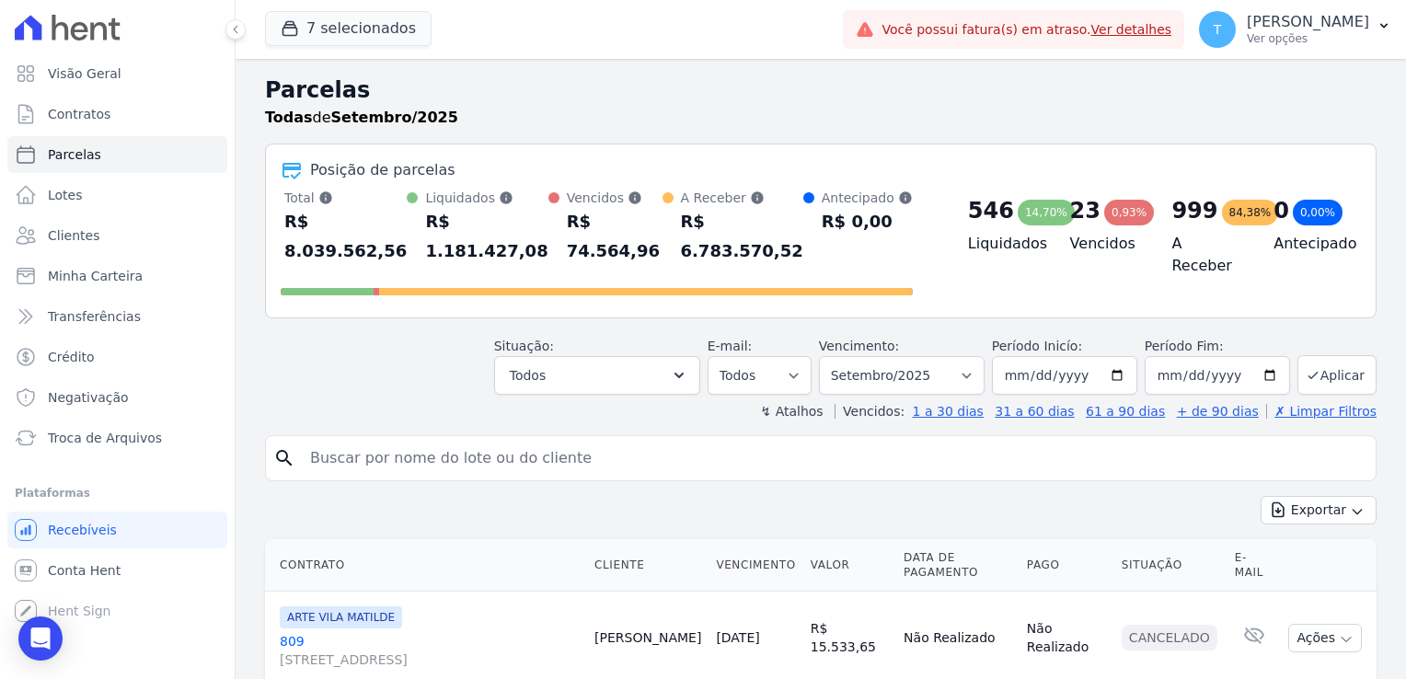
click at [448, 440] on input "search" at bounding box center [833, 458] width 1069 height 37
paste input "[PERSON_NAME]("
type input "[PERSON_NAME] do Nascimento"
select select
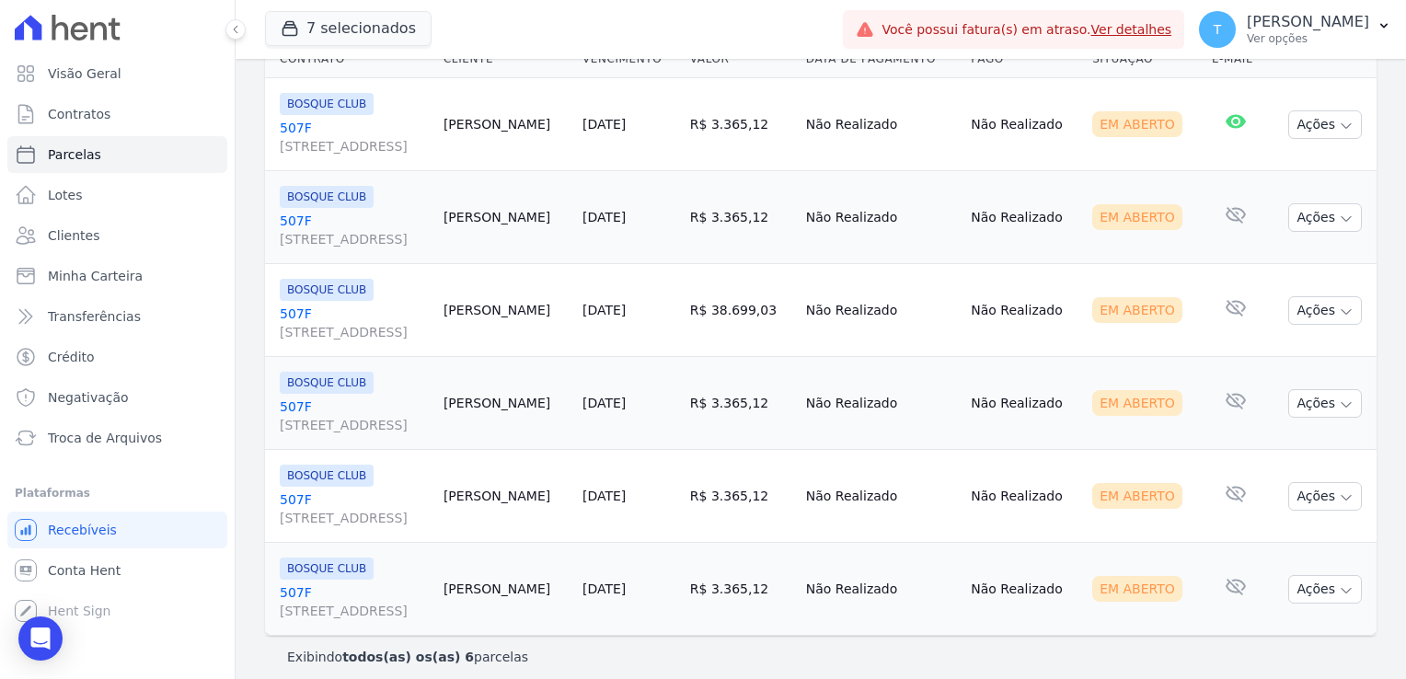
scroll to position [323, 0]
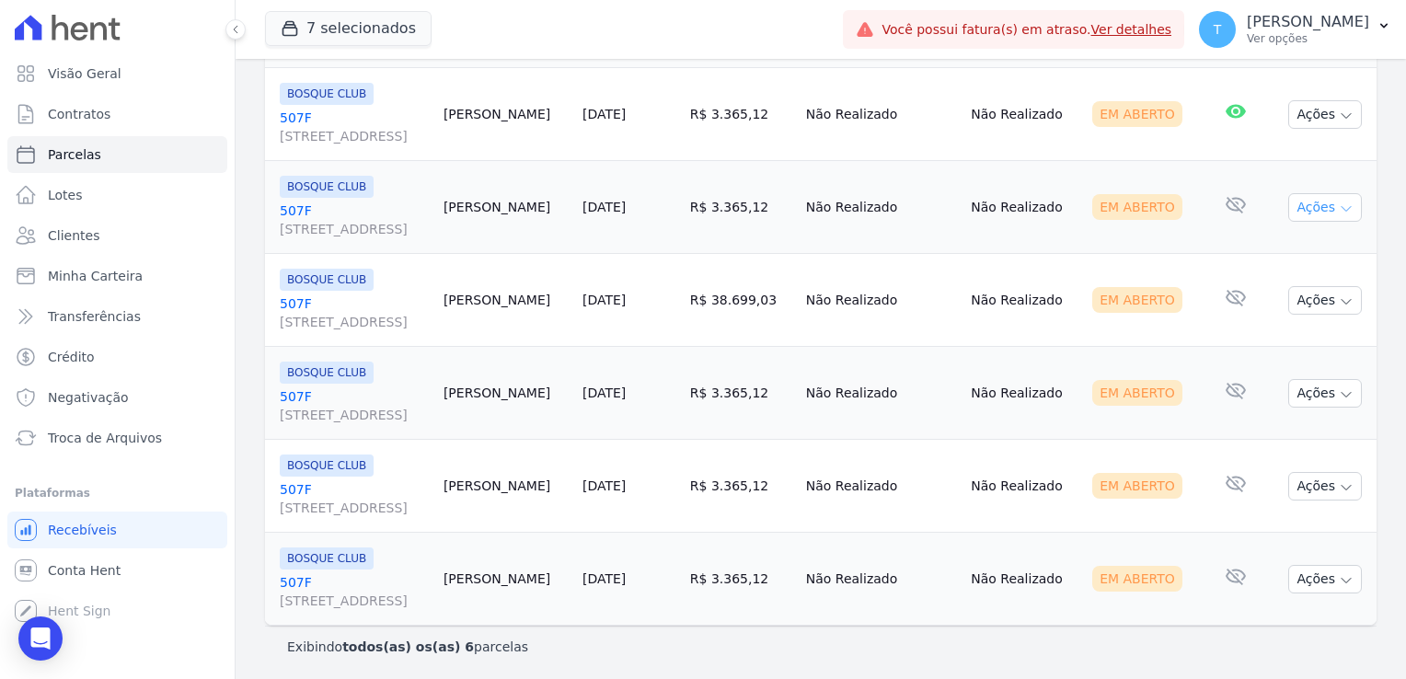
click at [1339, 212] on icon "button" at bounding box center [1346, 208] width 15 height 15
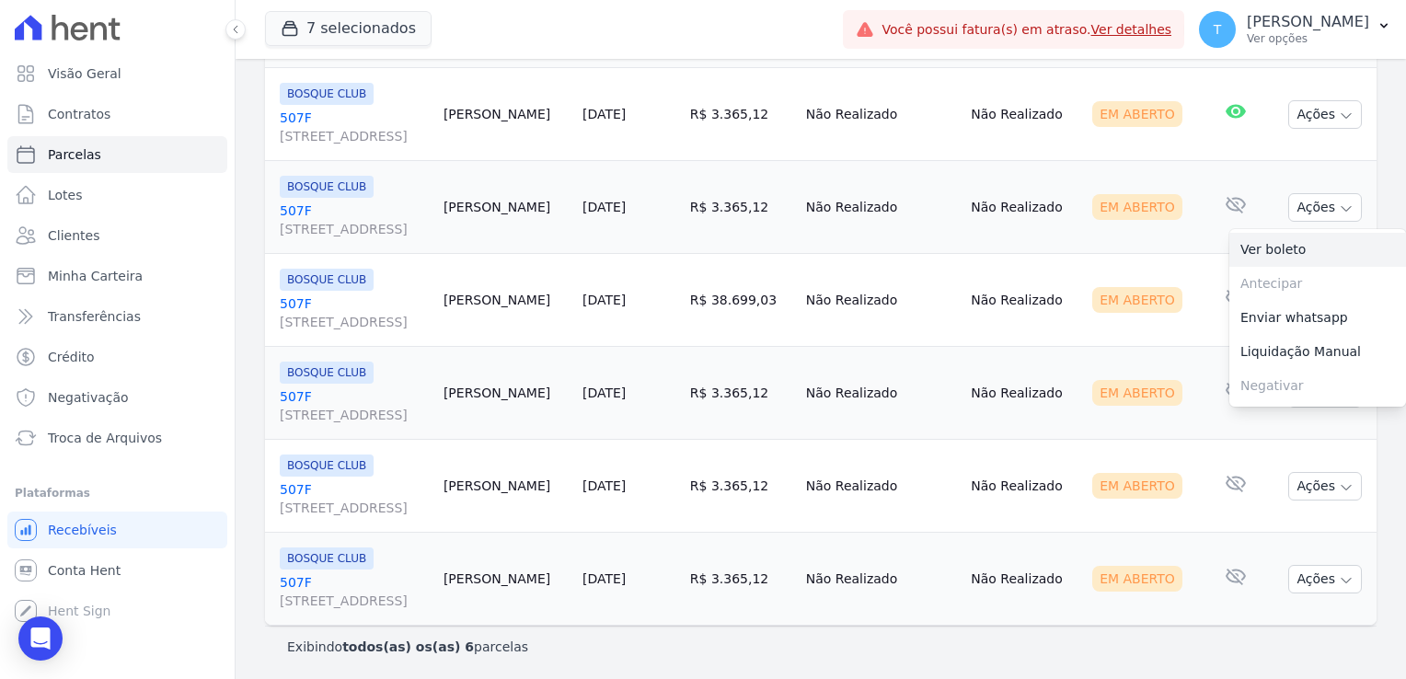
click at [1301, 249] on link "Ver boleto" at bounding box center [1317, 250] width 177 height 34
click at [1075, 266] on td "Não Realizado" at bounding box center [1023, 300] width 121 height 93
click at [1341, 301] on icon "button" at bounding box center [1345, 302] width 9 height 5
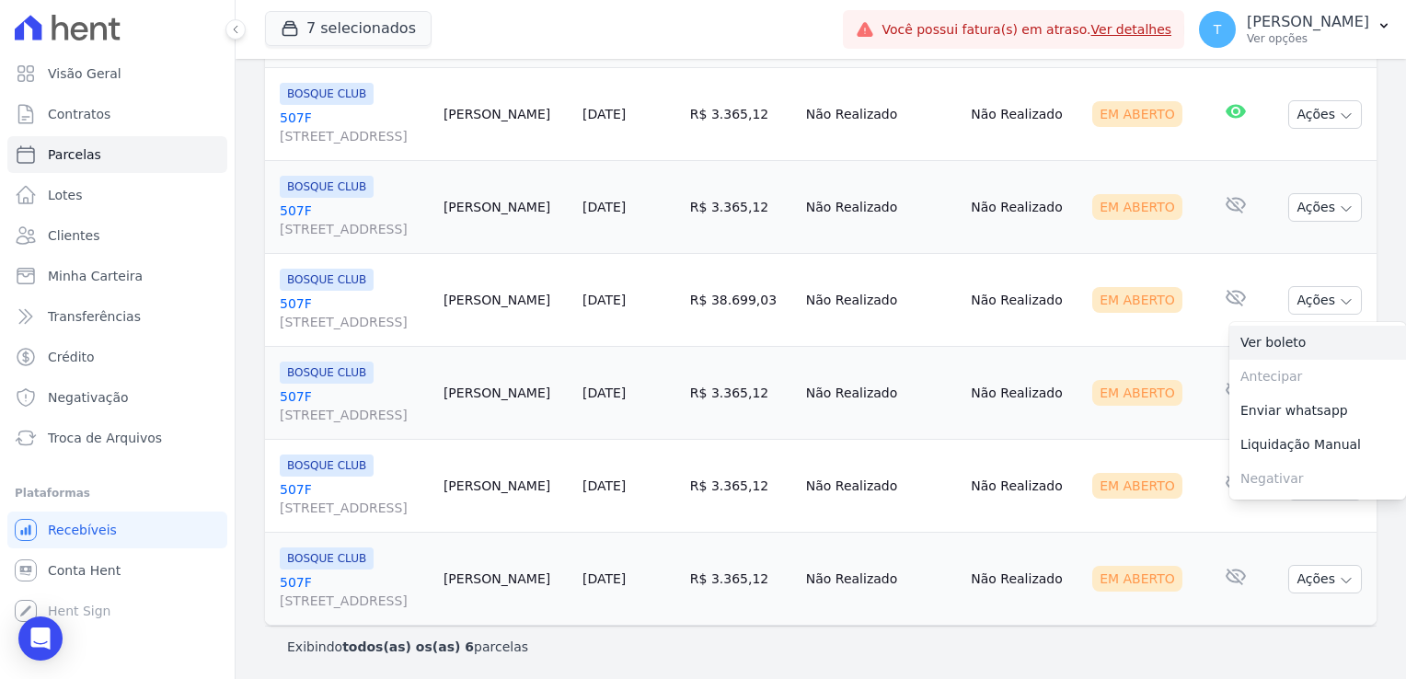
click at [1285, 347] on link "Ver boleto" at bounding box center [1317, 343] width 177 height 34
click at [1125, 351] on td "Em Aberto" at bounding box center [1145, 393] width 120 height 93
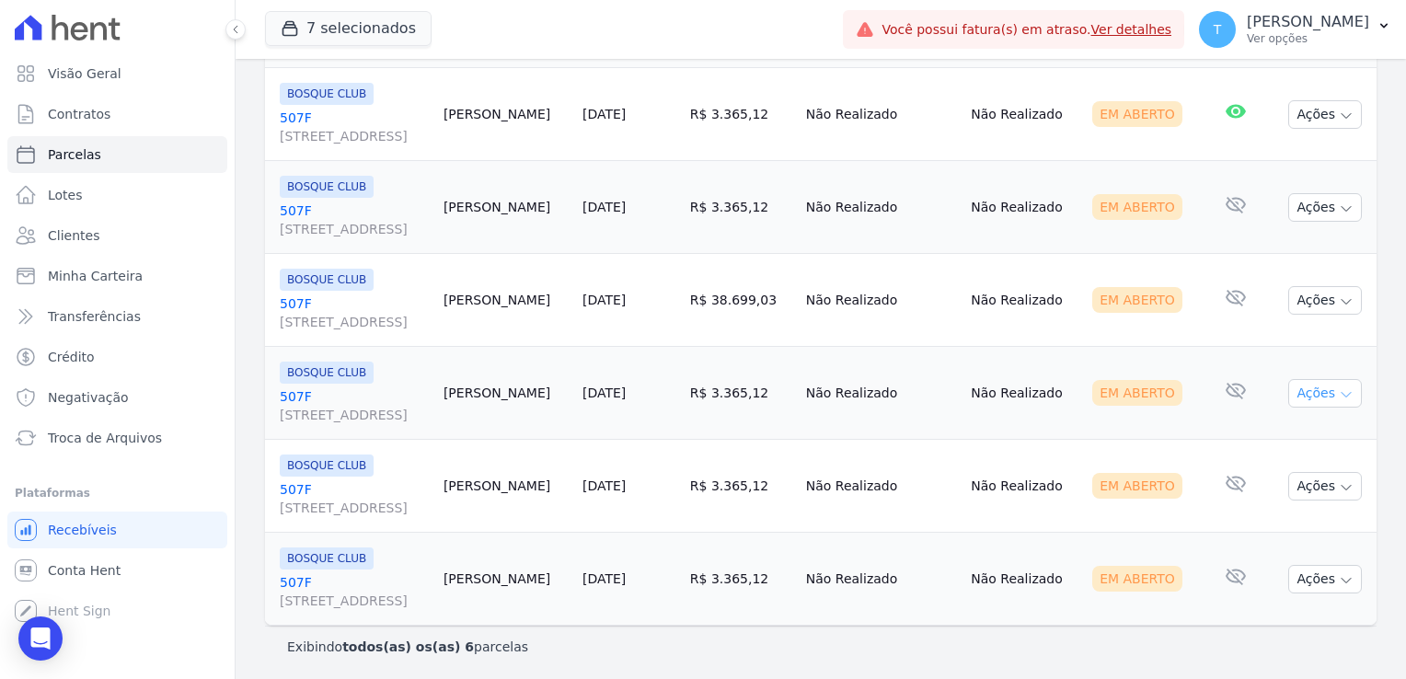
click at [1339, 397] on icon "button" at bounding box center [1346, 394] width 15 height 15
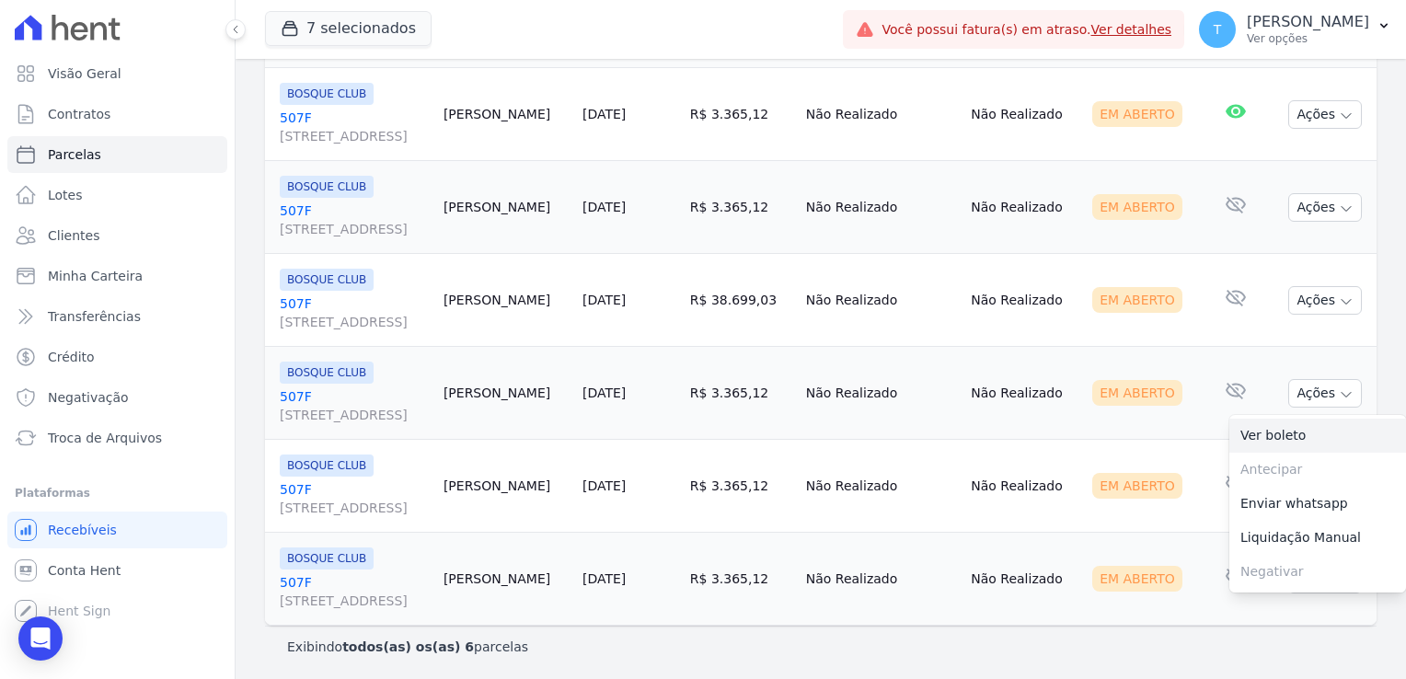
click at [1294, 437] on link "Ver boleto" at bounding box center [1317, 436] width 177 height 34
click at [1022, 461] on td "Não Realizado" at bounding box center [1023, 486] width 121 height 93
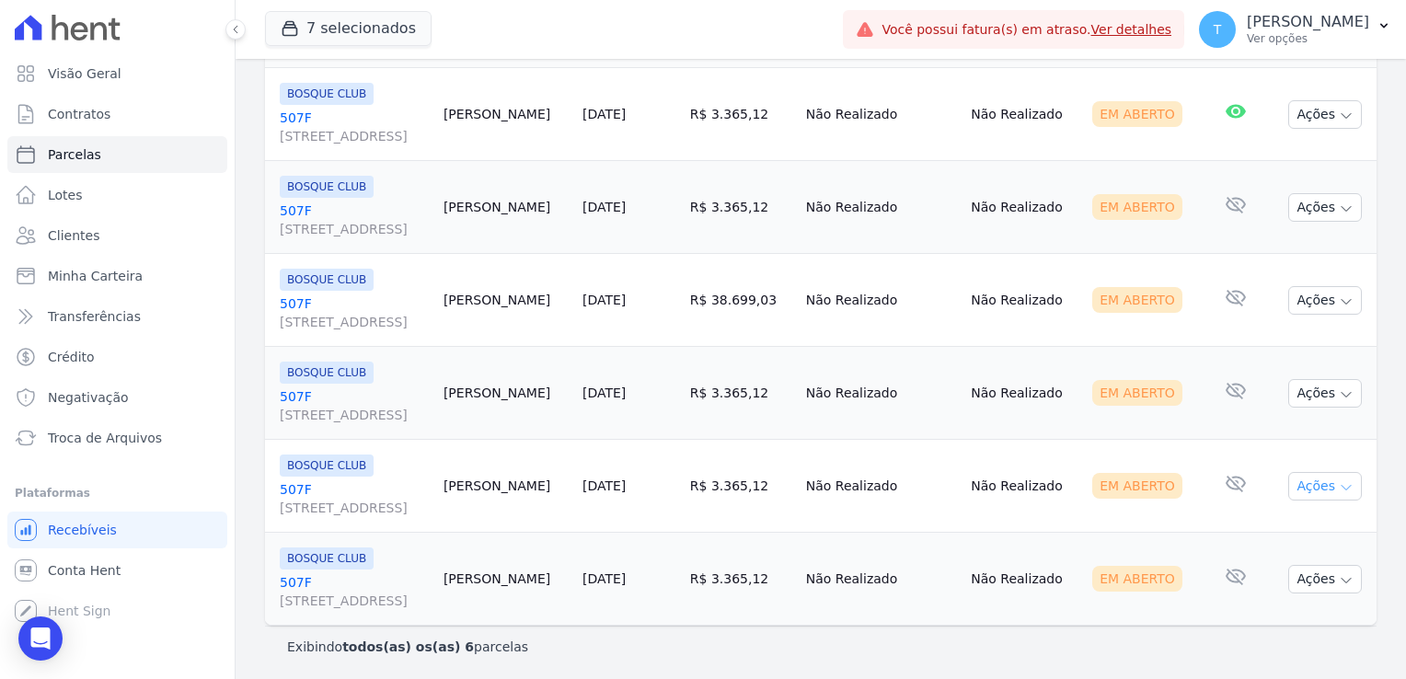
click at [1340, 484] on button "Ações" at bounding box center [1325, 486] width 74 height 29
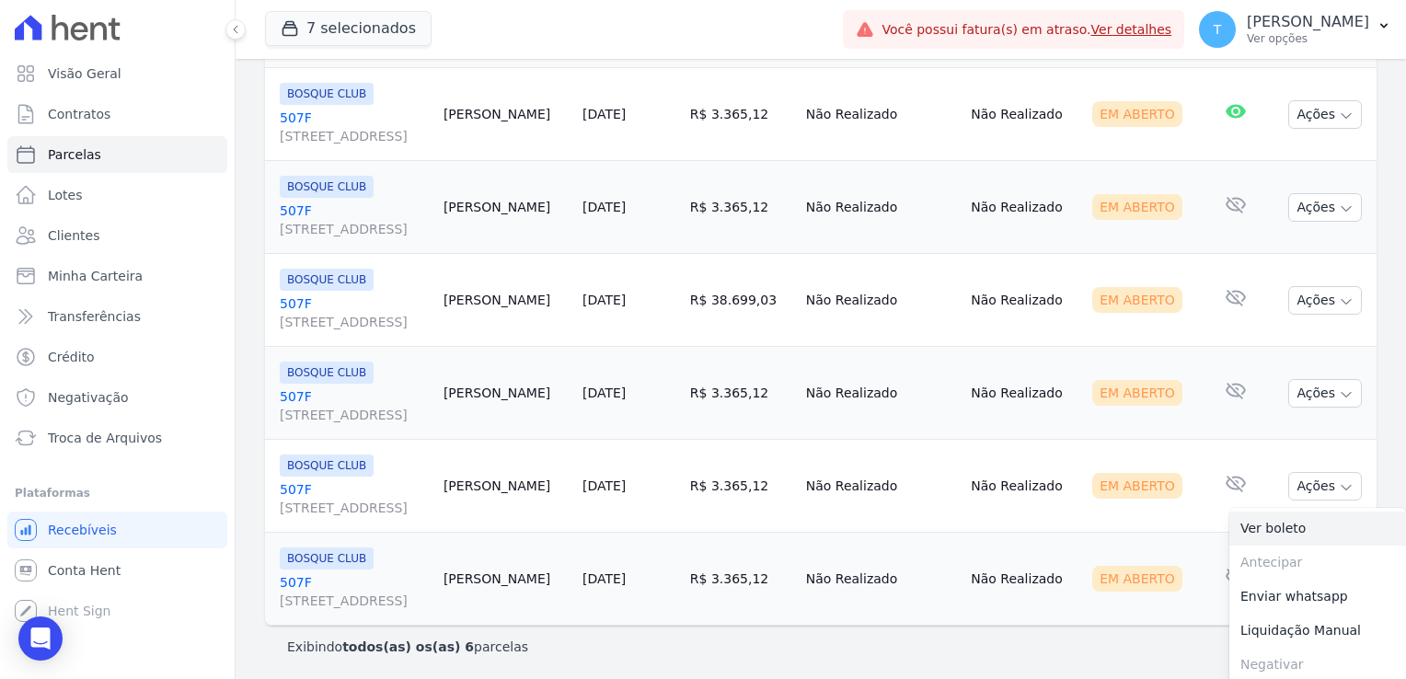
click at [1290, 524] on link "Ver boleto" at bounding box center [1317, 529] width 177 height 34
click at [911, 548] on td "Não Realizado" at bounding box center [882, 579] width 166 height 93
click at [1339, 576] on icon "button" at bounding box center [1346, 580] width 15 height 15
click at [1280, 615] on link "Ver boleto" at bounding box center [1317, 621] width 177 height 34
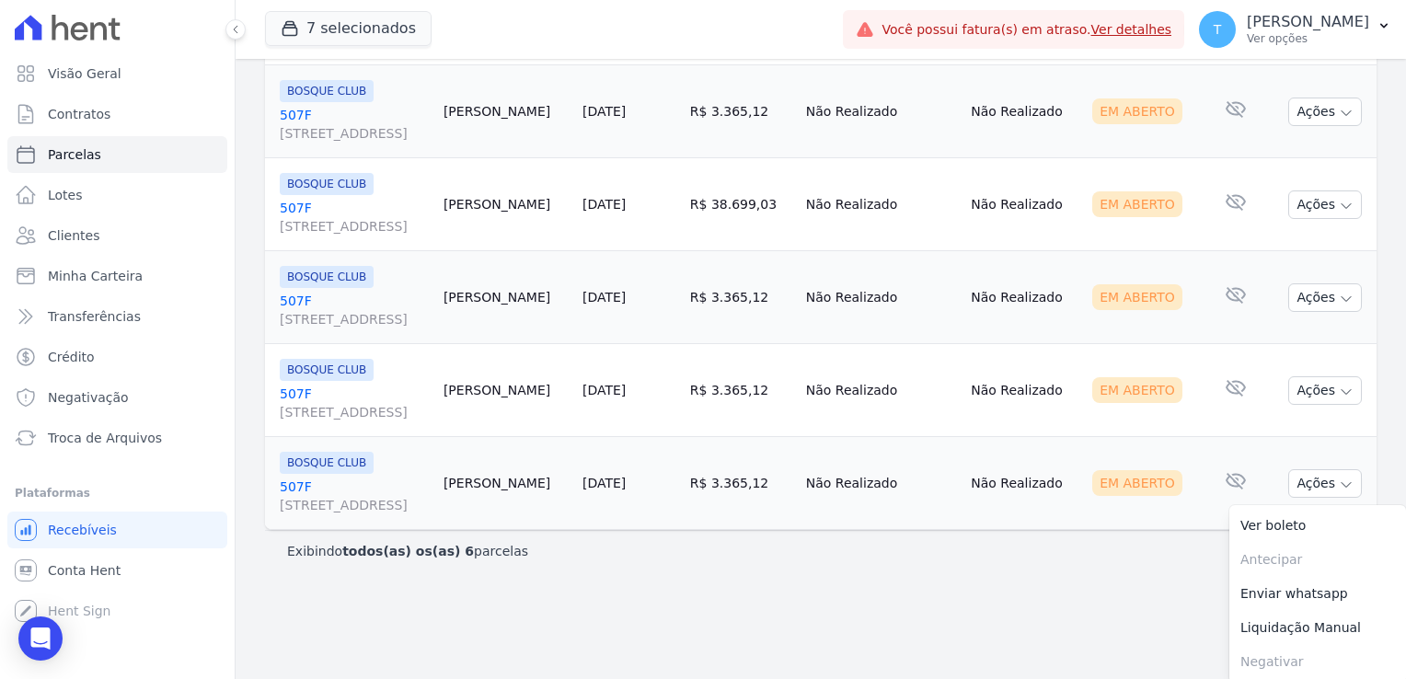
scroll to position [51, 0]
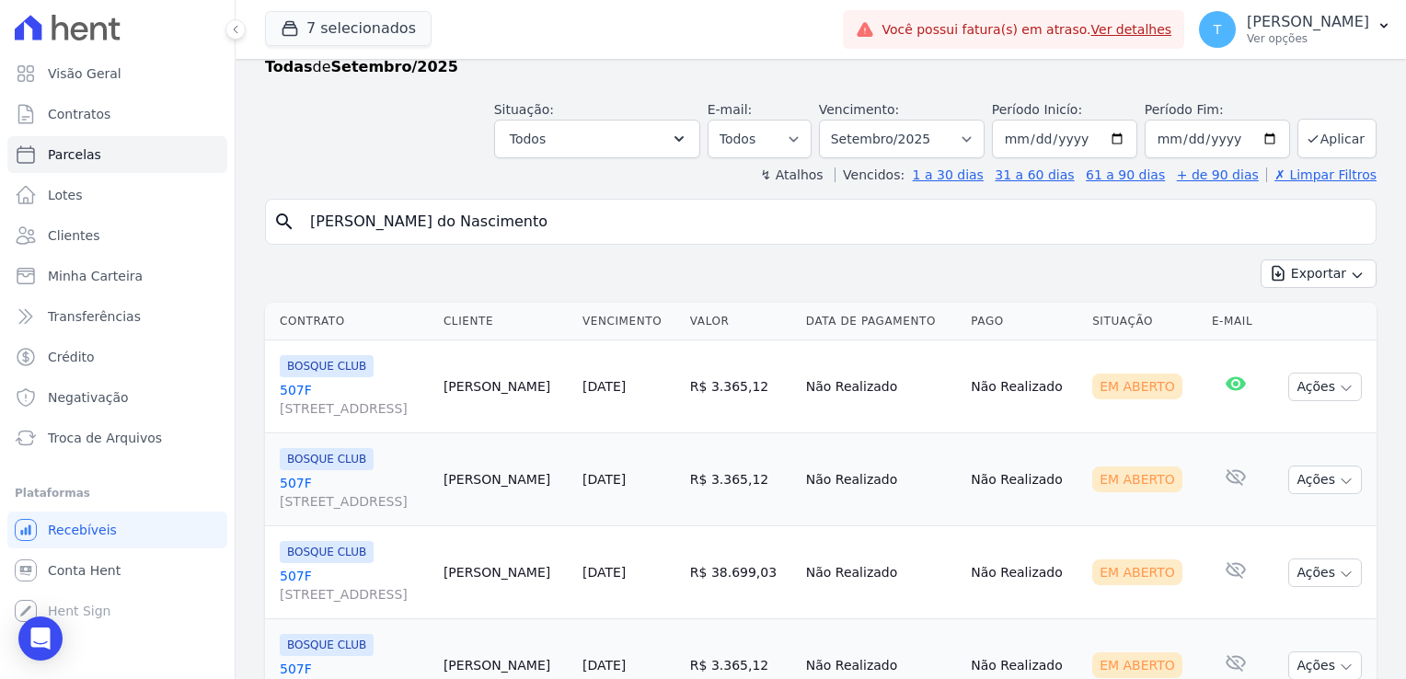
click at [570, 219] on input "[PERSON_NAME] do Nascimento" at bounding box center [833, 221] width 1069 height 37
select select
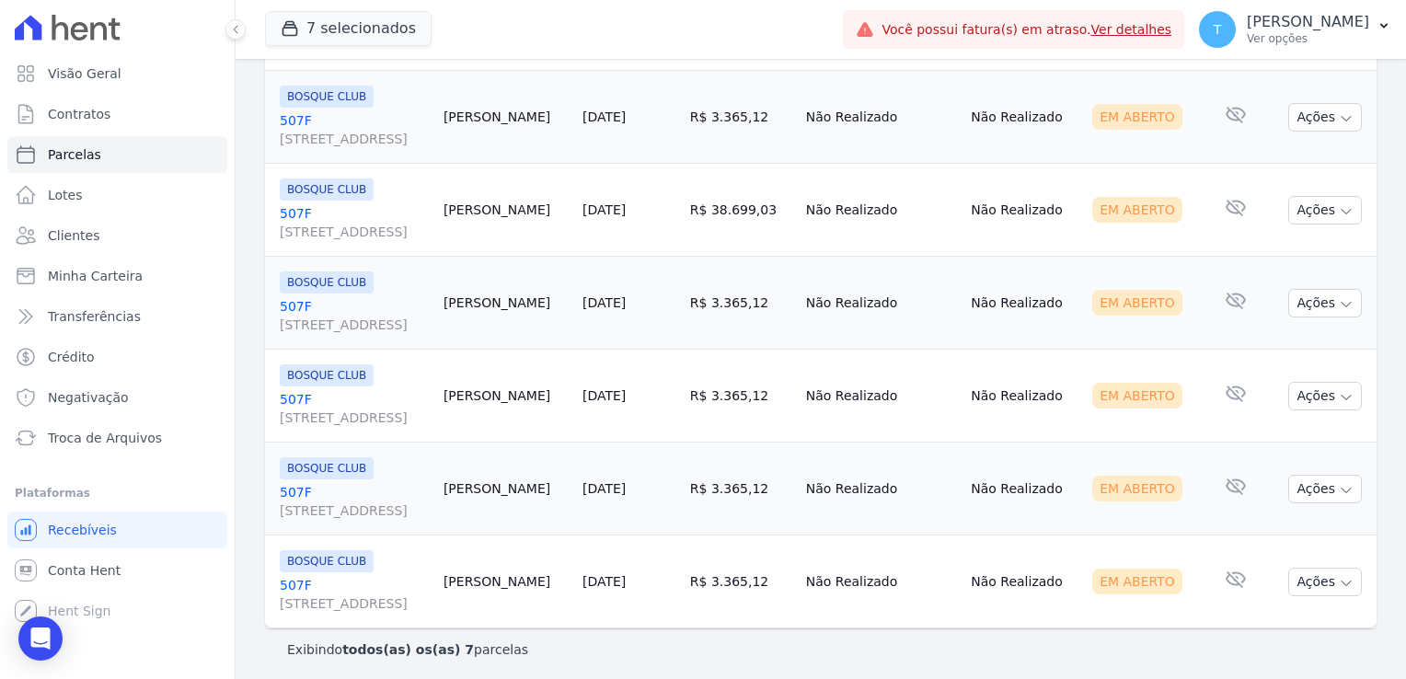
scroll to position [416, 0]
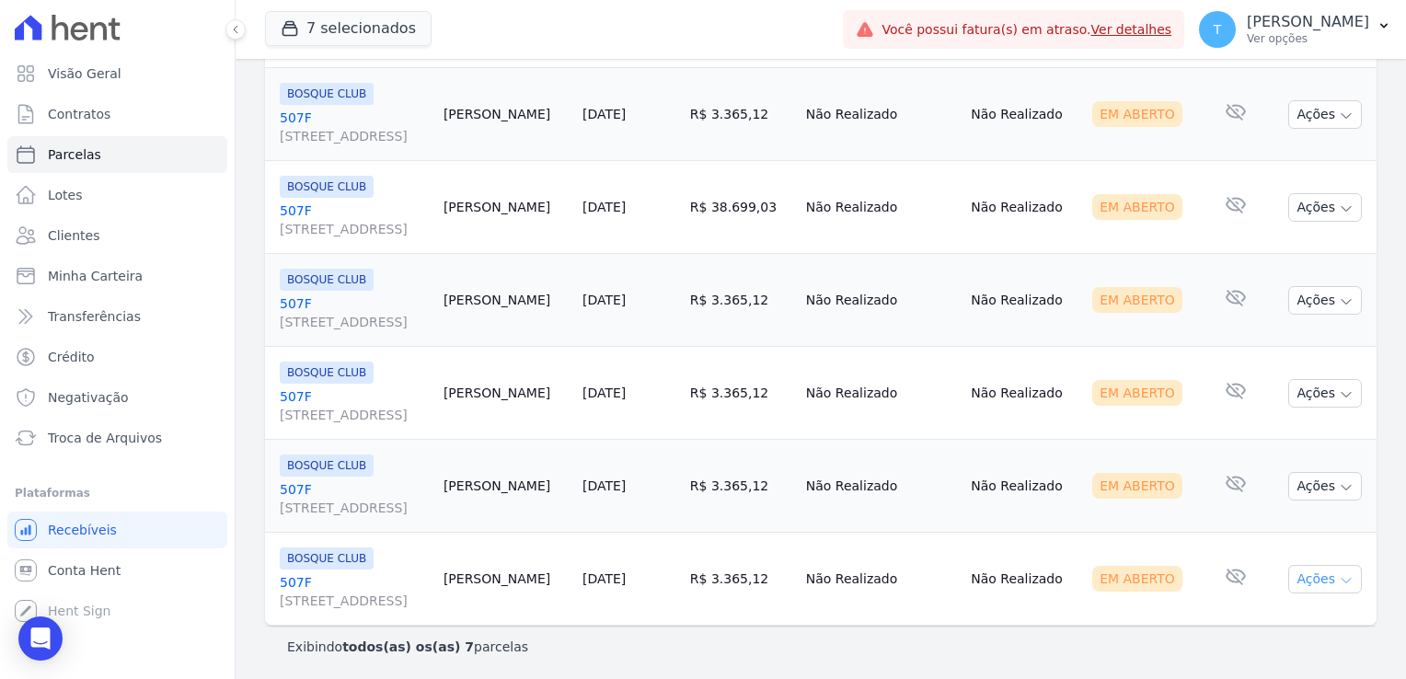
click at [1339, 576] on icon "button" at bounding box center [1346, 580] width 15 height 15
click at [1277, 620] on link "Ver boleto" at bounding box center [1317, 621] width 177 height 34
click at [1377, 31] on icon "button" at bounding box center [1383, 25] width 15 height 15
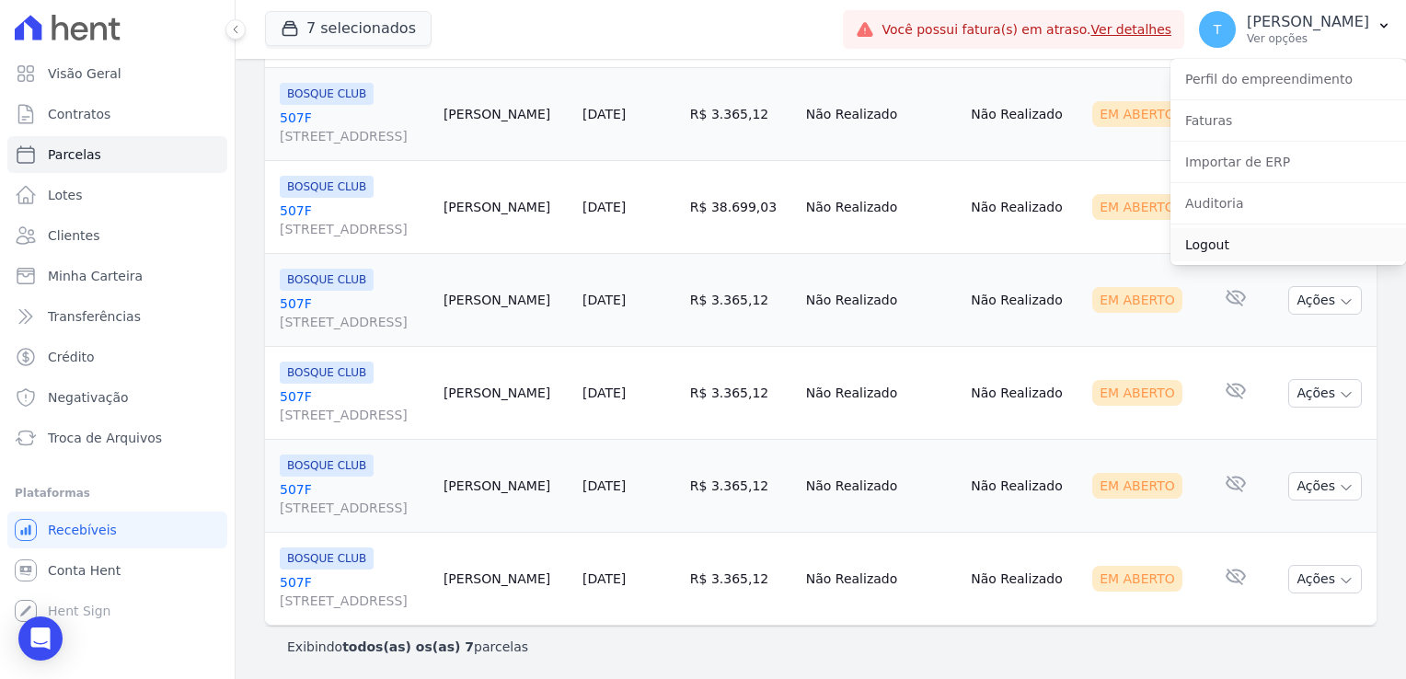
click at [1216, 247] on link "Logout" at bounding box center [1288, 244] width 236 height 33
